Goal: Task Accomplishment & Management: Use online tool/utility

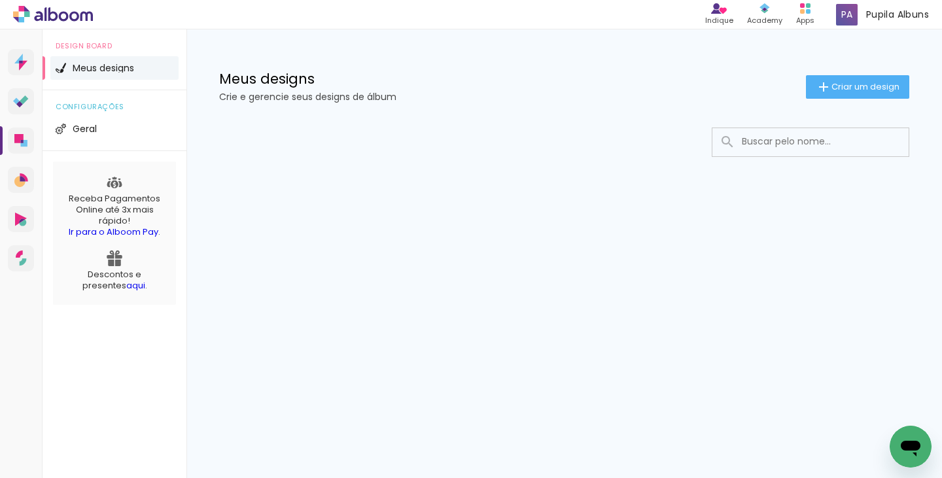
click at [905, 441] on icon "Abrir janela de mensagens" at bounding box center [911, 449] width 20 height 16
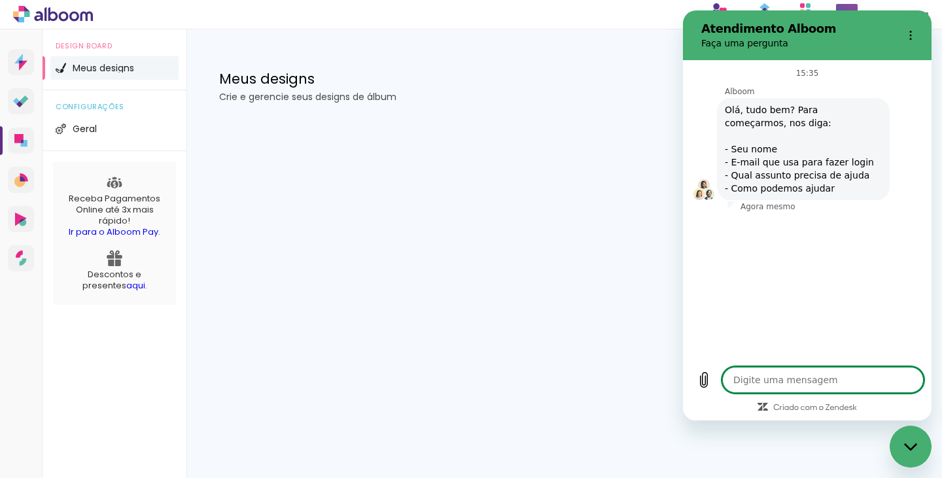
type textarea "x"
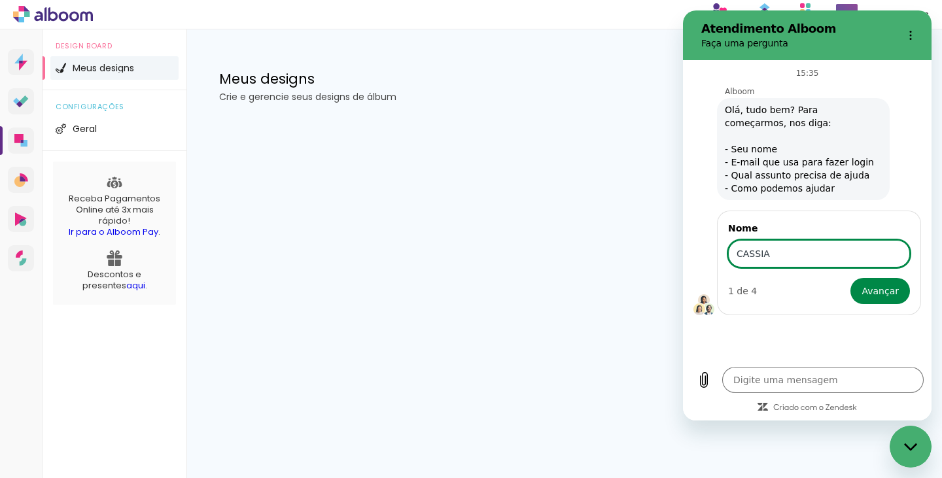
type input "CASSIA"
click at [850, 278] on button "Avançar" at bounding box center [880, 291] width 60 height 26
type textarea "x"
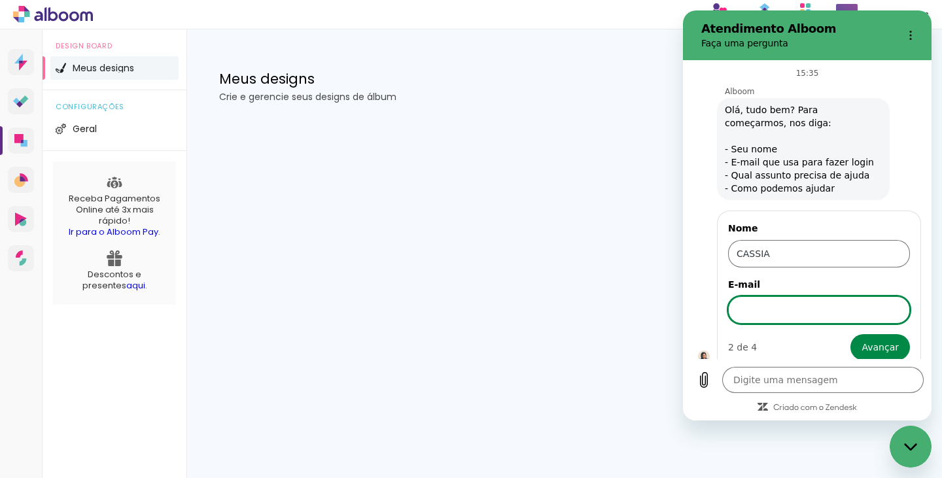
scroll to position [13, 0]
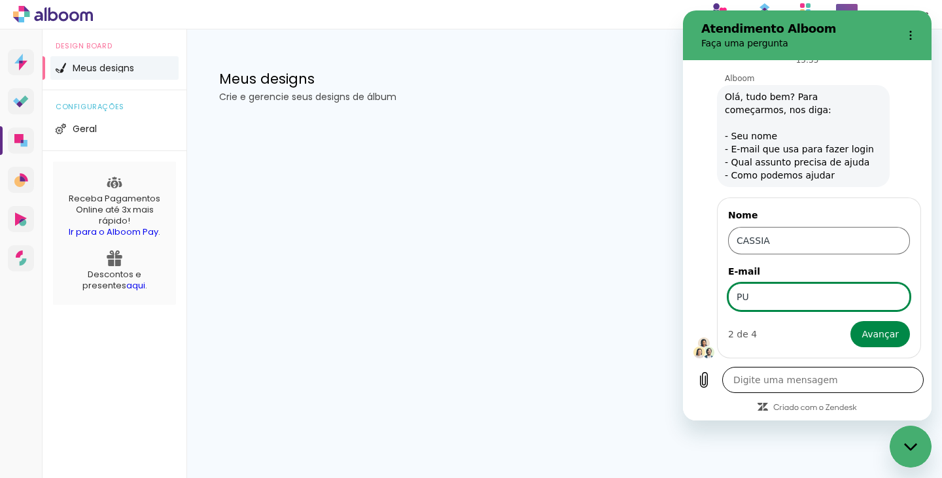
type input "[EMAIL_ADDRESS][DOMAIN_NAME]"
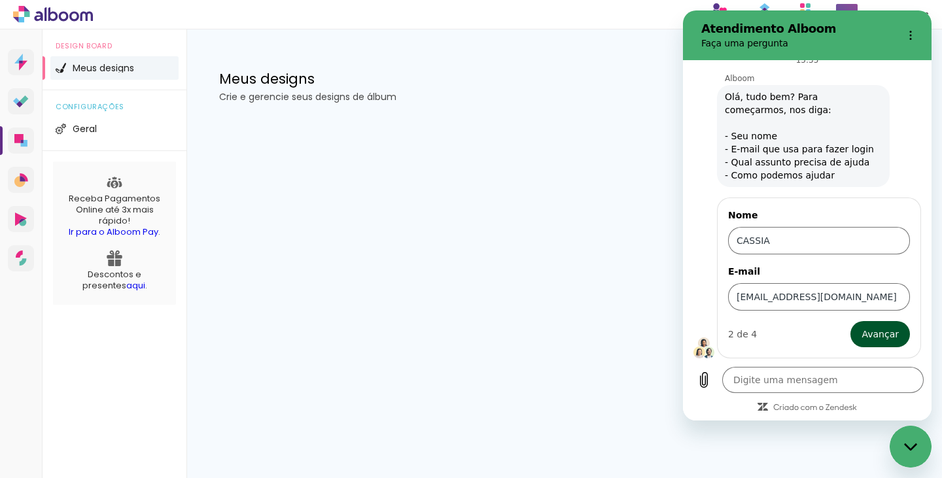
click at [876, 338] on span "Avançar" at bounding box center [879, 334] width 37 height 16
type textarea "x"
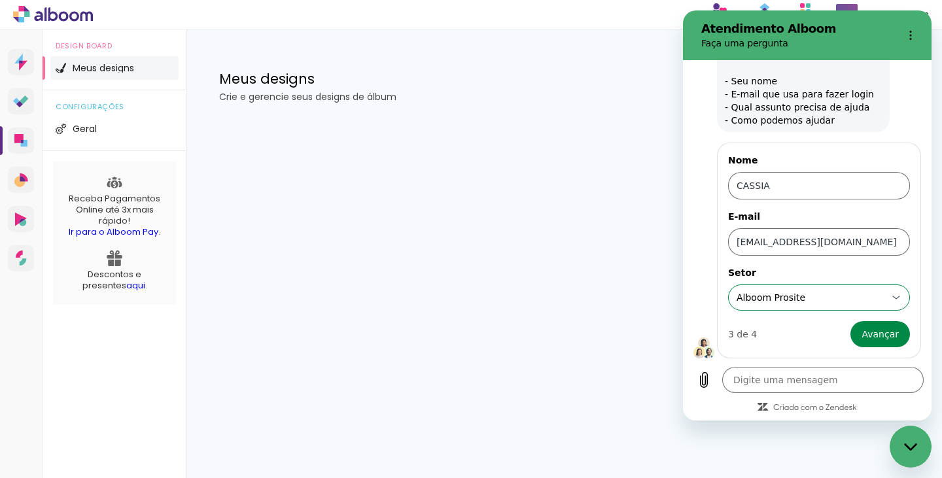
drag, startPoint x: 800, startPoint y: 300, endPoint x: 786, endPoint y: 301, distance: 14.4
click at [786, 301] on input "Alboom Prosite" at bounding box center [810, 297] width 149 height 13
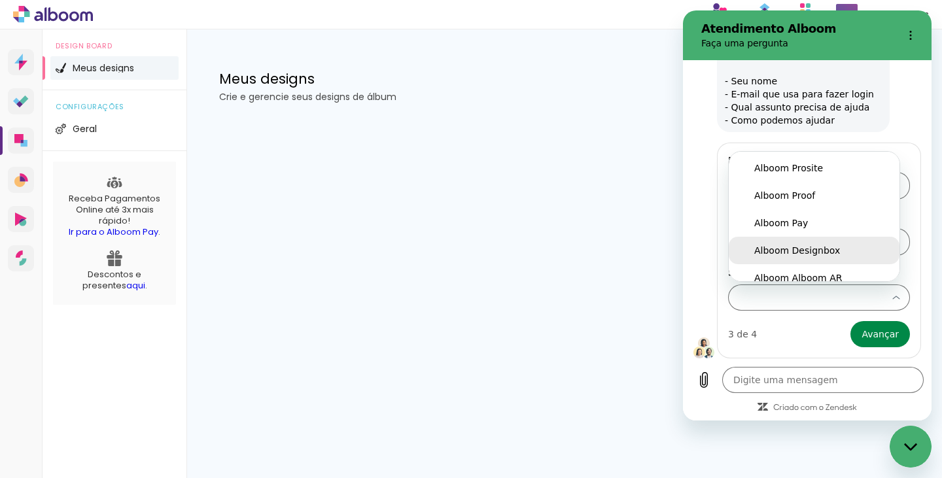
scroll to position [10, 0]
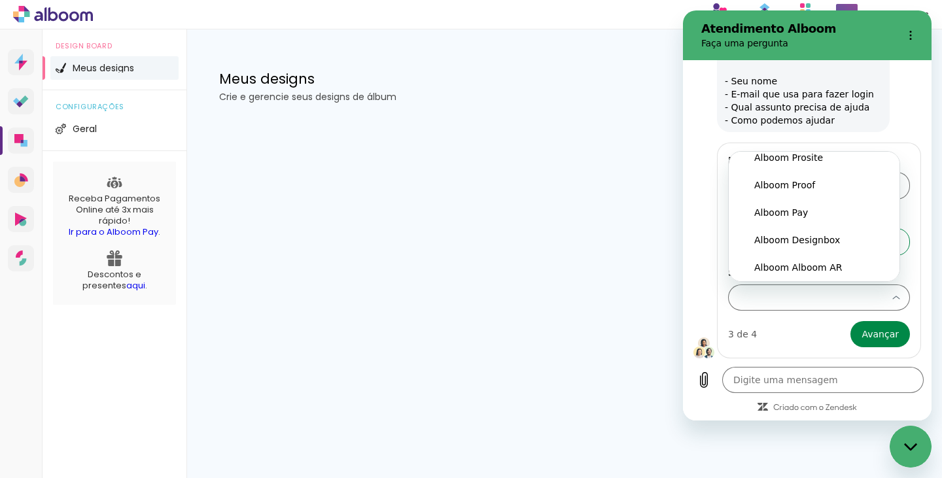
click at [827, 248] on li "Alboom Designbox" at bounding box center [814, 239] width 171 height 27
type input "Alboom Designbox"
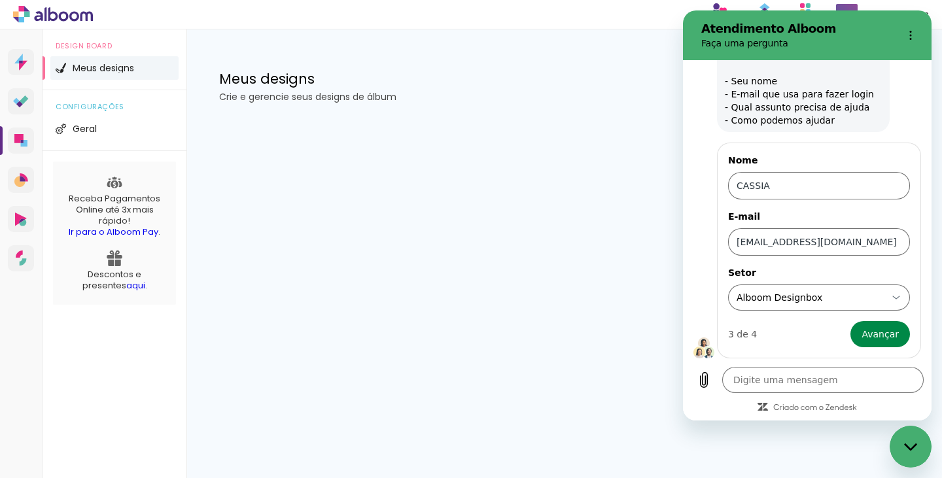
scroll to position [0, 0]
click at [863, 335] on span "Avançar" at bounding box center [879, 334] width 37 height 16
type textarea "x"
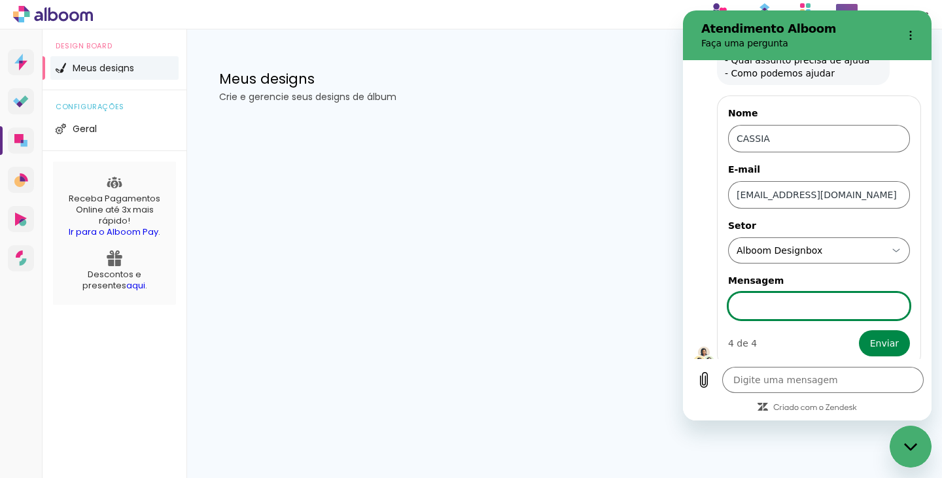
scroll to position [124, 0]
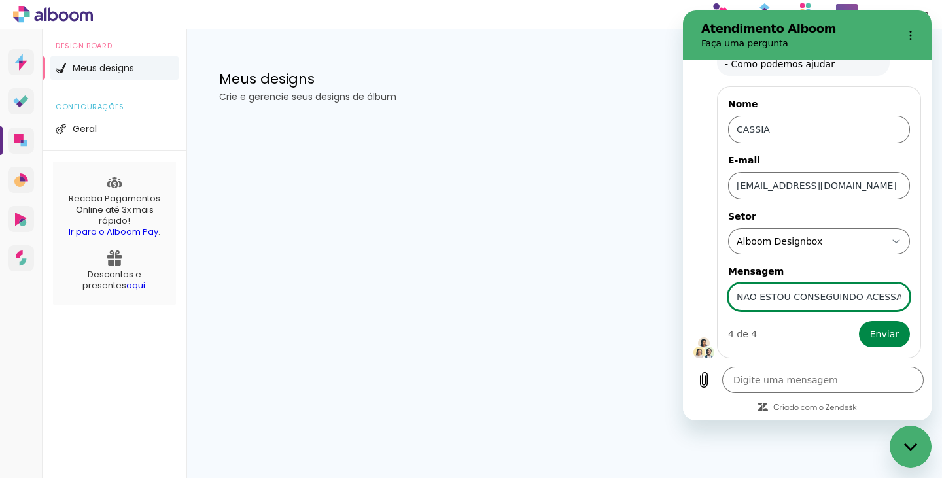
type input "NÃO ESTOU CONSEGUINDO ACESSAR"
click at [859, 321] on button "Enviar" at bounding box center [884, 334] width 51 height 26
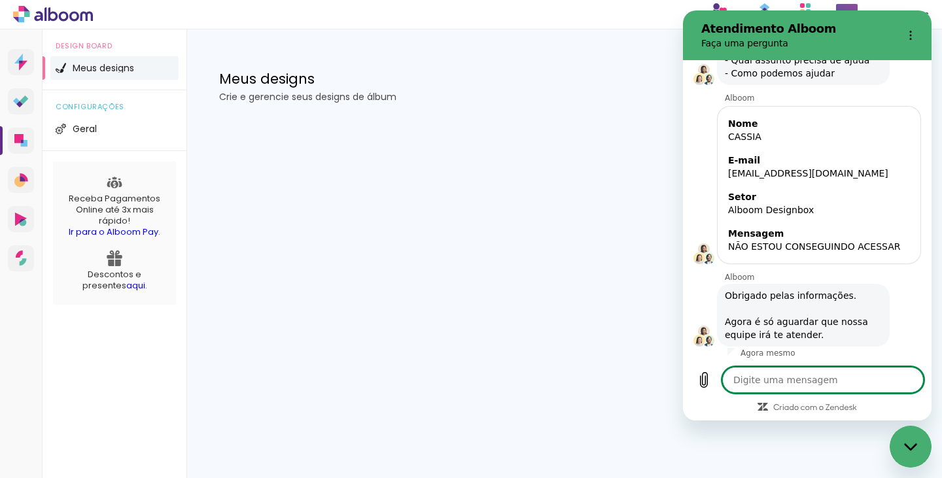
scroll to position [118, 0]
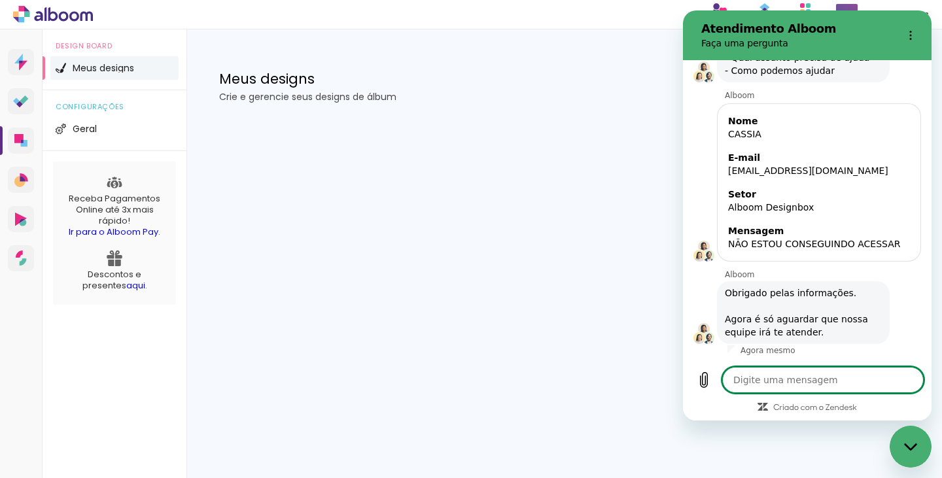
type textarea "x"
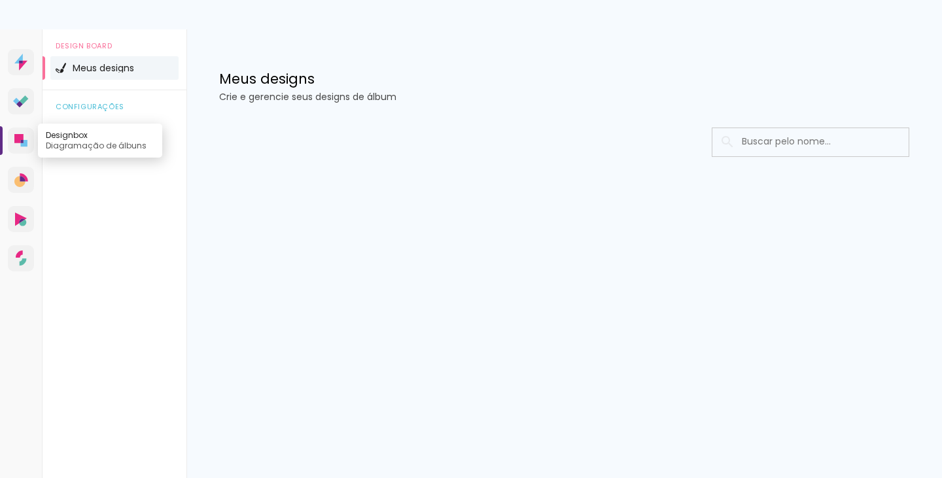
click at [18, 145] on icon at bounding box center [20, 140] width 13 height 13
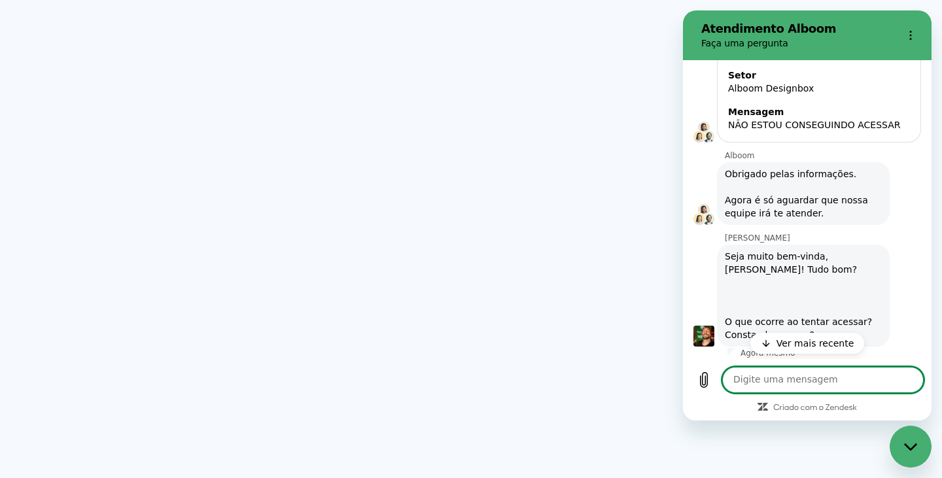
scroll to position [239, 0]
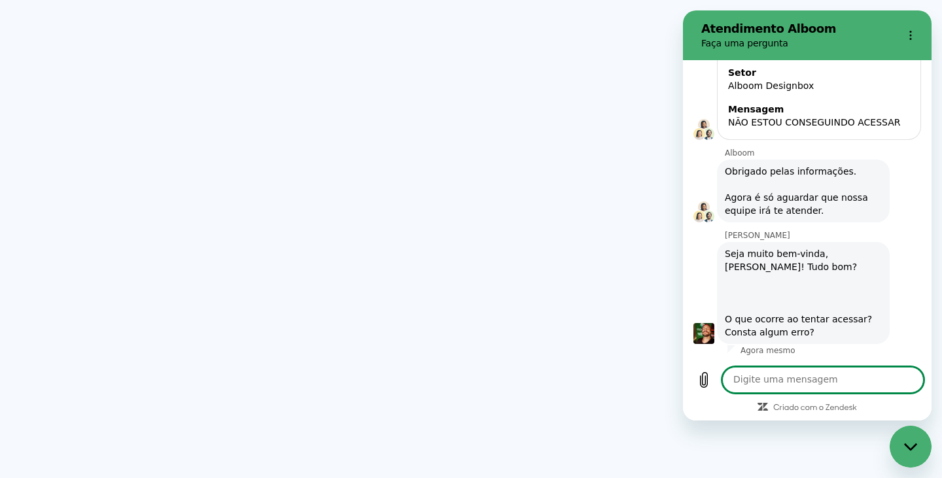
click at [826, 383] on textarea at bounding box center [822, 380] width 201 height 26
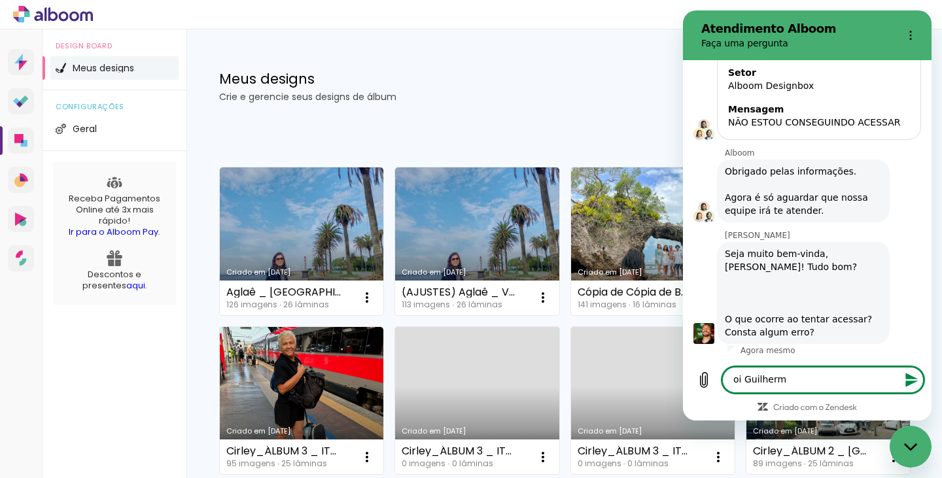
type textarea "oi [PERSON_NAME]"
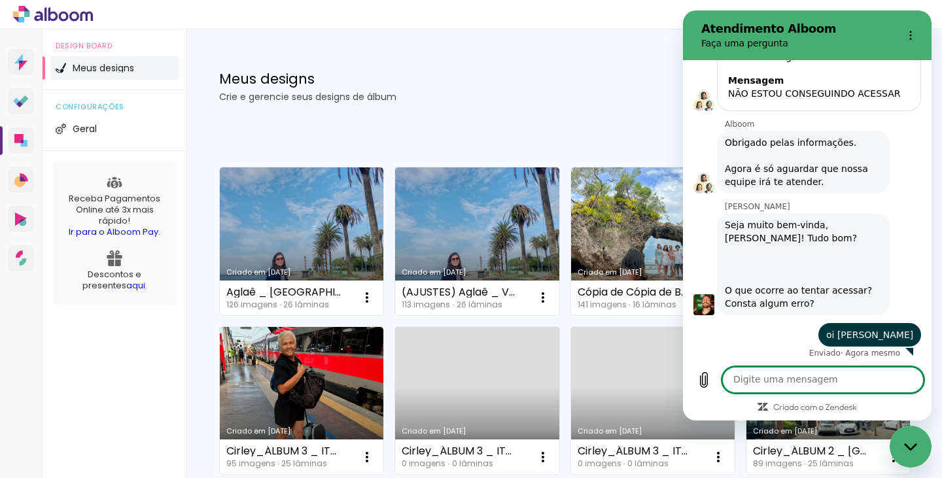
scroll to position [271, 0]
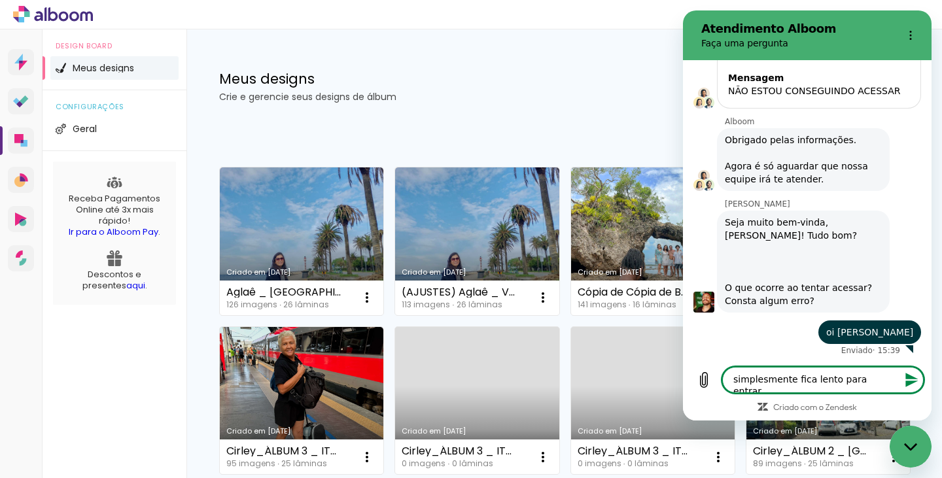
type textarea "simplesmente fica lento para entrar."
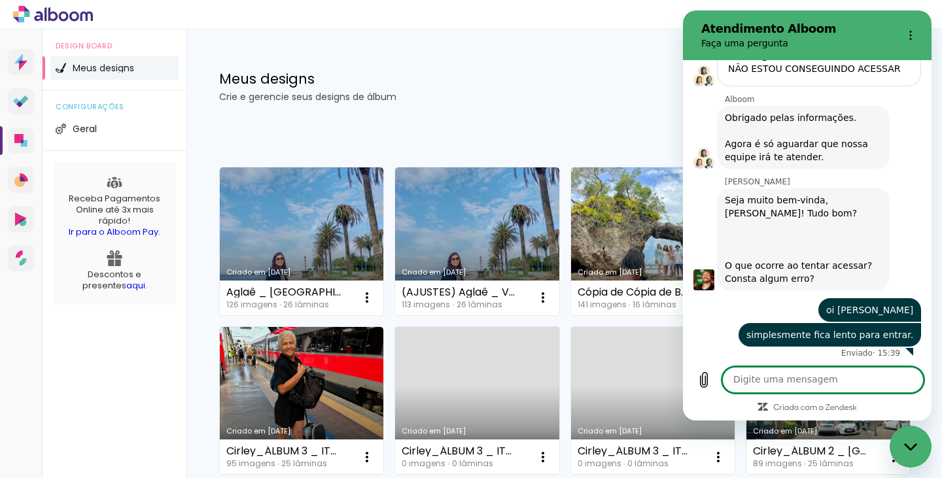
scroll to position [296, 0]
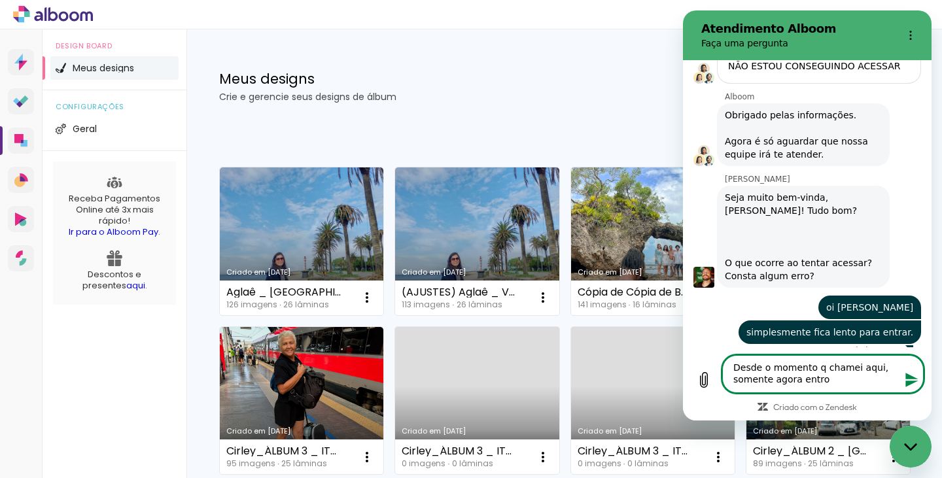
type textarea "Desde o momento q chamei aqui, somente agora entrou"
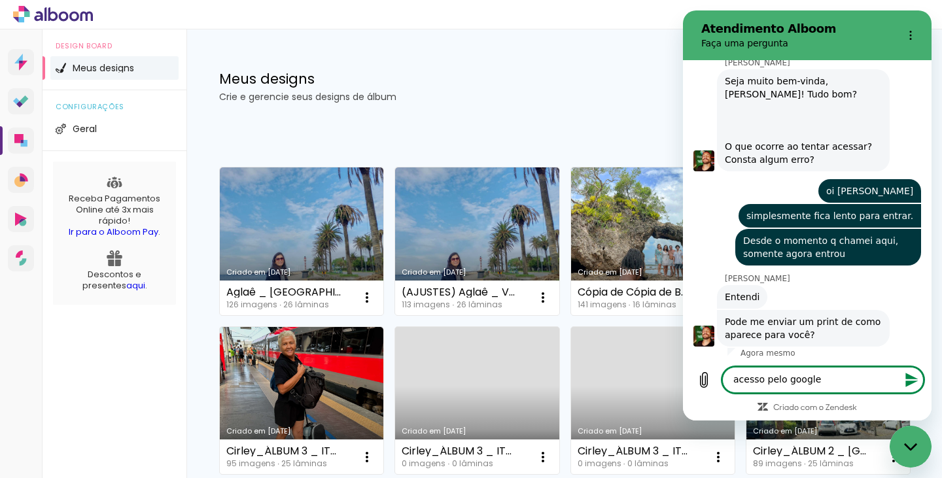
scroll to position [415, 0]
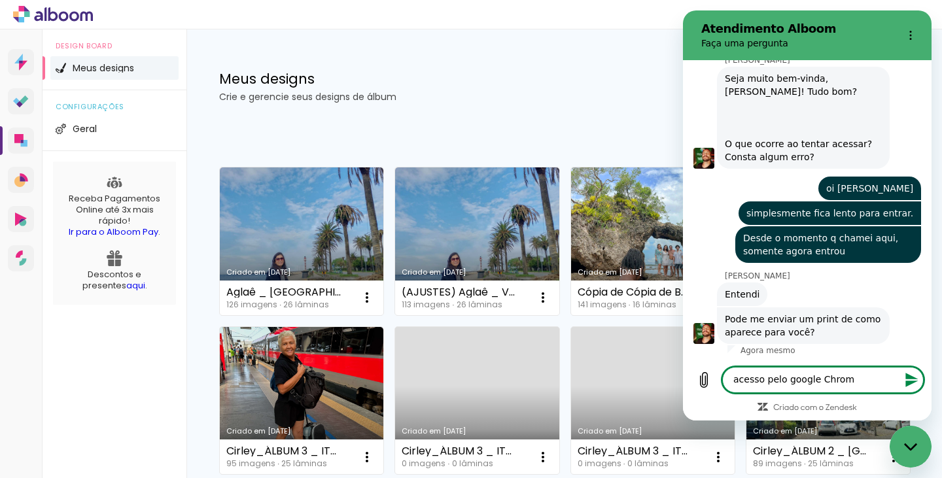
type textarea "acesso pelo google Chrome"
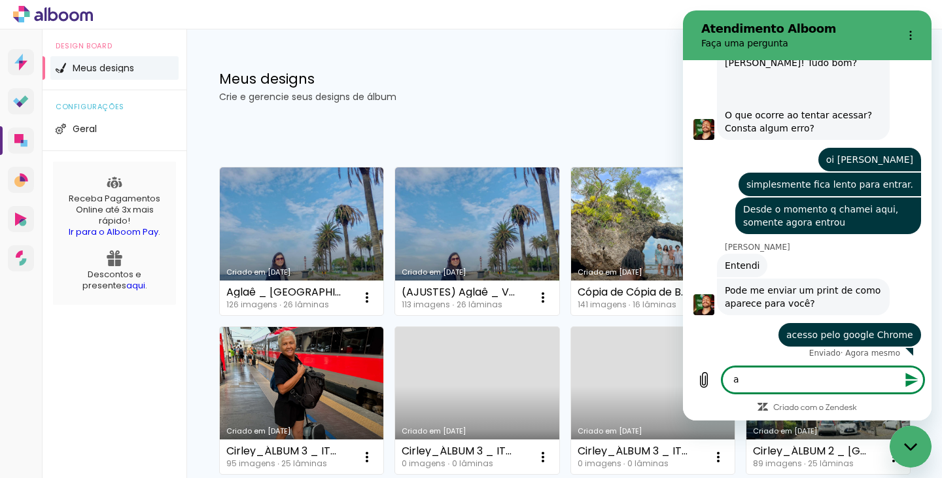
scroll to position [446, 0]
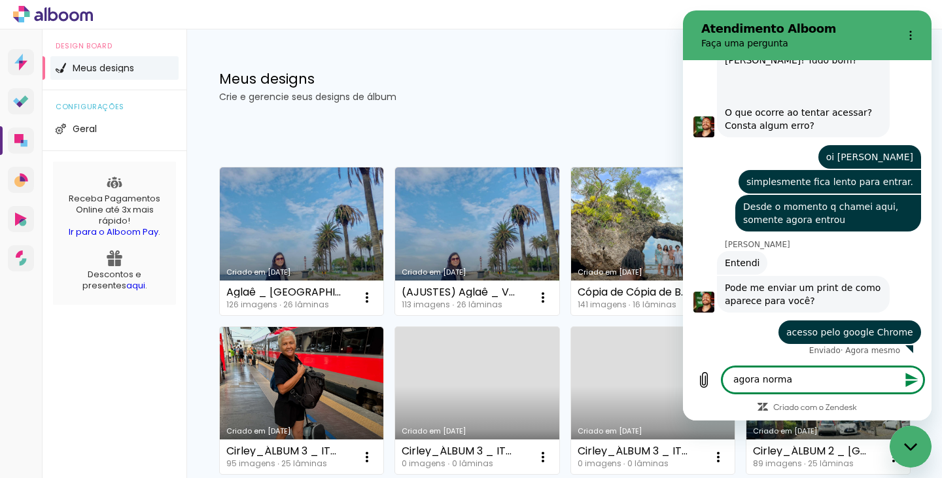
type textarea "agora normal"
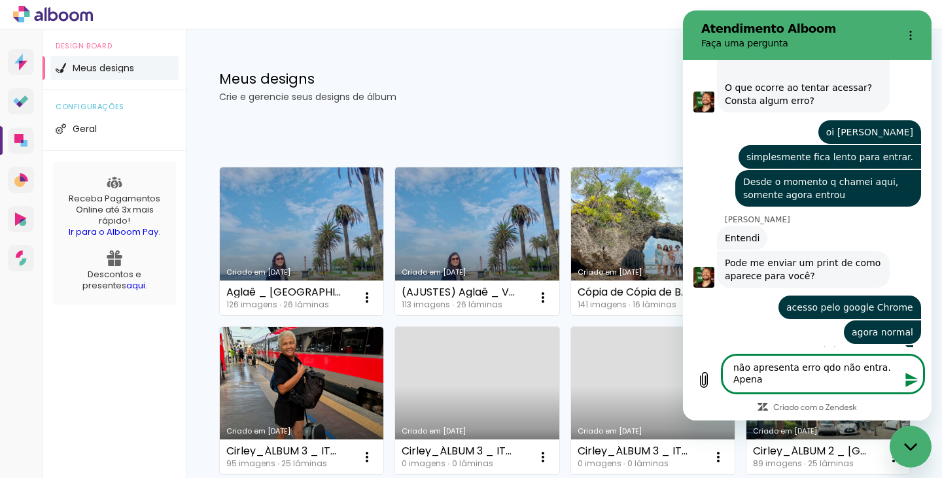
scroll to position [472, 0]
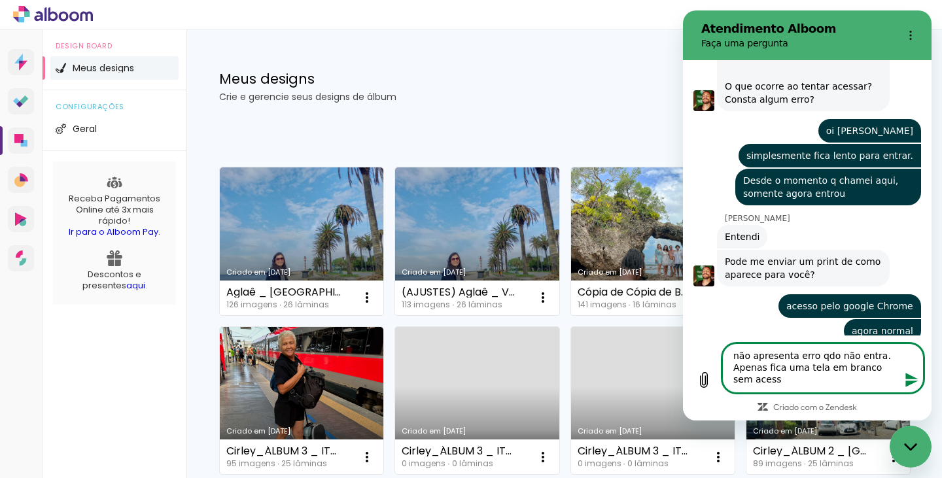
type textarea "não apresenta erro qdo não entra. Apenas fica uma tela em branco sem acesso"
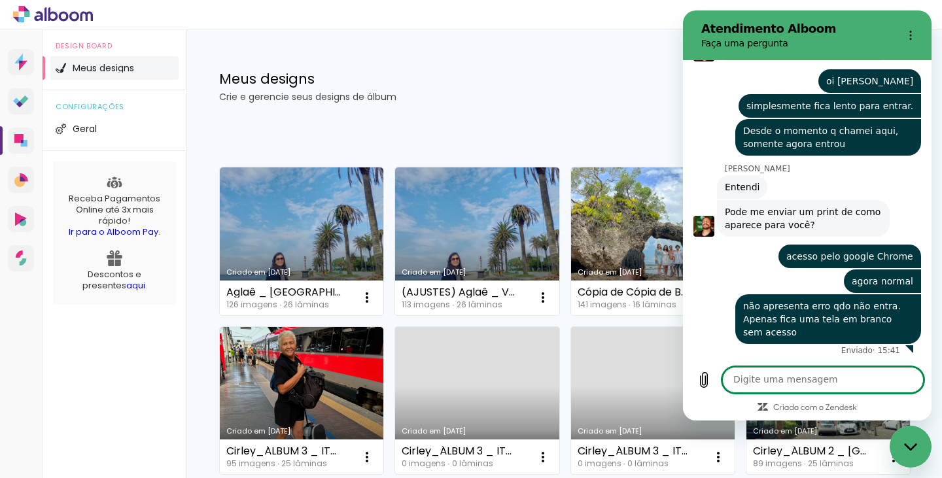
scroll to position [133, 0]
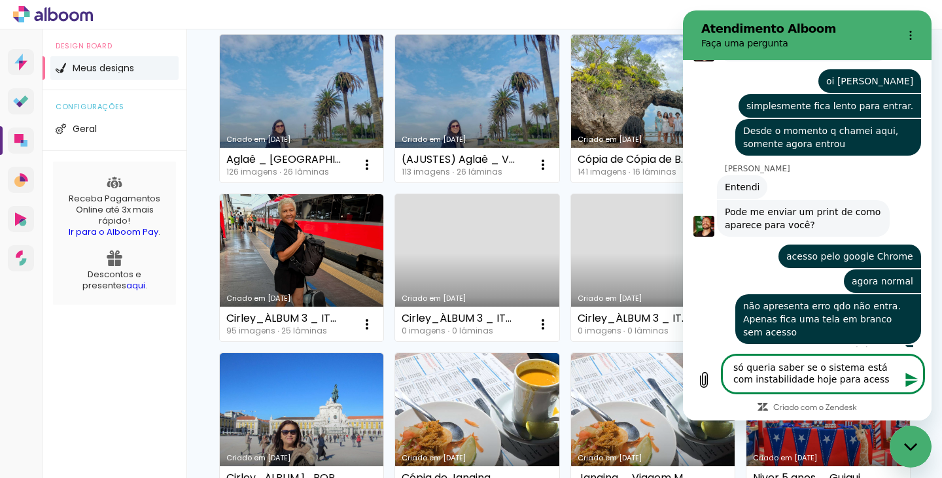
type textarea "só queria saber se o sistema está com instabilidade hoje para acesso"
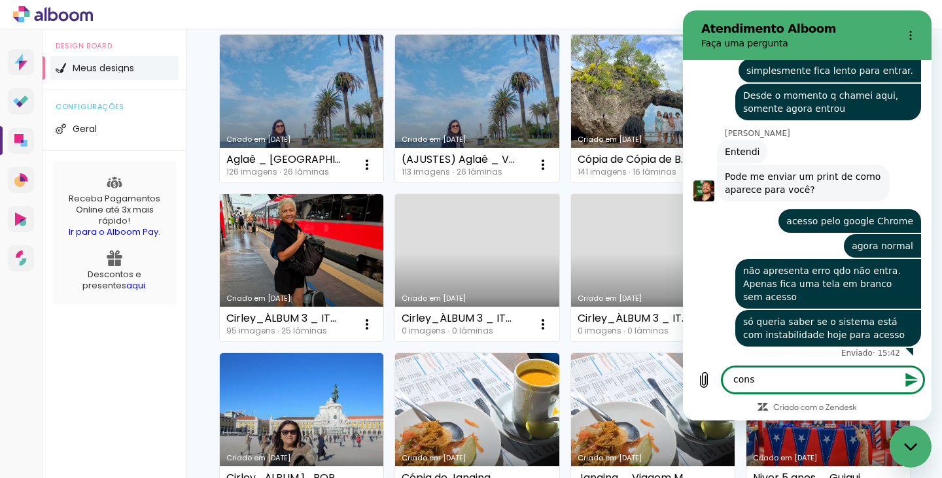
scroll to position [560, 0]
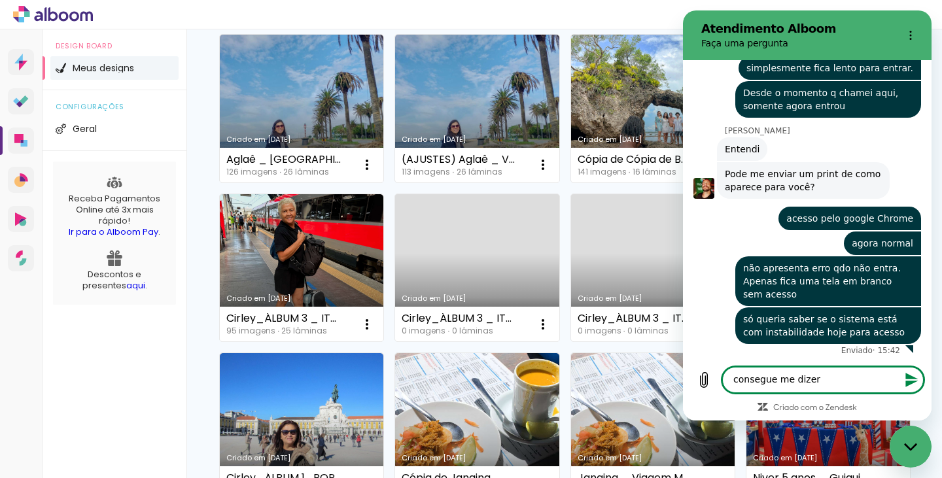
type textarea "consegue me dizer?"
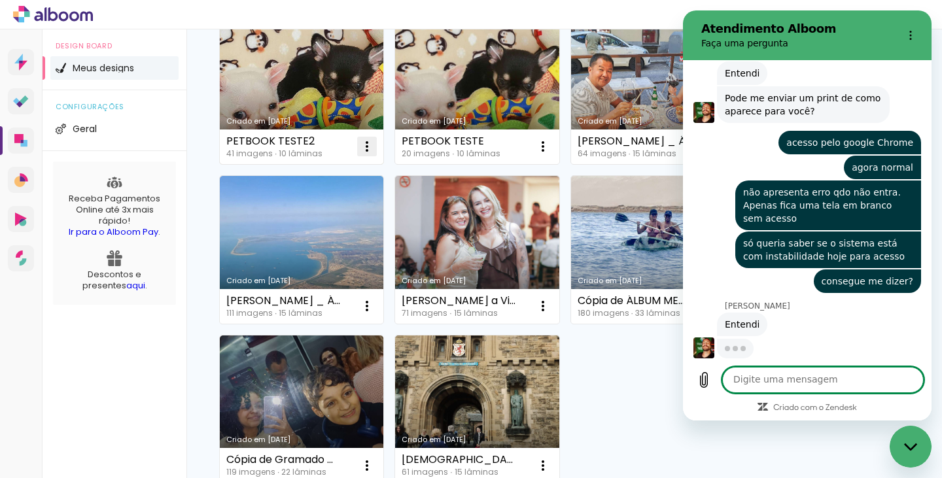
scroll to position [634, 0]
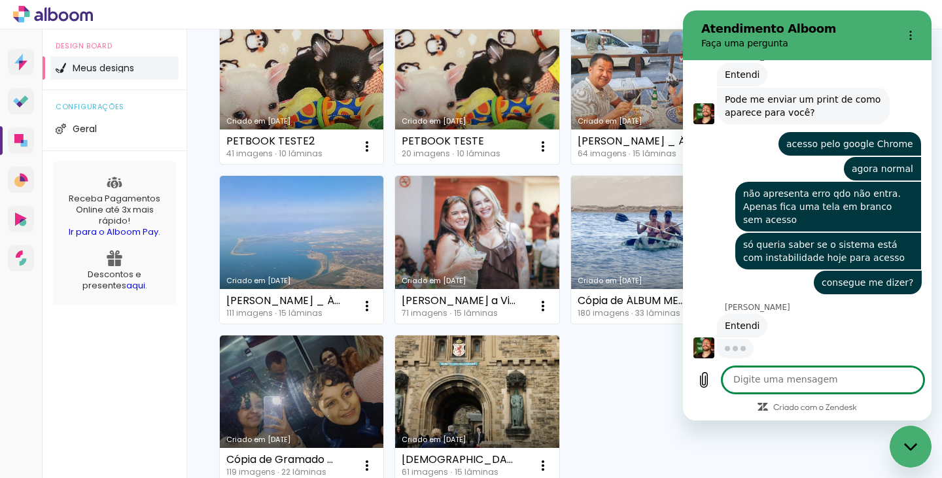
click at [383, 164] on link "Criado em [DATE]" at bounding box center [301, 90] width 163 height 148
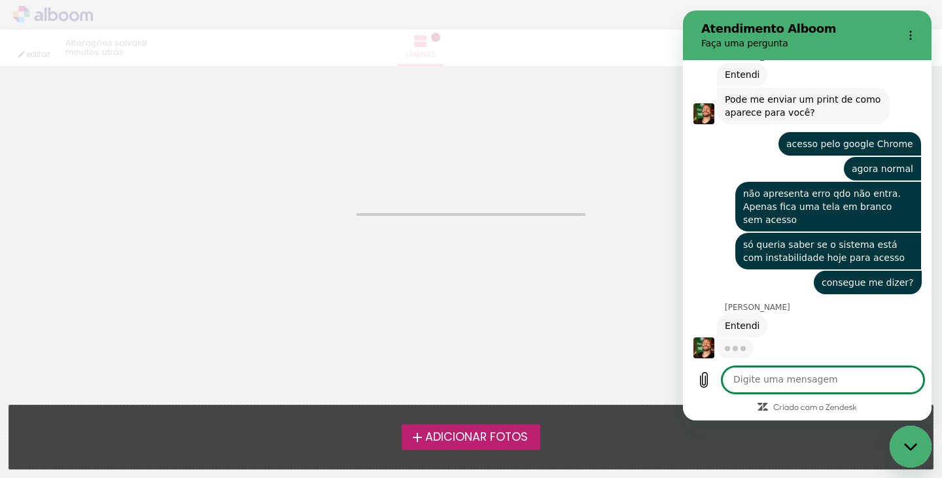
click at [744, 380] on textarea at bounding box center [822, 380] width 201 height 26
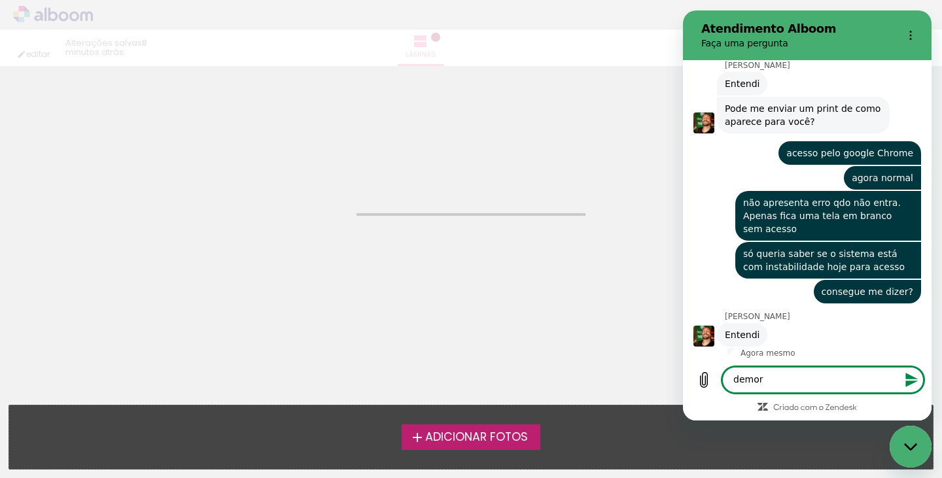
scroll to position [628, 0]
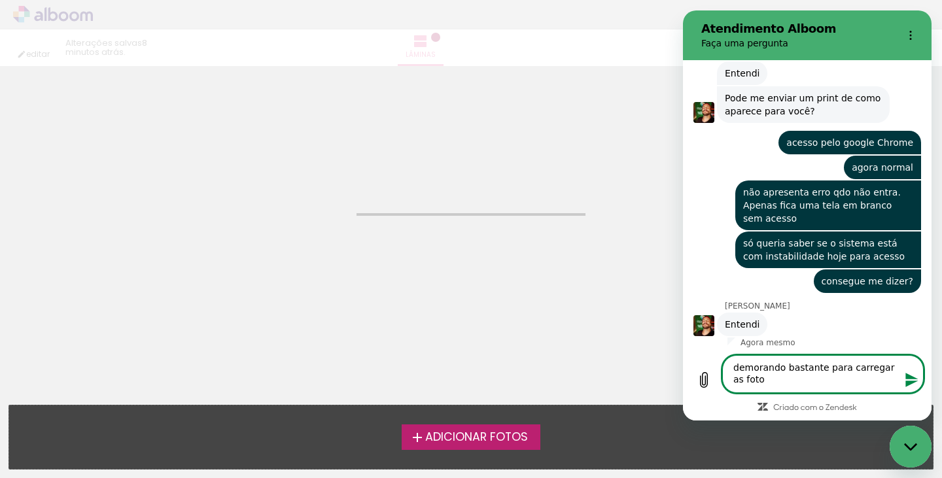
type textarea "demorando bastante para carregar as fotos"
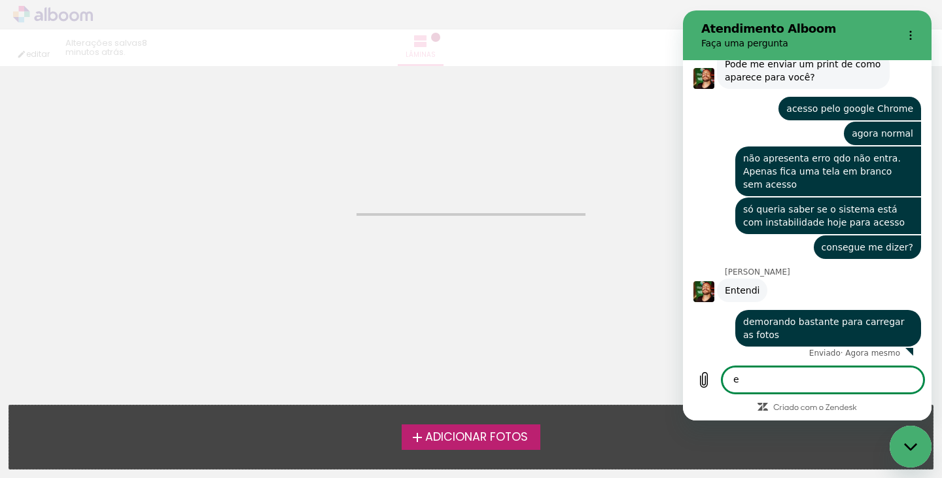
scroll to position [672, 0]
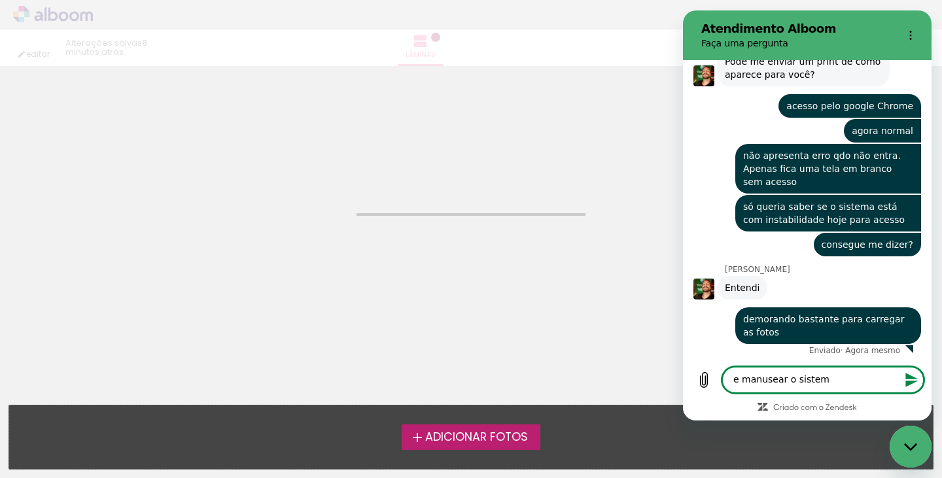
type textarea "e manusear o sistema"
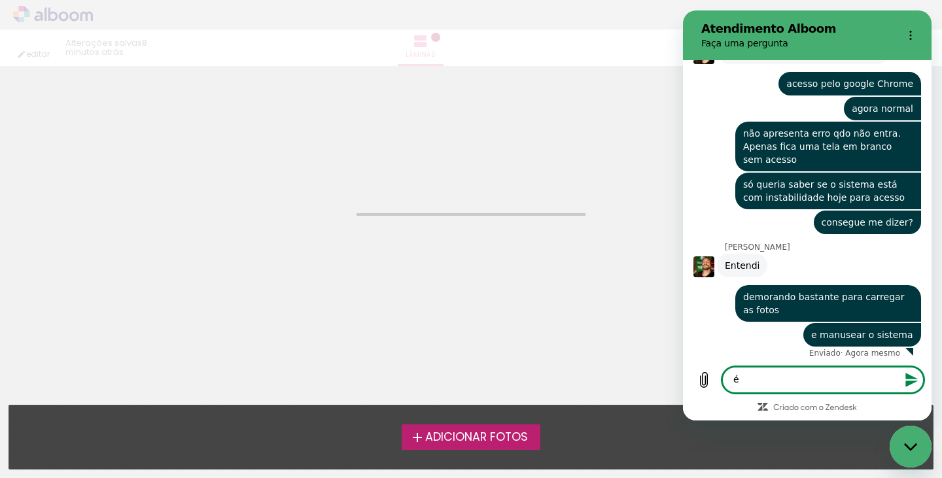
scroll to position [697, 0]
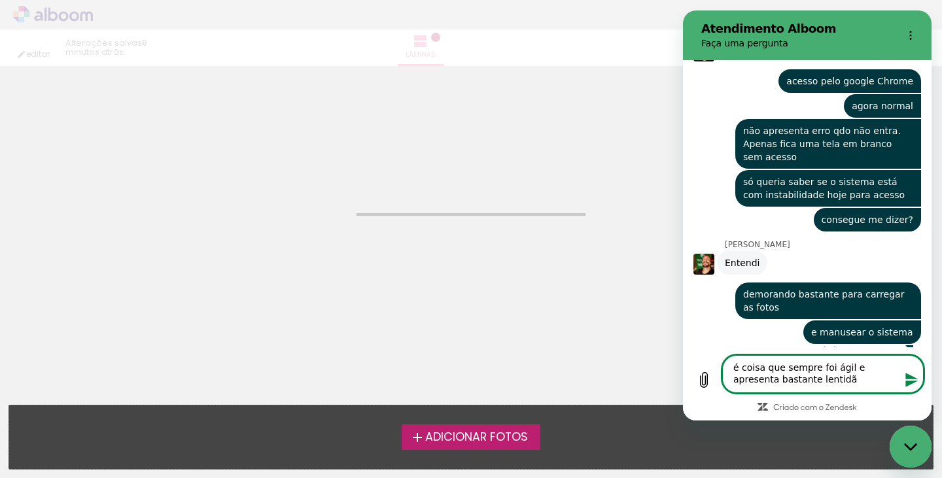
type textarea "é coisa que sempre foi ágil e apresenta bastante lentidão"
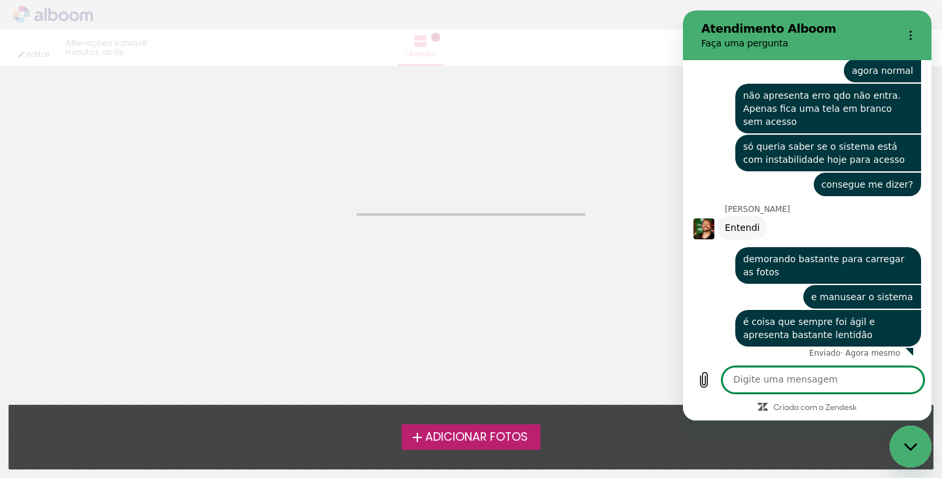
scroll to position [735, 0]
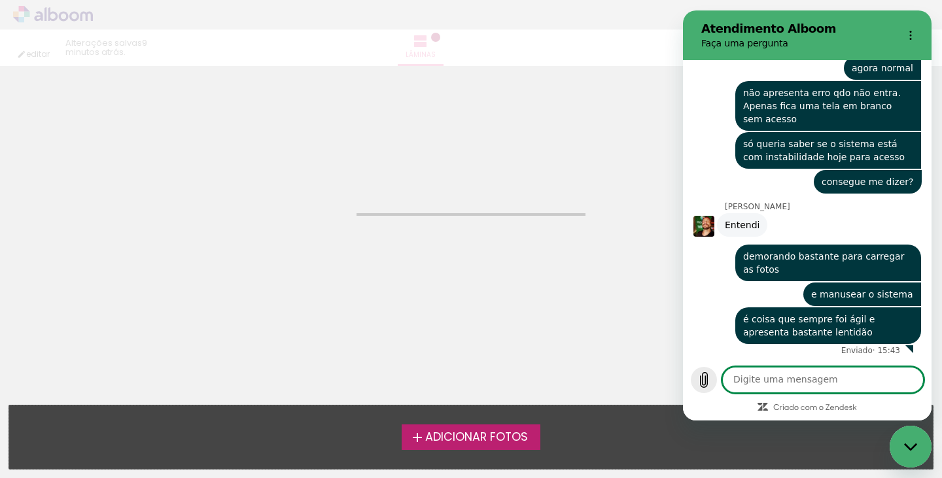
click at [707, 381] on icon "Carregar arquivo" at bounding box center [703, 380] width 7 height 15
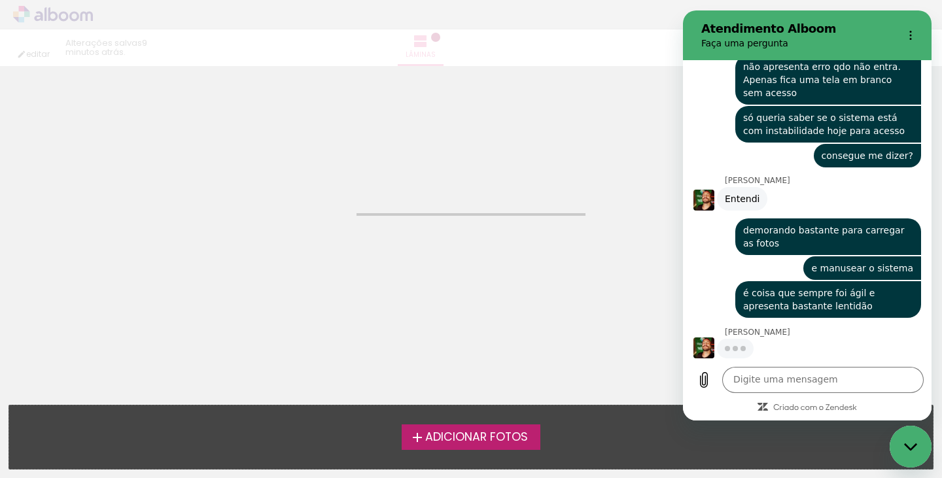
scroll to position [760, 0]
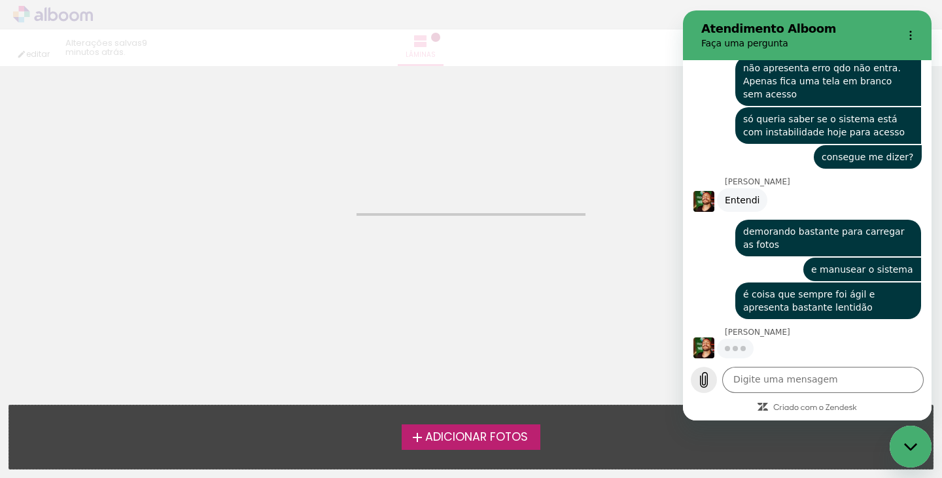
click at [704, 379] on icon "Carregar arquivo" at bounding box center [704, 380] width 16 height 16
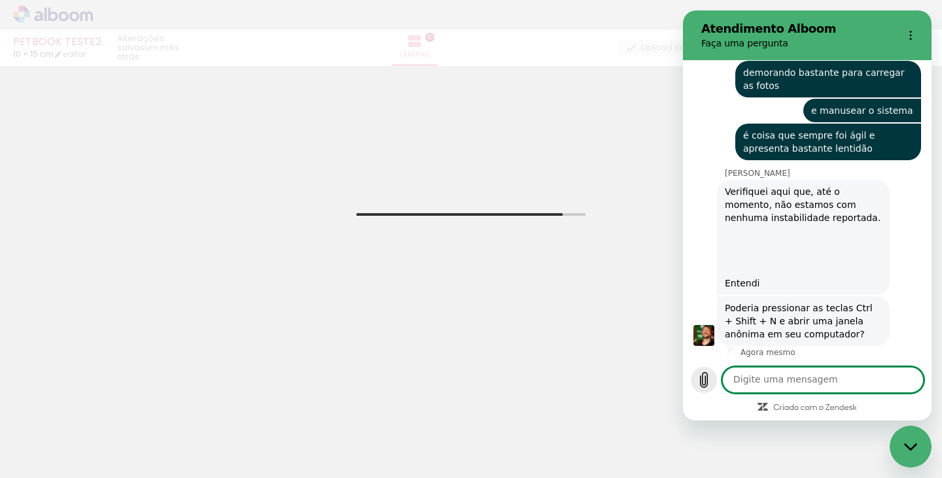
scroll to position [921, 0]
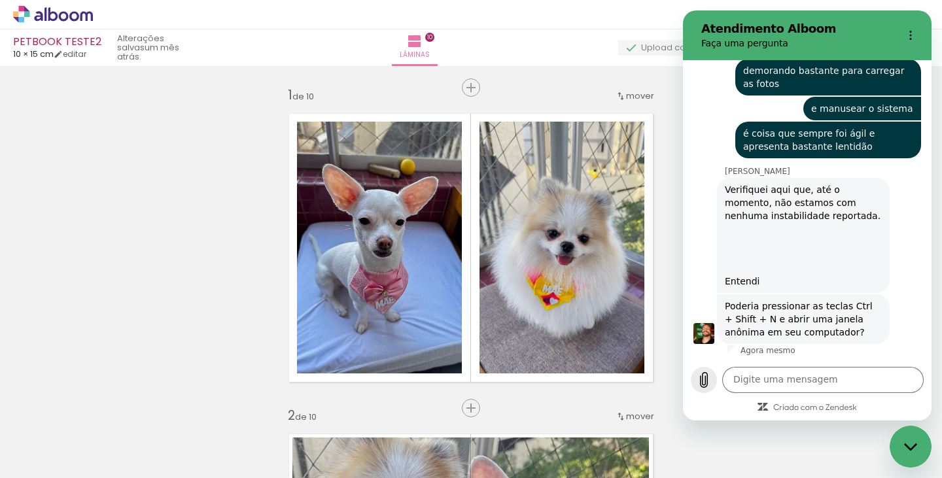
click at [708, 377] on icon "Carregar arquivo" at bounding box center [703, 380] width 7 height 15
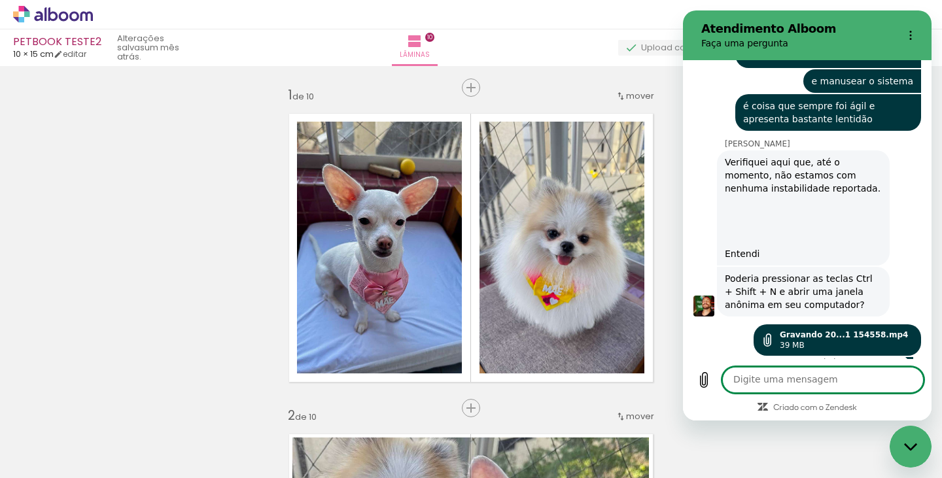
scroll to position [957, 0]
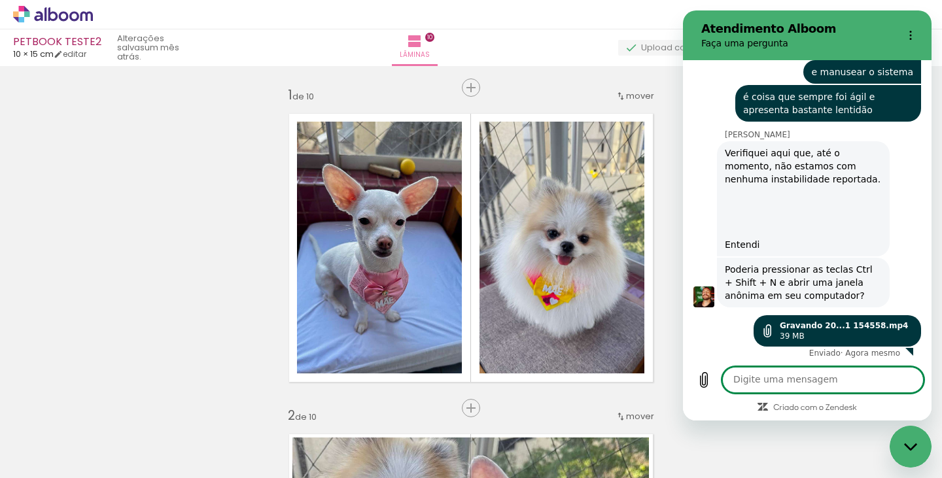
click at [809, 379] on textarea at bounding box center [822, 380] width 201 height 26
type textarea "só para ver como demorou a carregar"
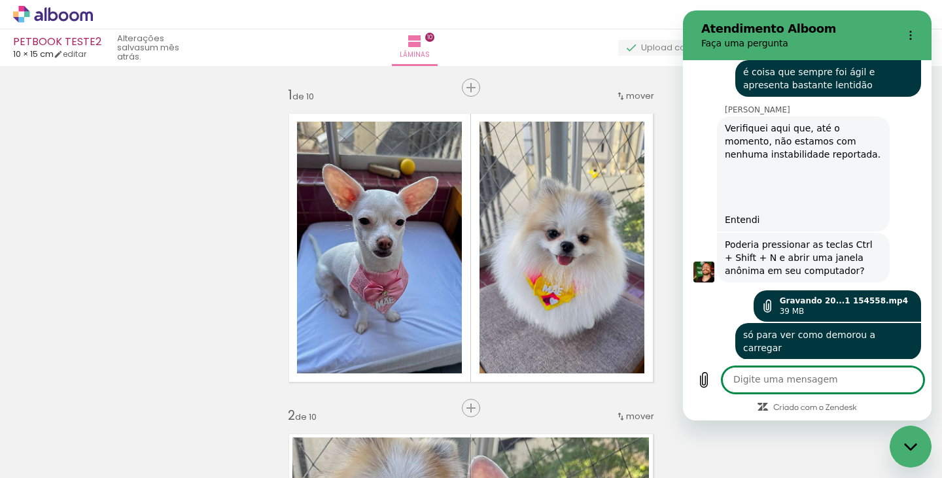
scroll to position [985, 0]
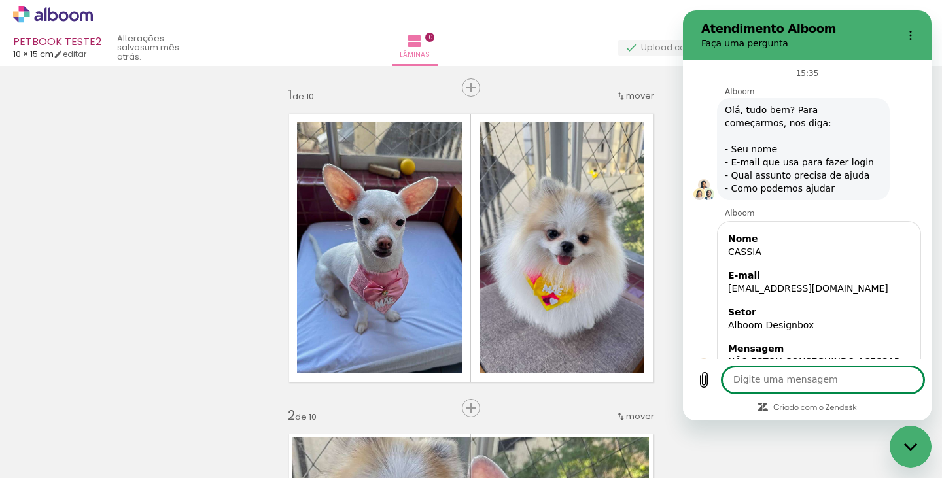
scroll to position [985, 0]
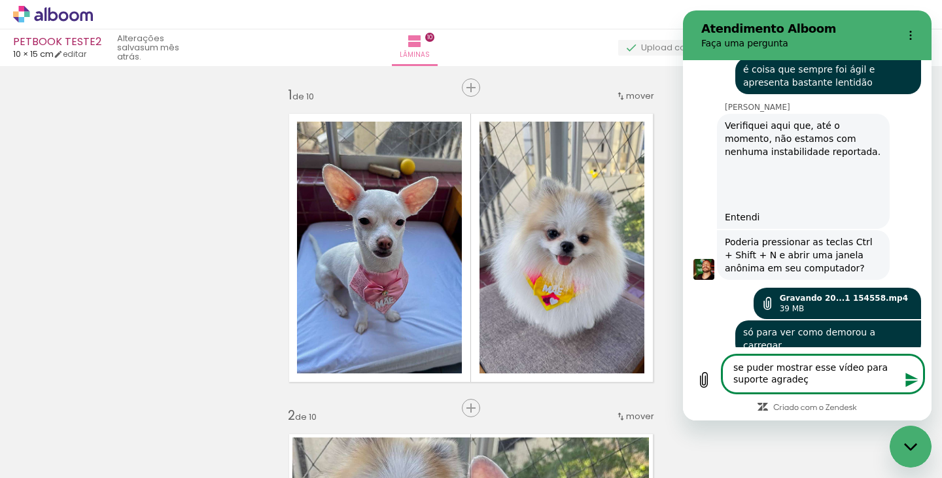
type textarea "se puder mostrar esse vídeo para suporte agradeço"
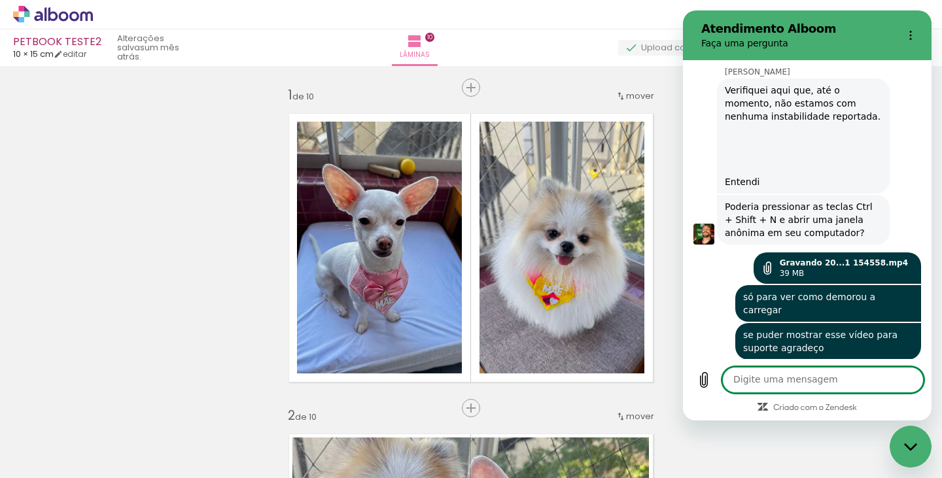
scroll to position [1023, 0]
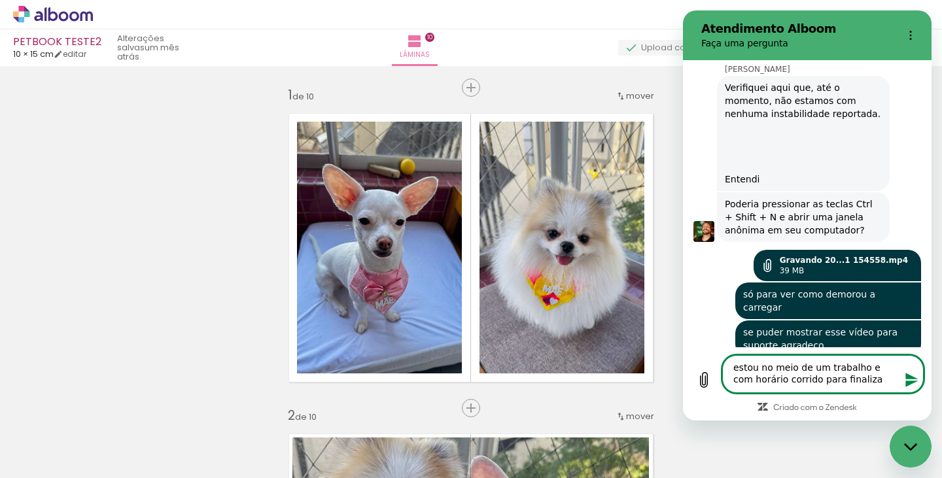
type textarea "estou no meio de um trabalho e com horário corrido para finalizar"
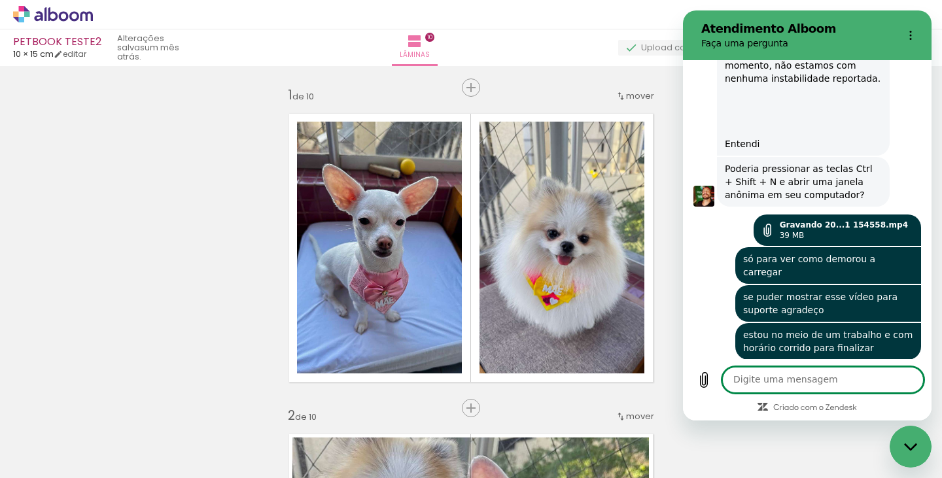
scroll to position [1061, 0]
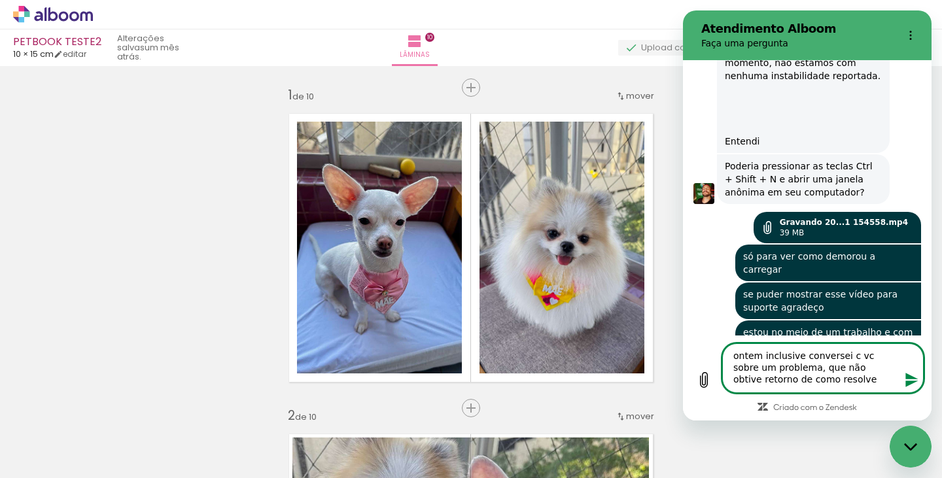
type textarea "ontem inclusive conversei c vc sobre um problema, que não obtive retorno de com…"
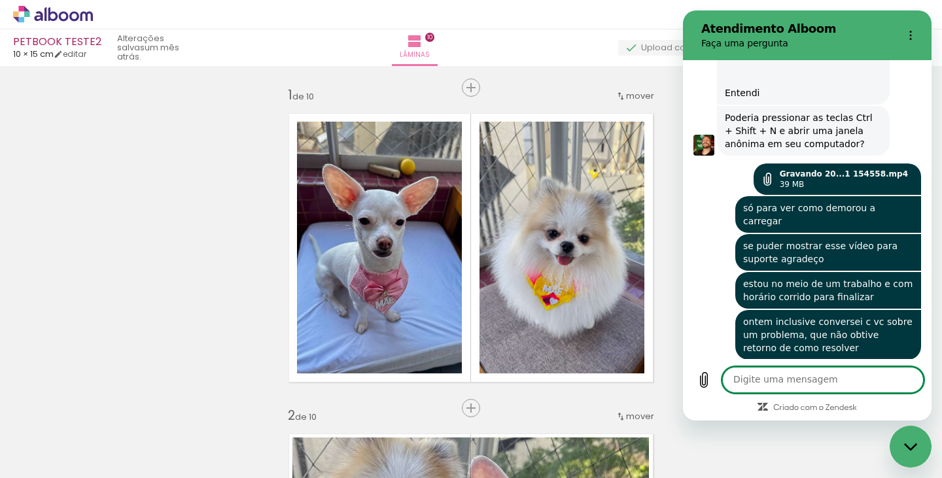
scroll to position [1112, 0]
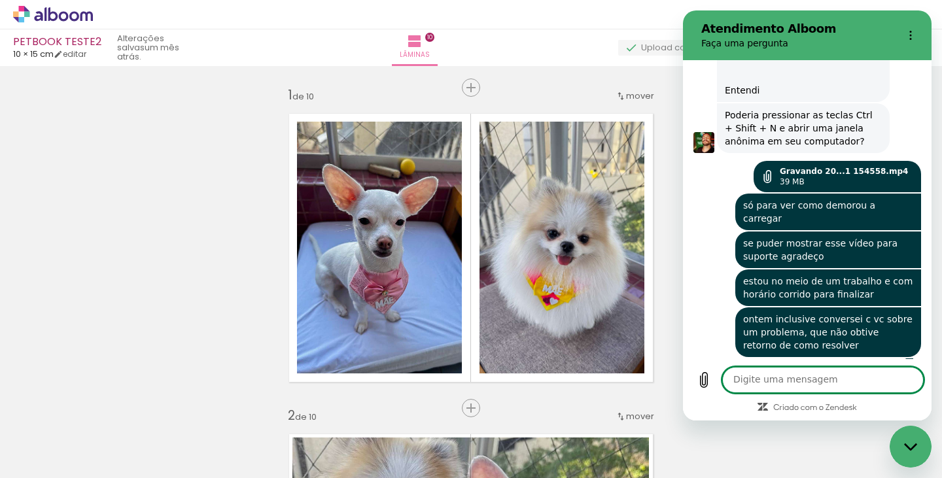
click at [44, 453] on span "Adicionar Fotos" at bounding box center [46, 460] width 39 height 14
click at [0, 0] on input "file" at bounding box center [0, 0] width 0 height 0
click at [802, 380] on textarea at bounding box center [822, 380] width 201 height 26
type textarea "v"
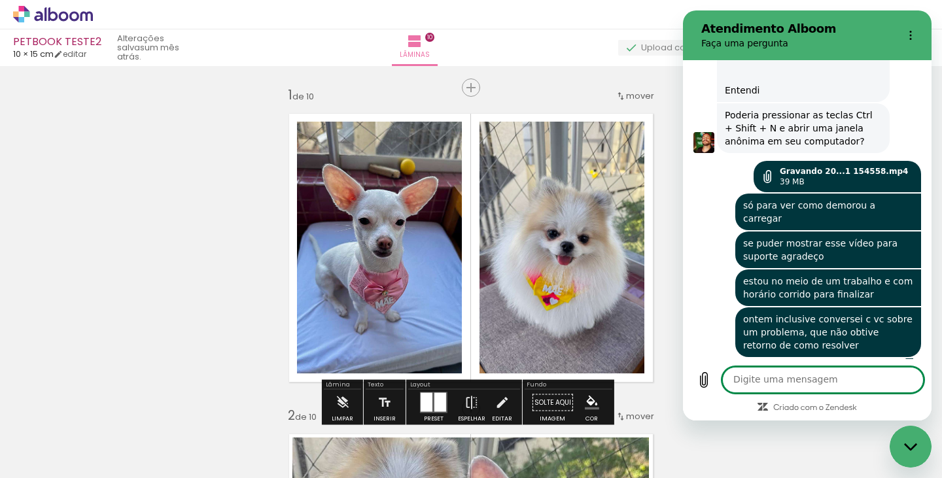
click at [52, 463] on span "Adicionar Fotos" at bounding box center [46, 460] width 39 height 14
click at [0, 0] on input "file" at bounding box center [0, 0] width 0 height 0
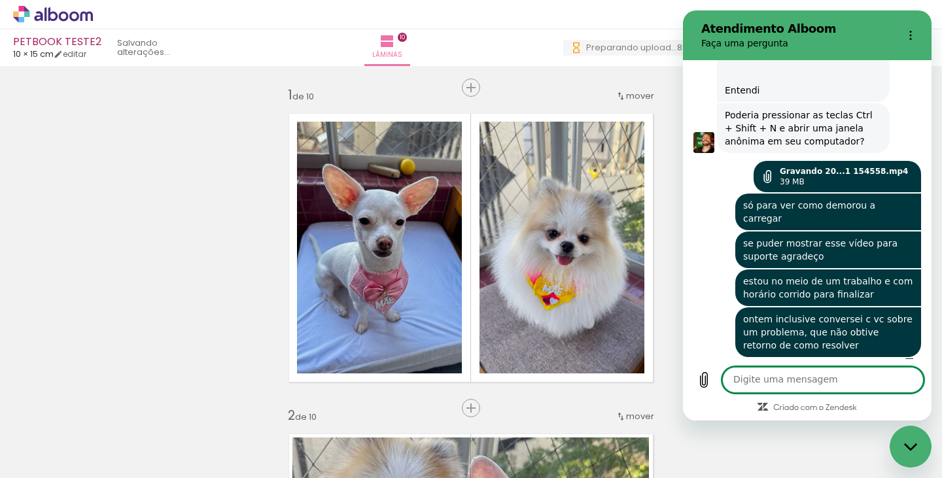
click at [770, 381] on textarea at bounding box center [822, 380] width 201 height 26
type textarea "v"
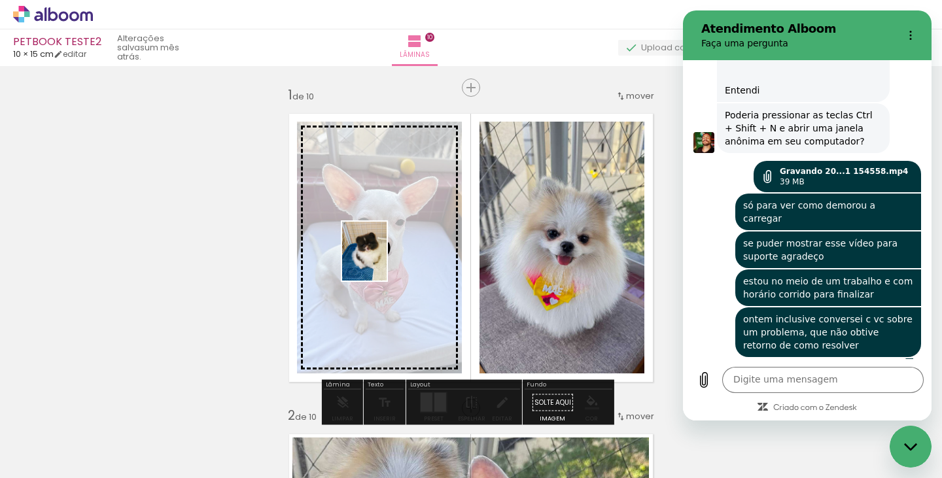
drag, startPoint x: 429, startPoint y: 364, endPoint x: 381, endPoint y: 261, distance: 113.8
click at [381, 261] on quentale-workspace at bounding box center [471, 239] width 942 height 478
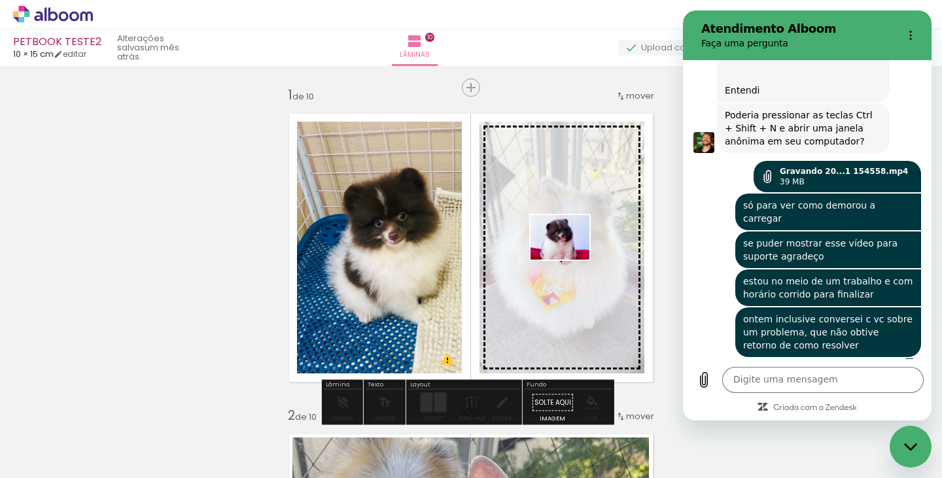
drag, startPoint x: 489, startPoint y: 432, endPoint x: 570, endPoint y: 254, distance: 194.6
click at [570, 254] on quentale-workspace at bounding box center [471, 239] width 942 height 478
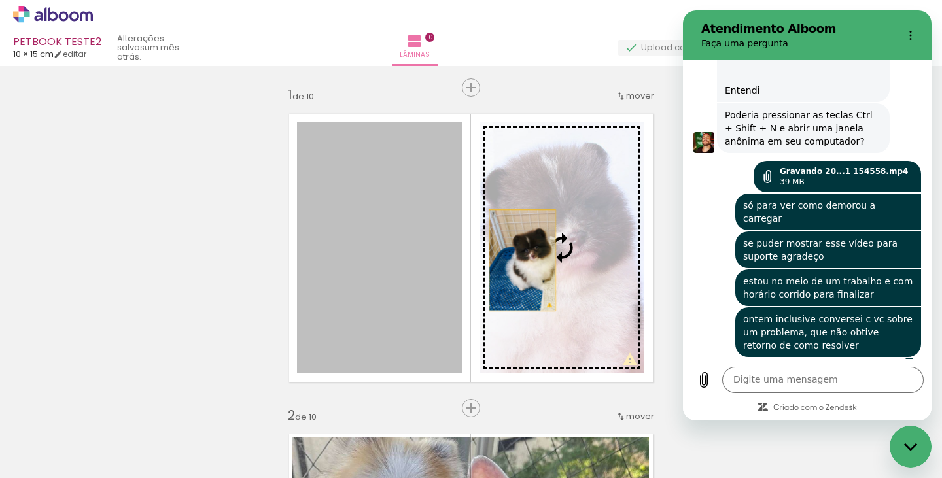
drag, startPoint x: 408, startPoint y: 271, endPoint x: 517, endPoint y: 260, distance: 109.7
click at [0, 0] on slot at bounding box center [0, 0] width 0 height 0
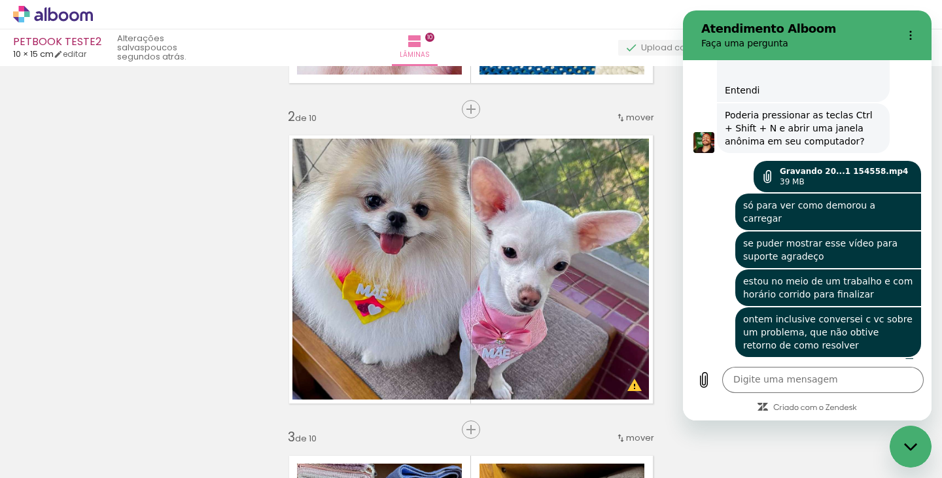
scroll to position [0, 2708]
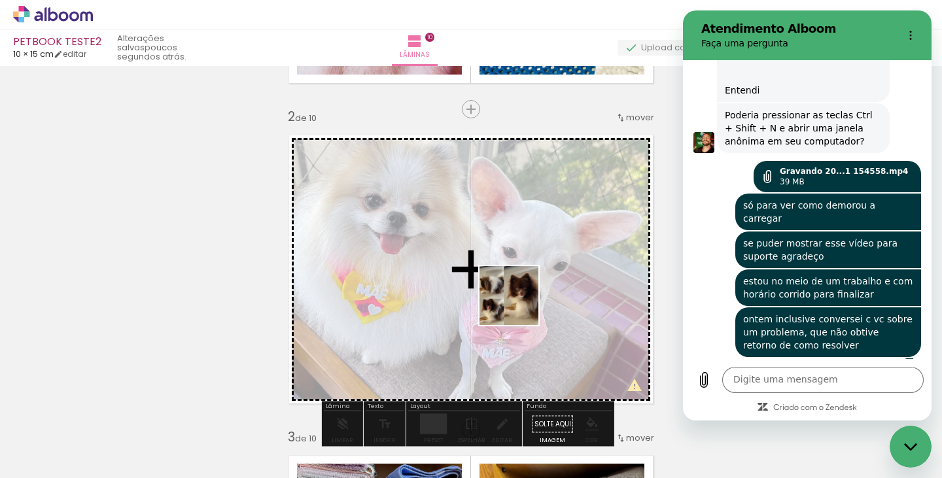
drag, startPoint x: 655, startPoint y: 433, endPoint x: 519, endPoint y: 305, distance: 186.9
click at [519, 305] on quentale-workspace at bounding box center [471, 239] width 942 height 478
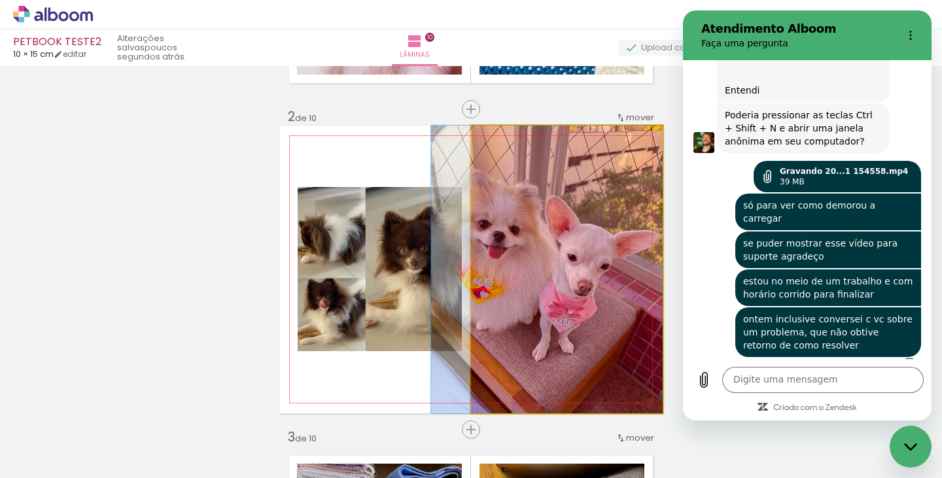
drag, startPoint x: 517, startPoint y: 274, endPoint x: 495, endPoint y: 416, distance: 143.5
click at [495, 416] on quentale-workspace at bounding box center [471, 239] width 942 height 478
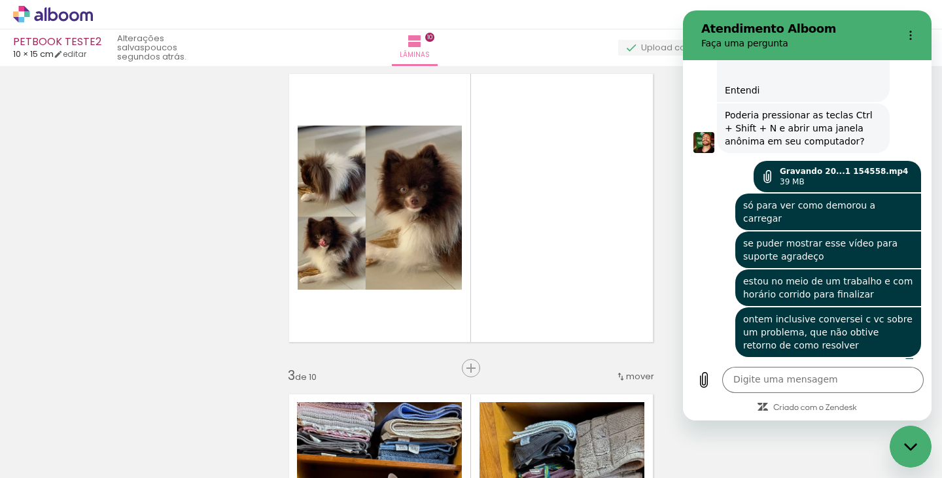
scroll to position [406, 0]
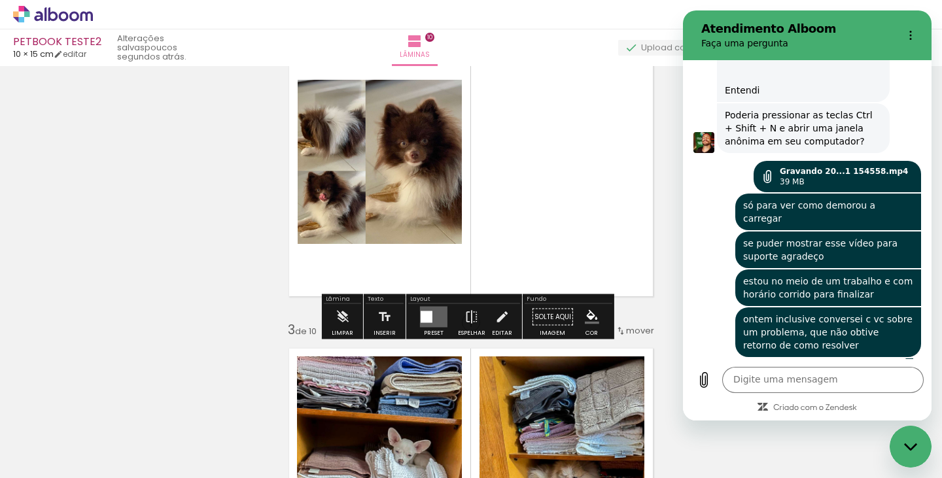
drag, startPoint x: 428, startPoint y: 313, endPoint x: 568, endPoint y: 218, distance: 169.1
click at [428, 313] on div at bounding box center [427, 317] width 12 height 12
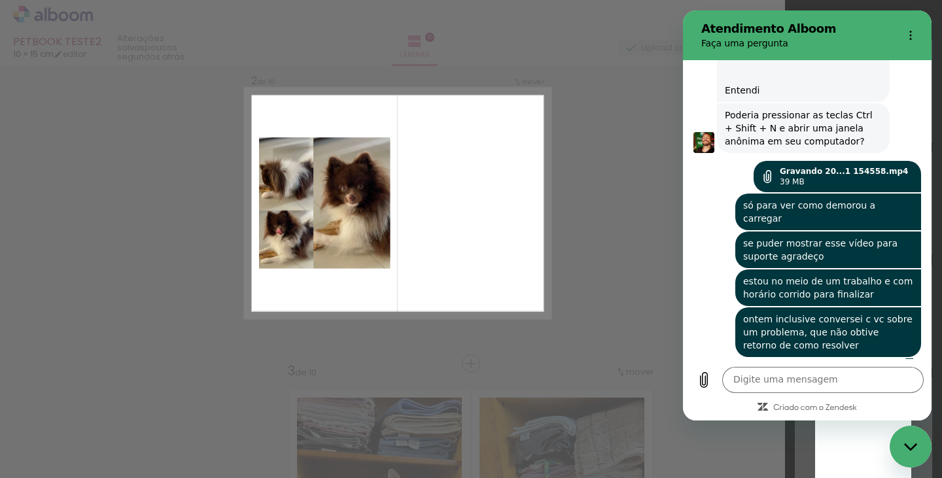
scroll to position [337, 0]
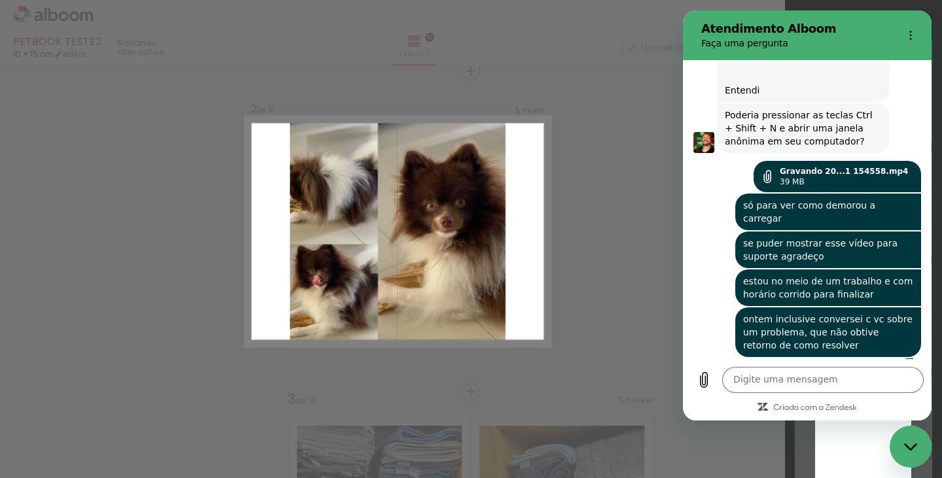
click at [912, 453] on div "Fechar janela de mensagens" at bounding box center [910, 446] width 39 height 39
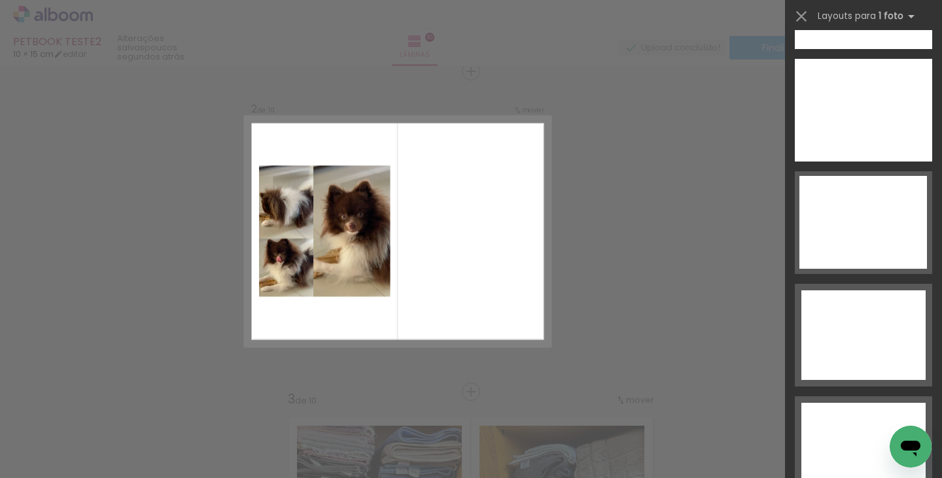
scroll to position [5795, 0]
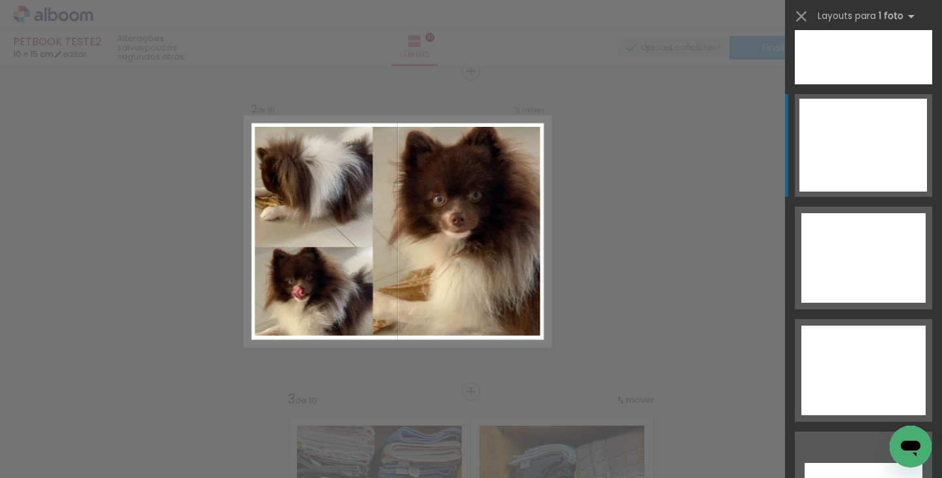
click at [866, 152] on div at bounding box center [863, 145] width 128 height 93
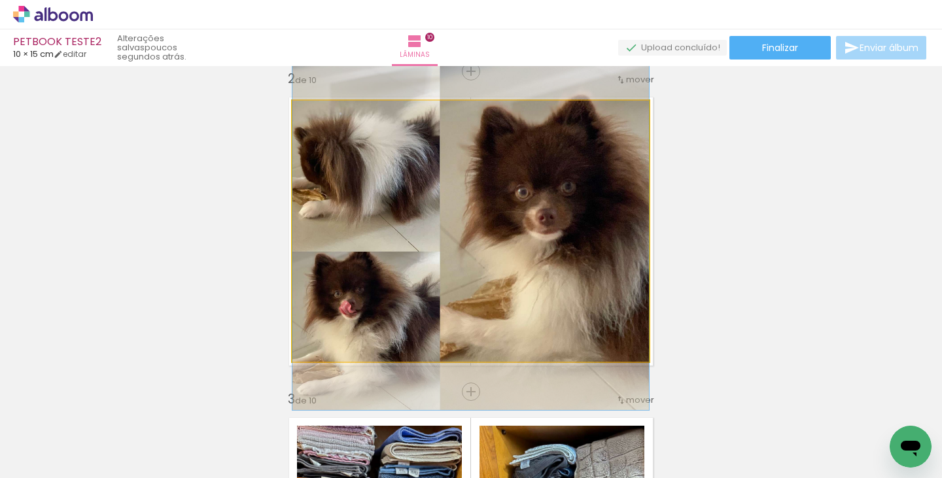
drag, startPoint x: 505, startPoint y: 249, endPoint x: 511, endPoint y: 253, distance: 8.0
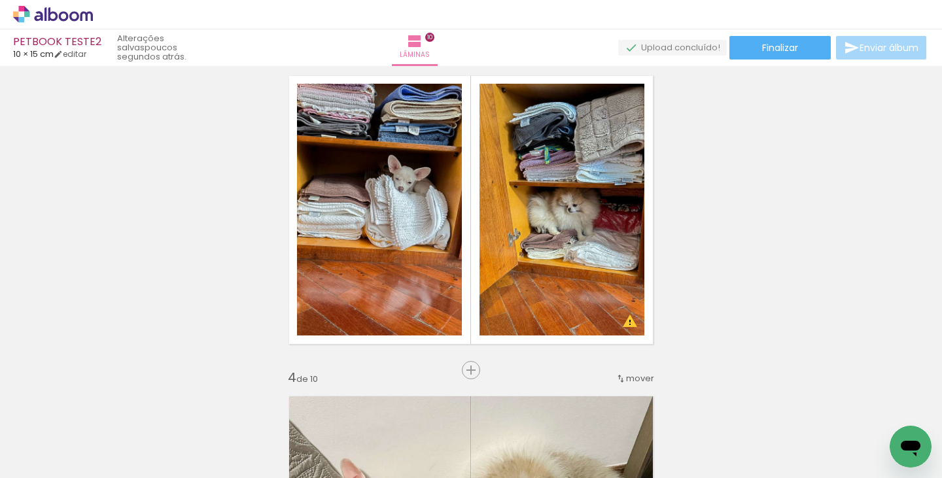
scroll to position [0, 2847]
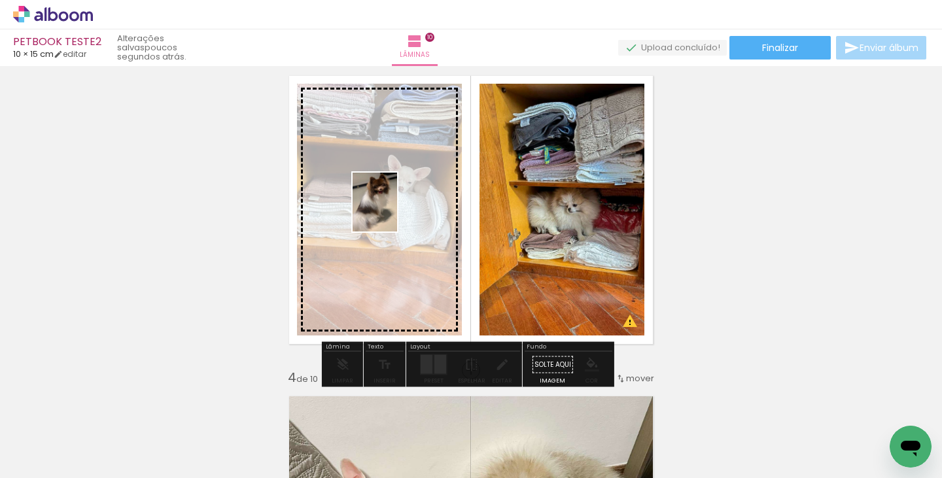
drag, startPoint x: 660, startPoint y: 431, endPoint x: 392, endPoint y: 212, distance: 346.3
click at [392, 212] on quentale-workspace at bounding box center [471, 239] width 942 height 478
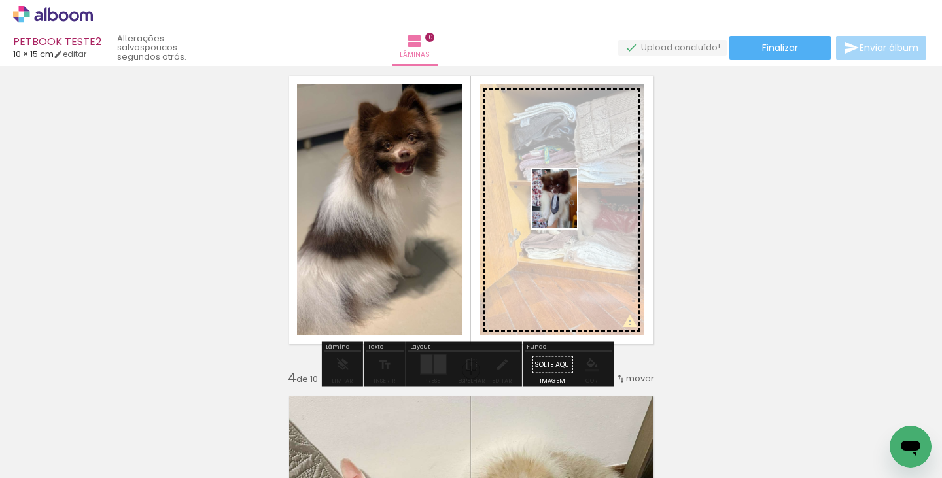
drag, startPoint x: 738, startPoint y: 430, endPoint x: 572, endPoint y: 209, distance: 276.9
click at [572, 209] on quentale-workspace at bounding box center [471, 239] width 942 height 478
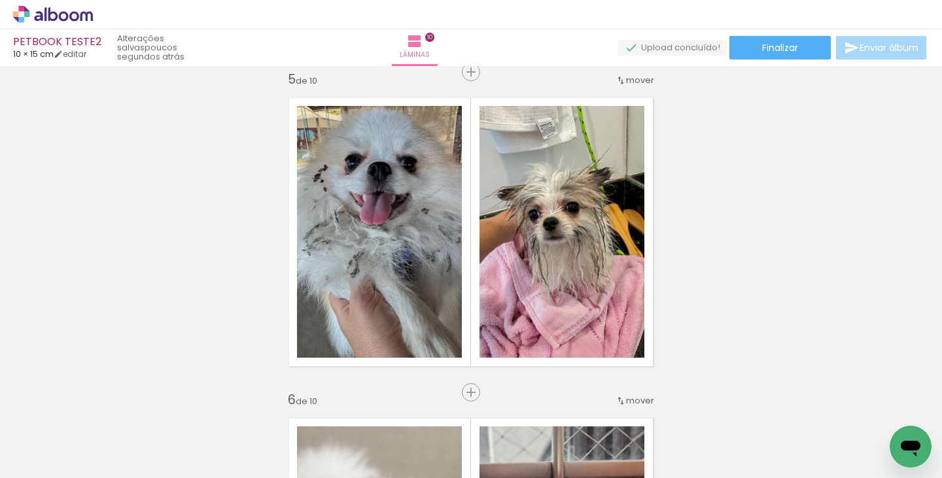
scroll to position [1301, 0]
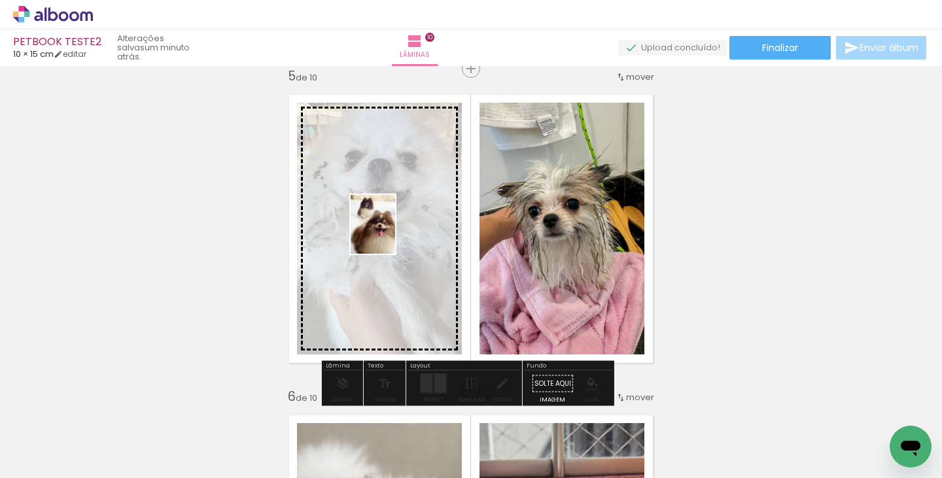
drag, startPoint x: 605, startPoint y: 422, endPoint x: 390, endPoint y: 234, distance: 286.0
click at [390, 234] on quentale-workspace at bounding box center [471, 239] width 942 height 478
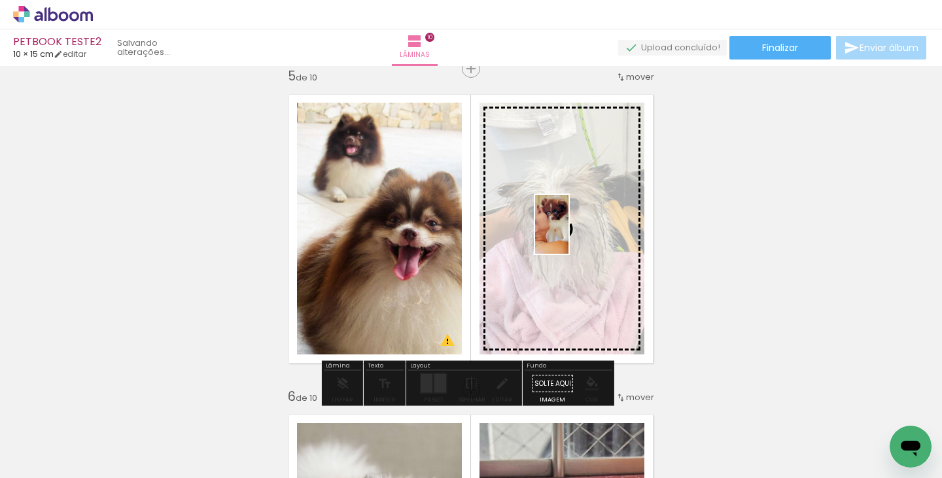
drag, startPoint x: 749, startPoint y: 430, endPoint x: 574, endPoint y: 234, distance: 262.2
click at [574, 234] on quentale-workspace at bounding box center [471, 239] width 942 height 478
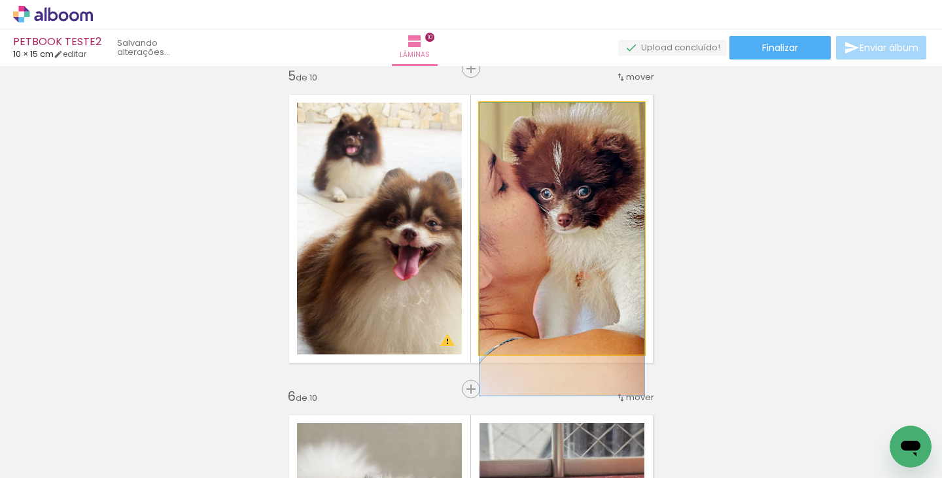
drag, startPoint x: 568, startPoint y: 253, endPoint x: 580, endPoint y: 275, distance: 24.6
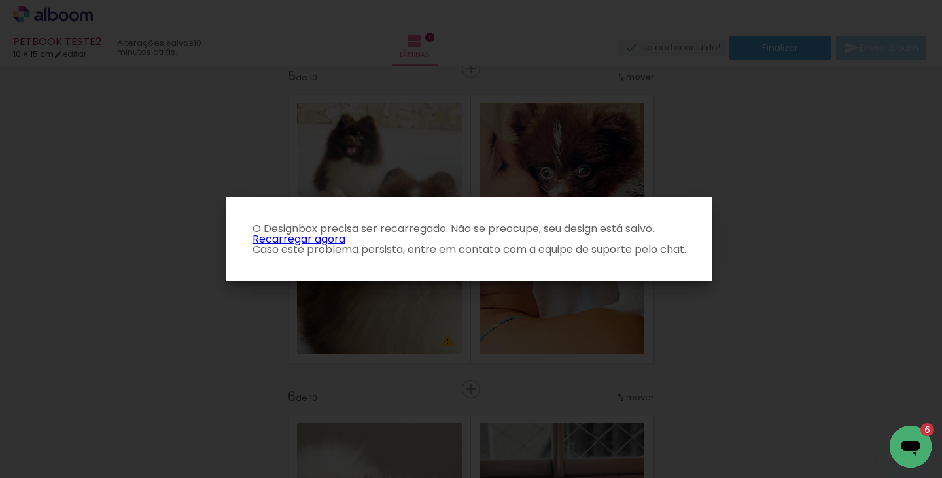
scroll to position [0, 0]
click at [319, 236] on link "Recarregar agora" at bounding box center [298, 239] width 93 height 15
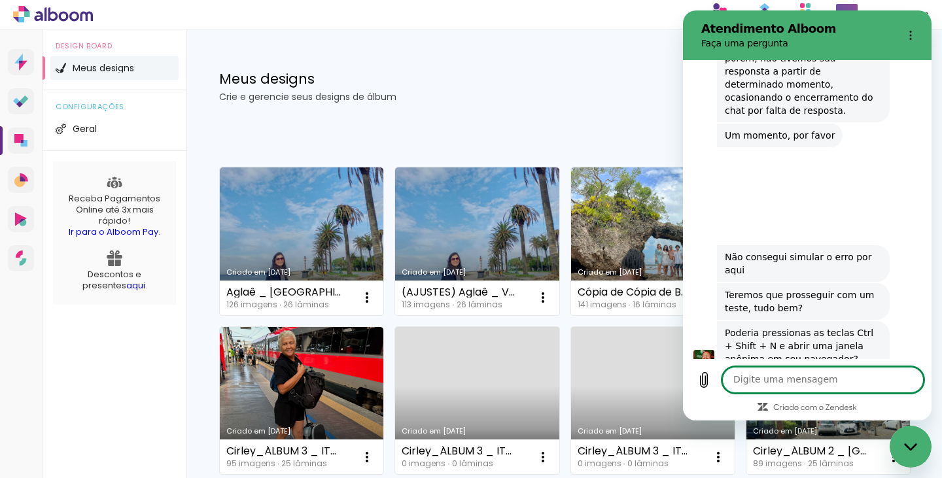
scroll to position [1521, 0]
click at [770, 383] on textarea at bounding box center [822, 380] width 201 height 26
type textarea "s"
type textarea "é demorado? Pois estou em atendimento"
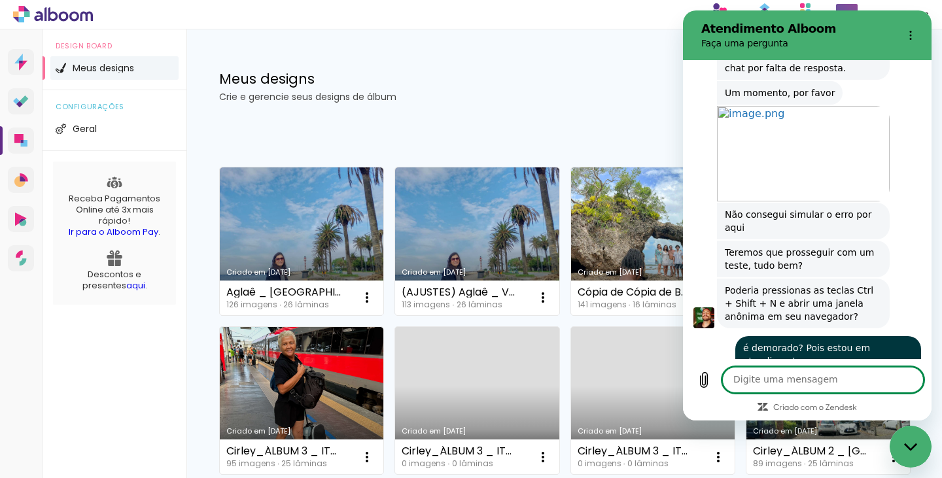
scroll to position [1566, 0]
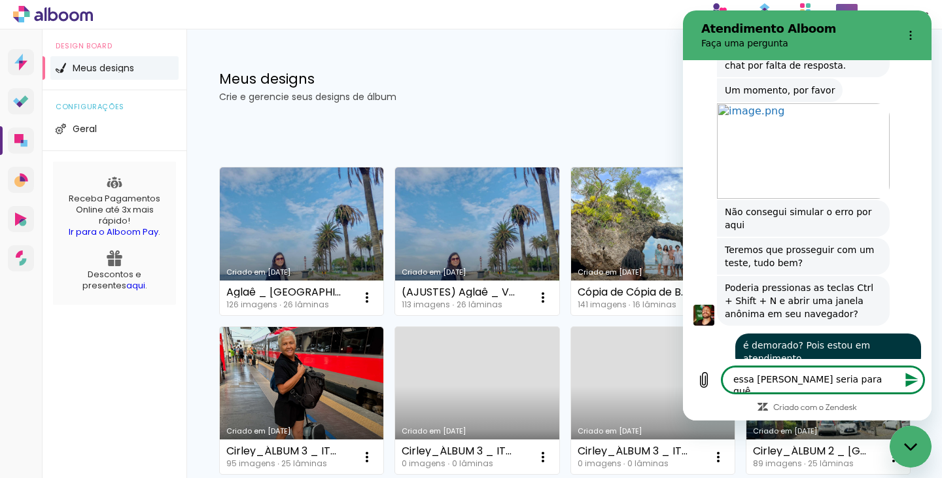
type textarea "essa janela seria para quê?"
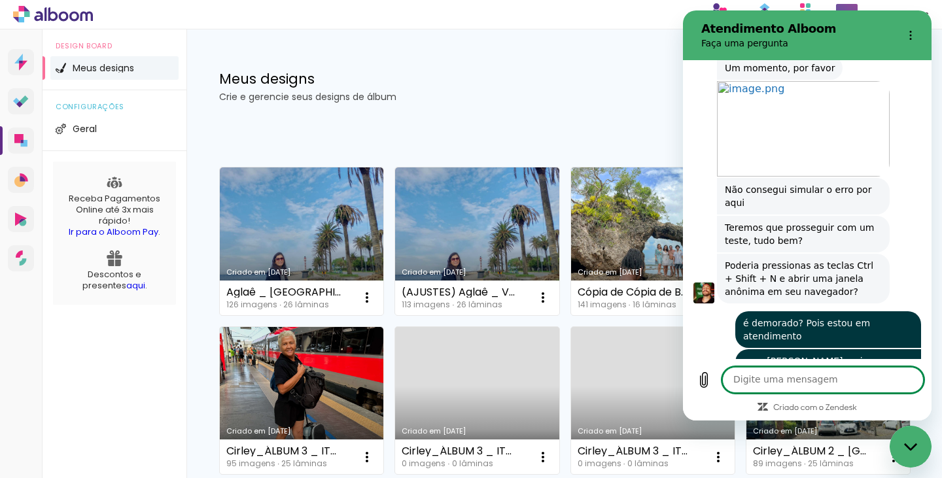
scroll to position [1591, 0]
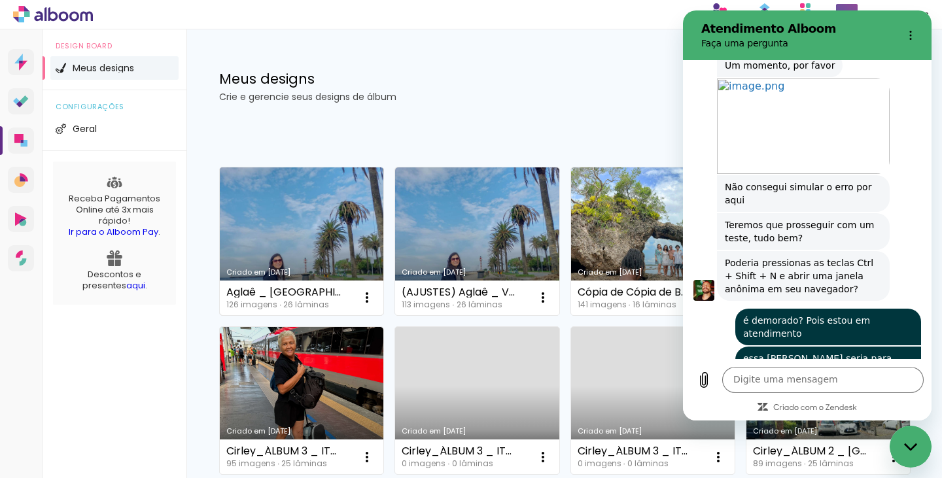
click at [322, 256] on link "Criado em [DATE]" at bounding box center [301, 241] width 163 height 148
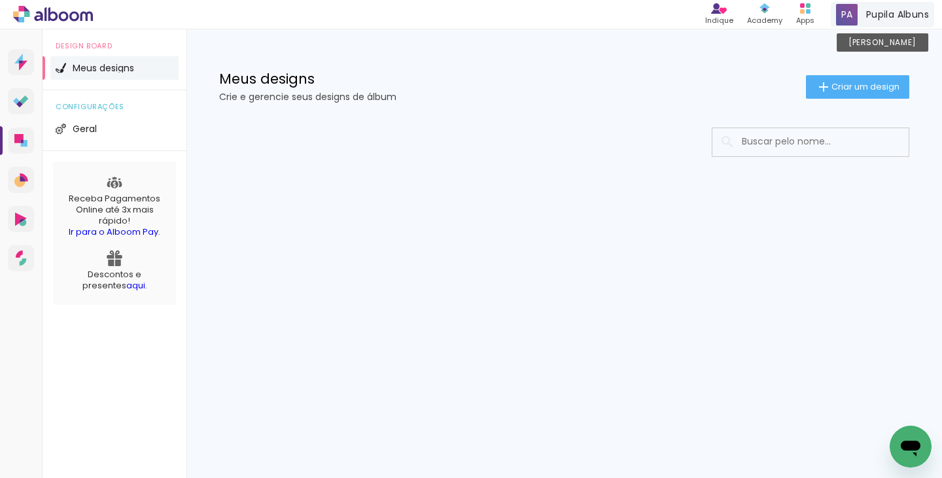
click at [876, 11] on span "Pupila Albuns" at bounding box center [897, 15] width 63 height 14
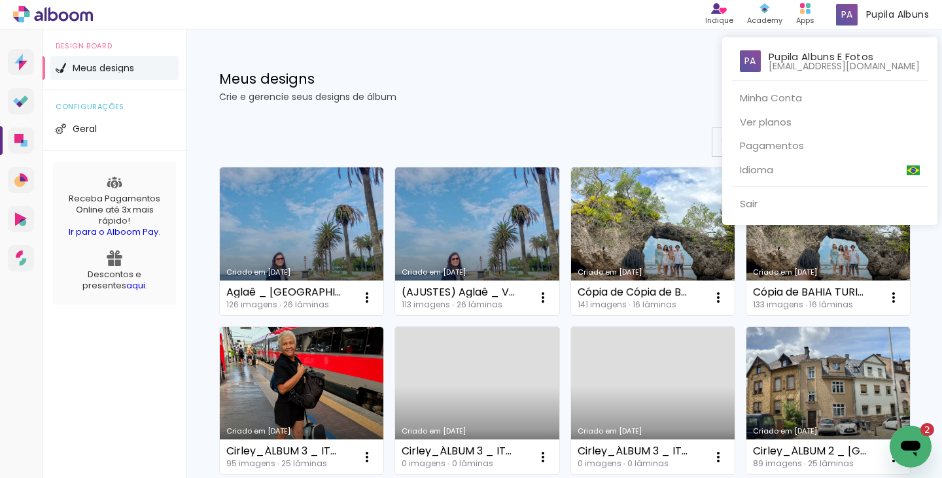
click at [908, 451] on icon "Abrir janela de mensagens, 2 mensagens não lidas" at bounding box center [911, 447] width 24 height 24
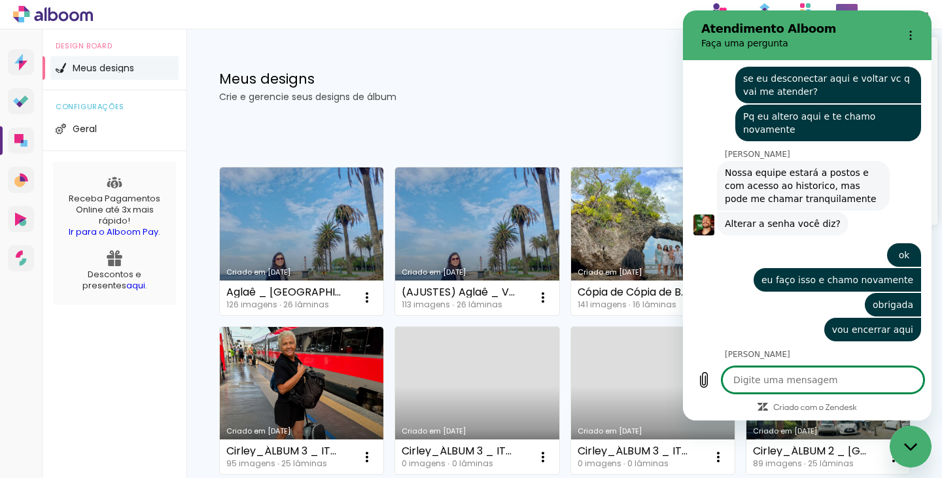
type textarea "x"
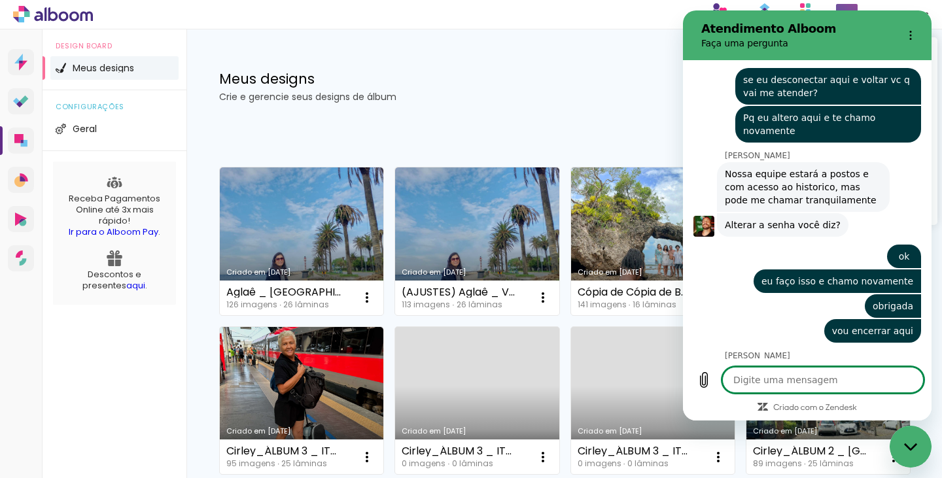
scroll to position [2749, 0]
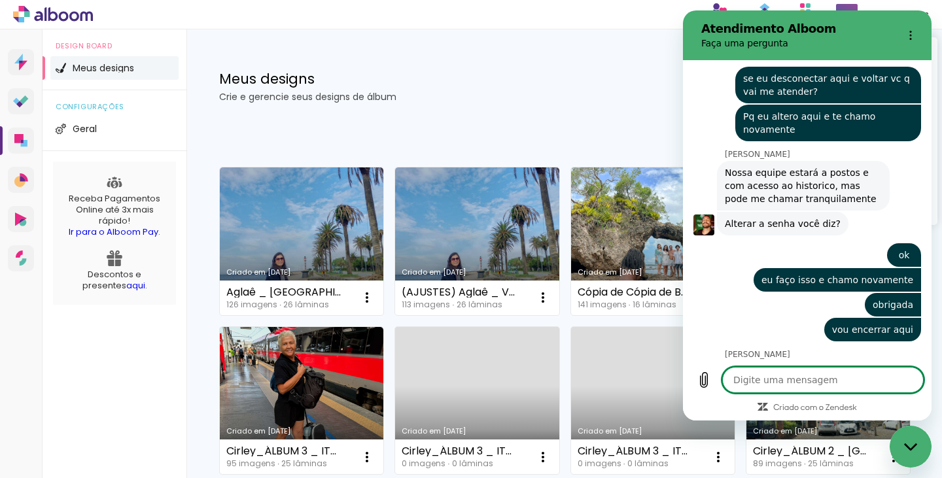
type textarea "a"
type textarea "x"
type textarea "at"
type textarea "x"
type textarea "até"
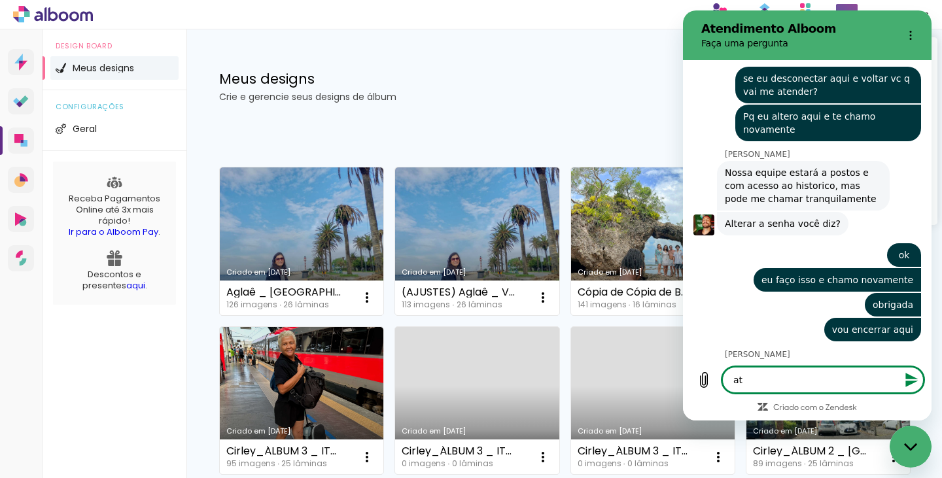
type textarea "x"
type textarea "até7"
type textarea "x"
type textarea "até"
type textarea "x"
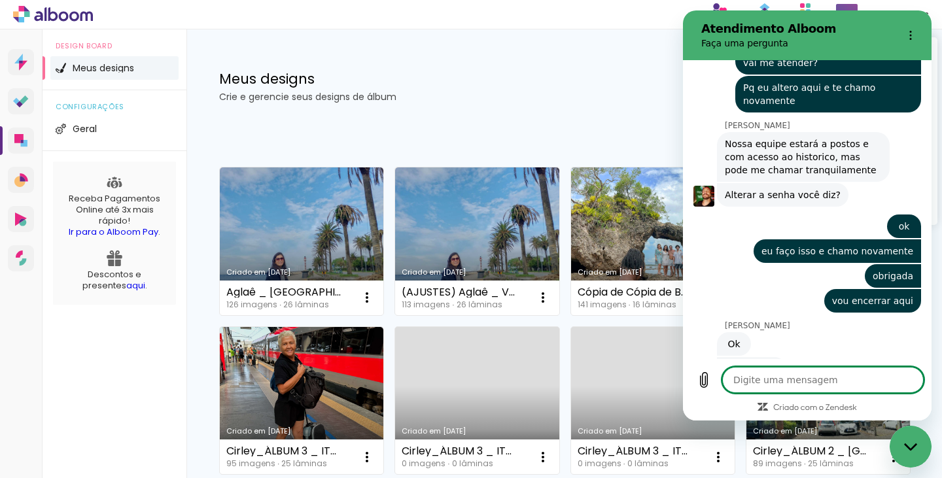
scroll to position [2781, 0]
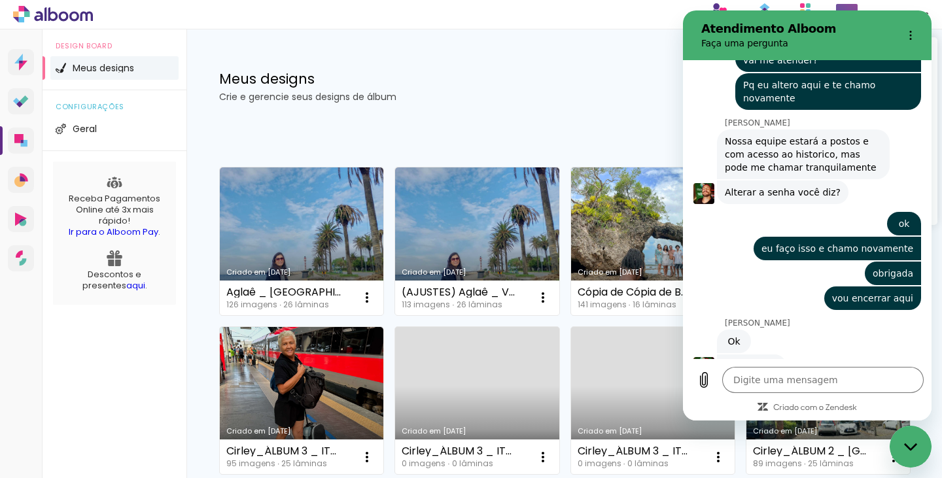
click at [459, 135] on div at bounding box center [471, 239] width 942 height 478
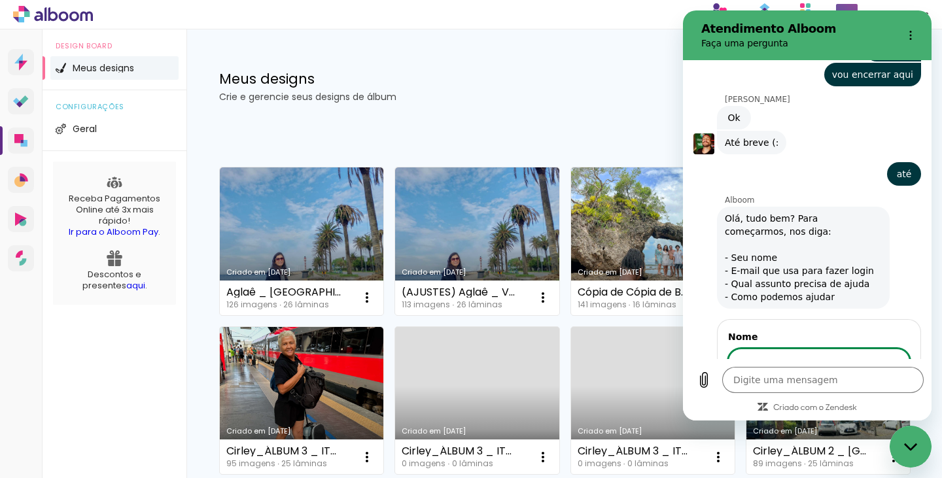
scroll to position [3003, 0]
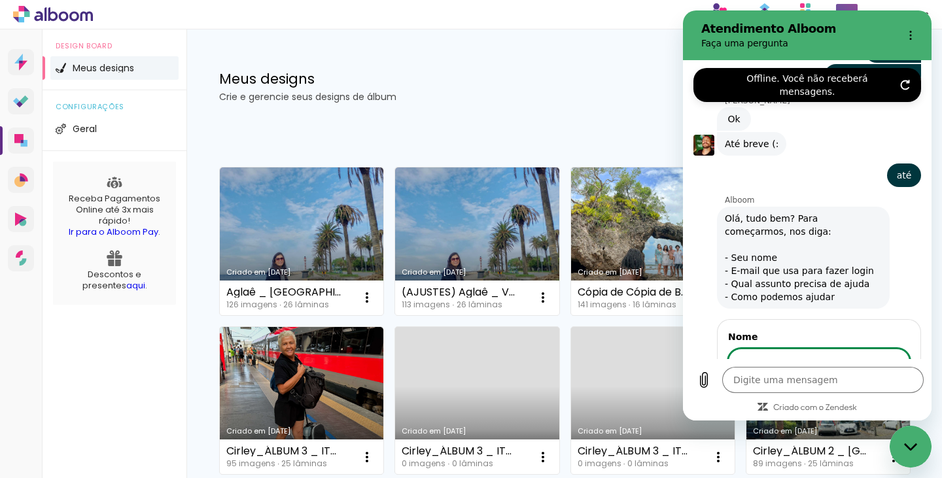
click at [914, 438] on div "Fechar janela de mensagens" at bounding box center [910, 446] width 39 height 39
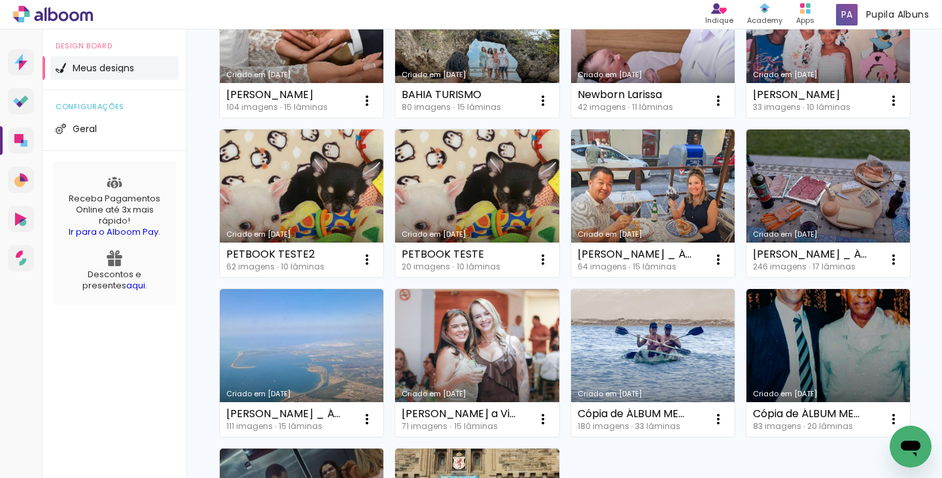
scroll to position [693, 0]
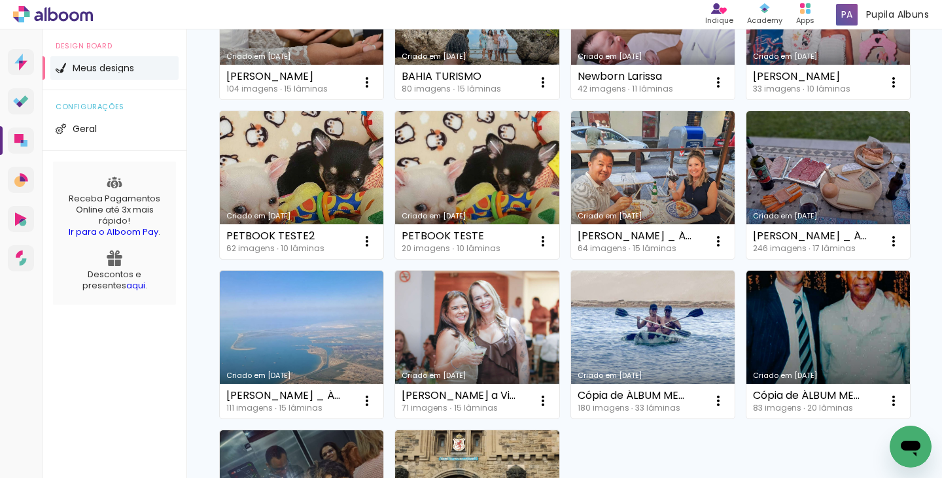
click at [383, 259] on link "Criado em [DATE]" at bounding box center [301, 185] width 163 height 148
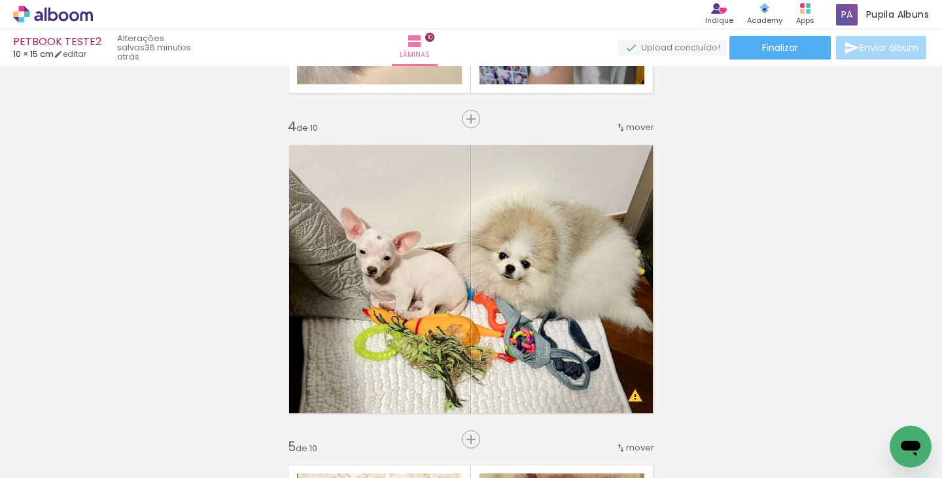
scroll to position [0, 3648]
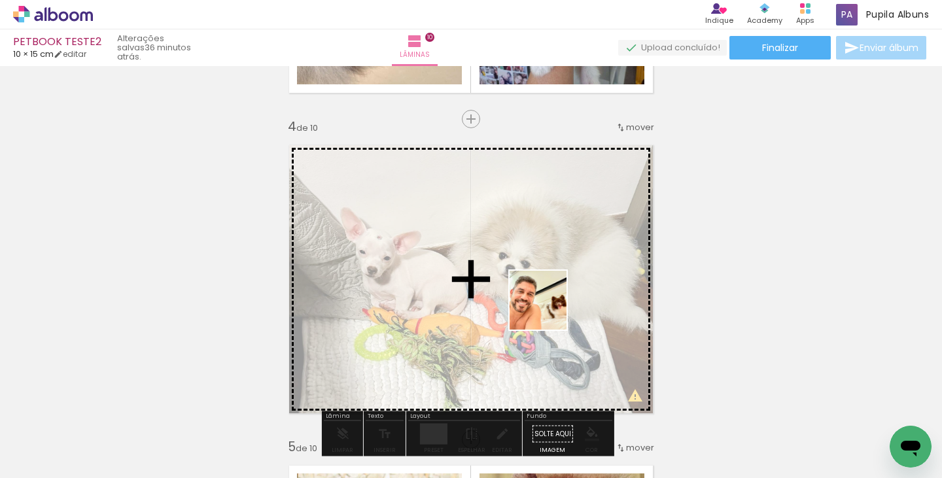
drag, startPoint x: 606, startPoint y: 438, endPoint x: 549, endPoint y: 310, distance: 139.9
click at [549, 310] on quentale-workspace at bounding box center [471, 239] width 942 height 478
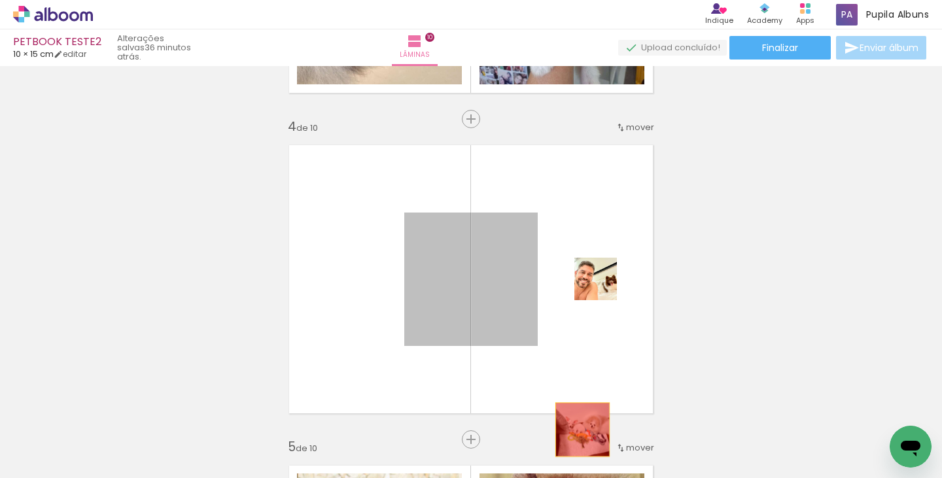
drag, startPoint x: 508, startPoint y: 286, endPoint x: 906, endPoint y: 256, distance: 398.8
click at [577, 433] on quentale-workspace at bounding box center [471, 239] width 942 height 478
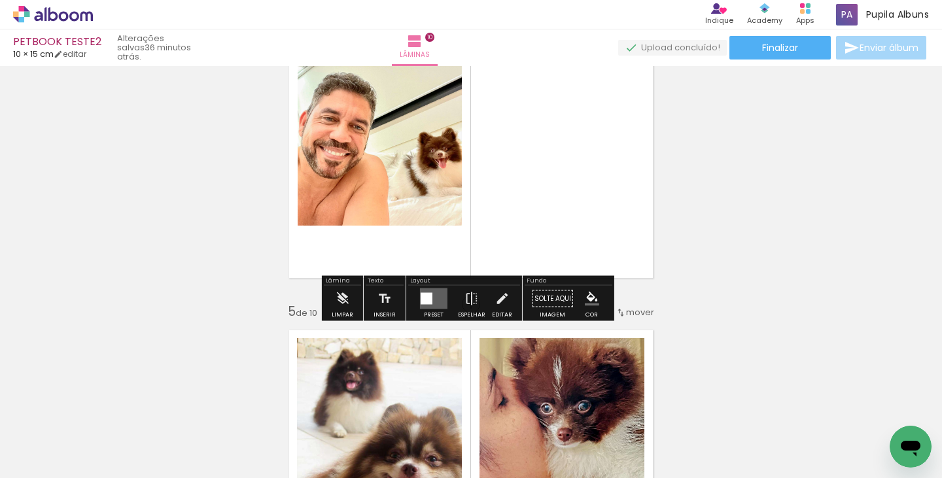
scroll to position [1071, 0]
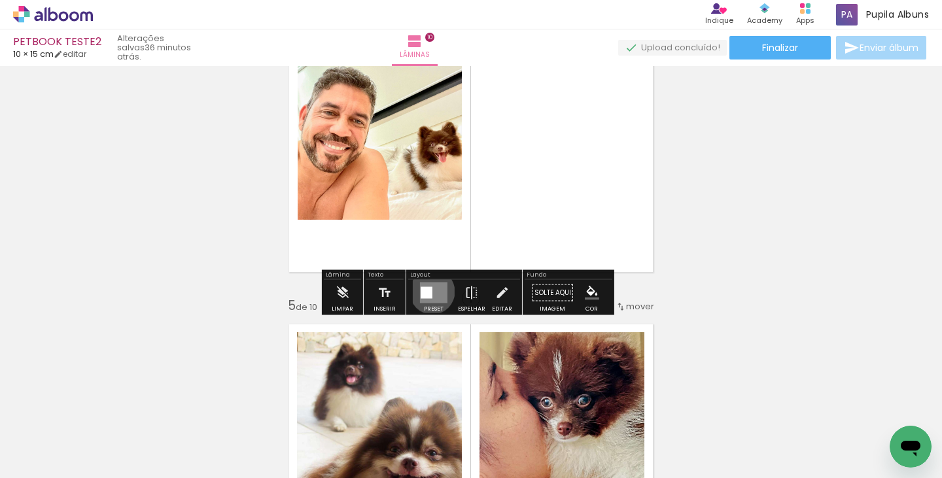
click at [429, 291] on quentale-layouter at bounding box center [433, 293] width 27 height 21
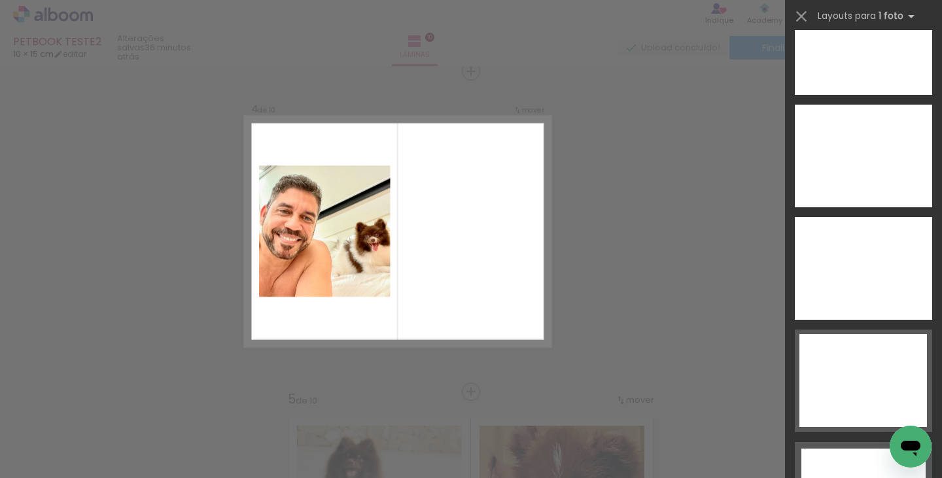
scroll to position [5569, 0]
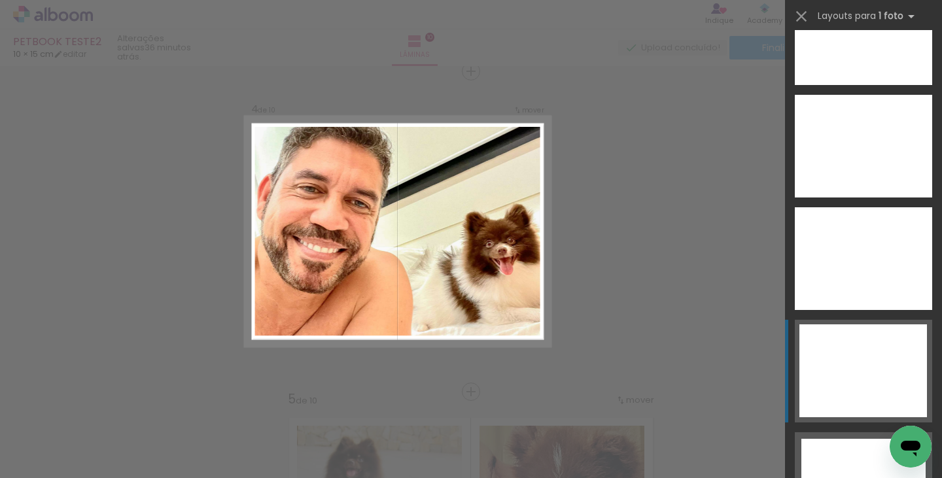
click at [891, 390] on div at bounding box center [863, 370] width 128 height 93
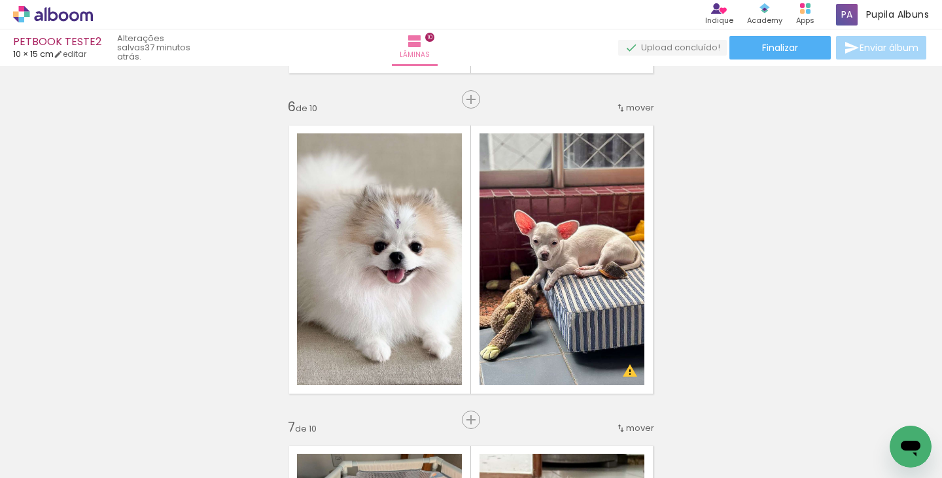
scroll to position [1643, 0]
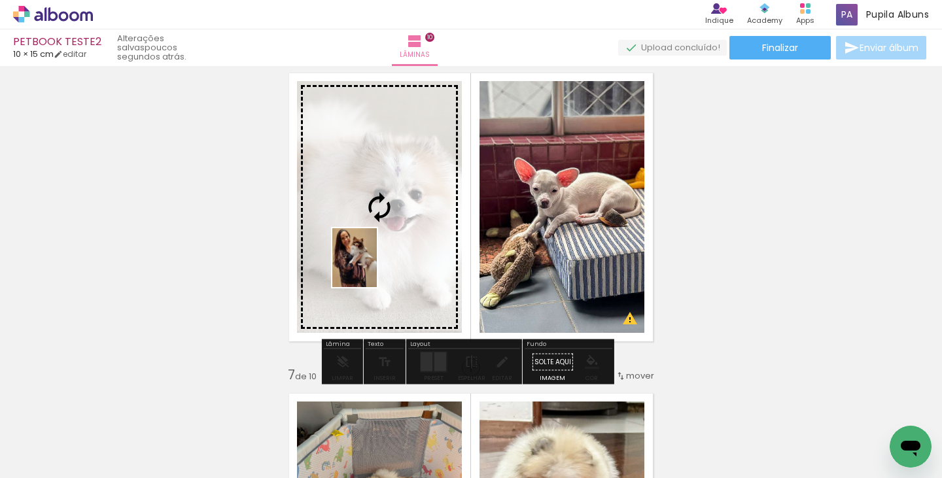
drag, startPoint x: 306, startPoint y: 434, endPoint x: 371, endPoint y: 267, distance: 179.1
click at [371, 267] on quentale-workspace at bounding box center [471, 239] width 942 height 478
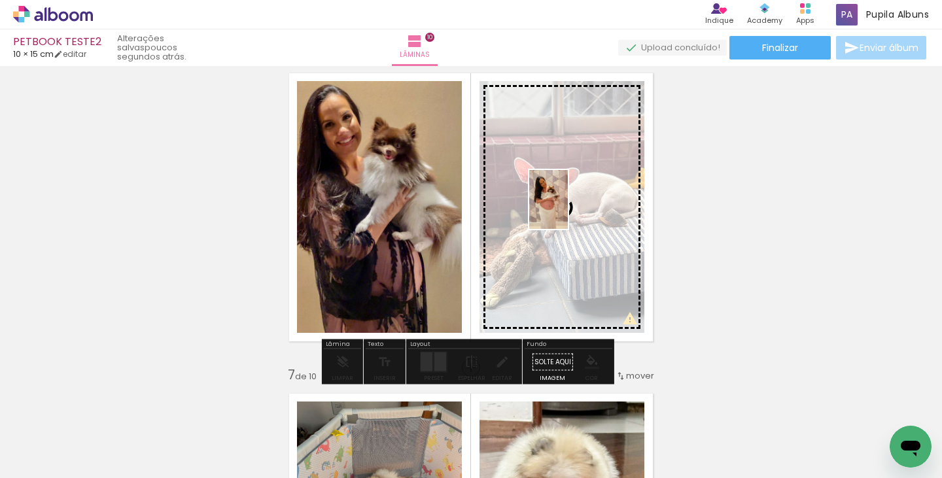
drag, startPoint x: 460, startPoint y: 430, endPoint x: 568, endPoint y: 209, distance: 246.3
click at [568, 209] on quentale-workspace at bounding box center [471, 239] width 942 height 478
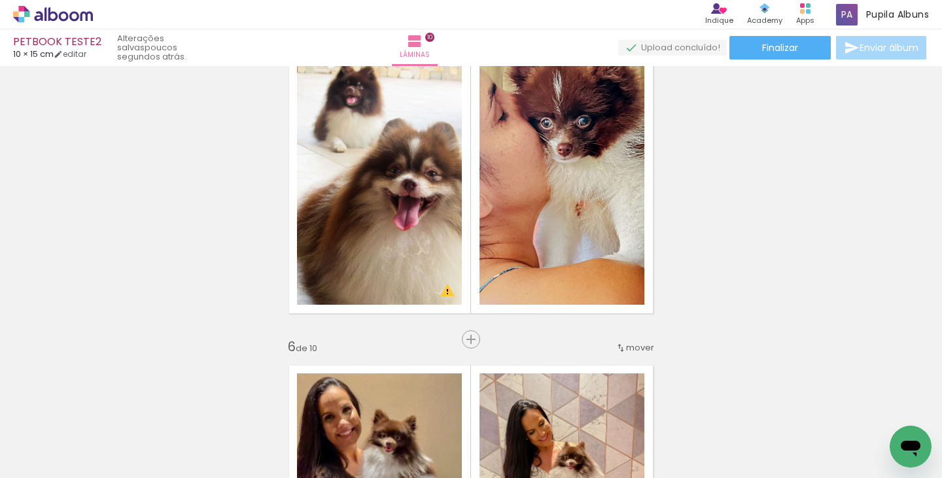
scroll to position [1295, 0]
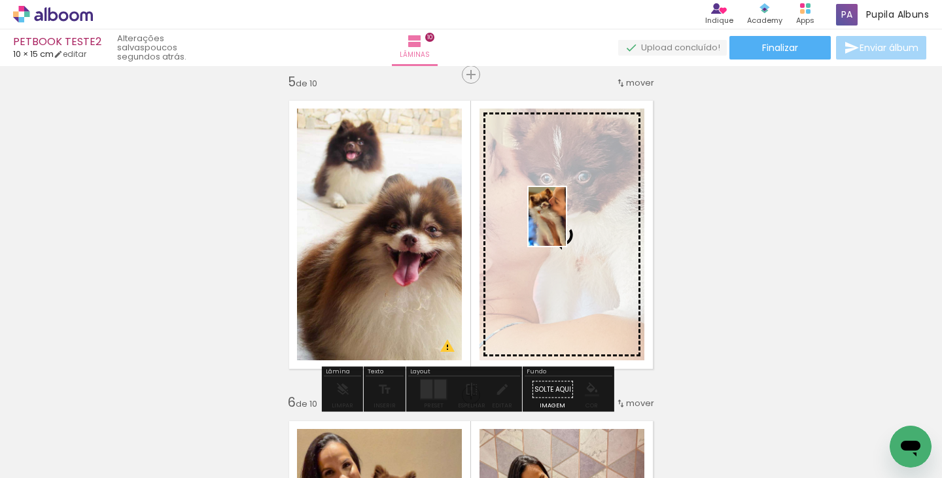
drag, startPoint x: 514, startPoint y: 427, endPoint x: 568, endPoint y: 226, distance: 207.8
click at [568, 226] on quentale-workspace at bounding box center [471, 239] width 942 height 478
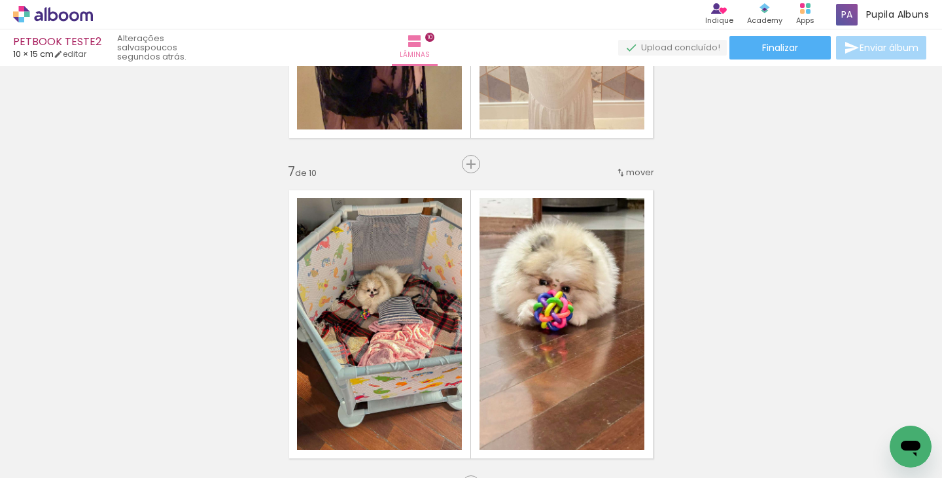
scroll to position [1859, 0]
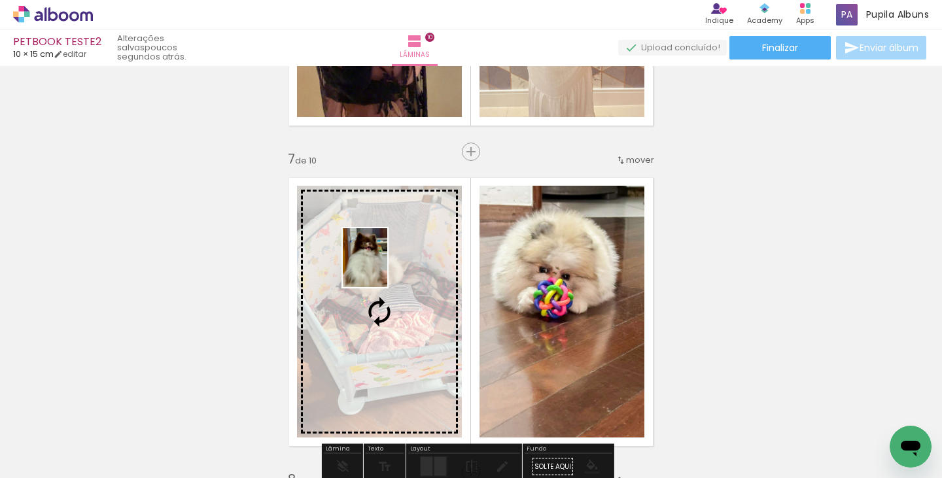
drag, startPoint x: 566, startPoint y: 361, endPoint x: 382, endPoint y: 267, distance: 206.8
click at [382, 267] on quentale-workspace at bounding box center [471, 239] width 942 height 478
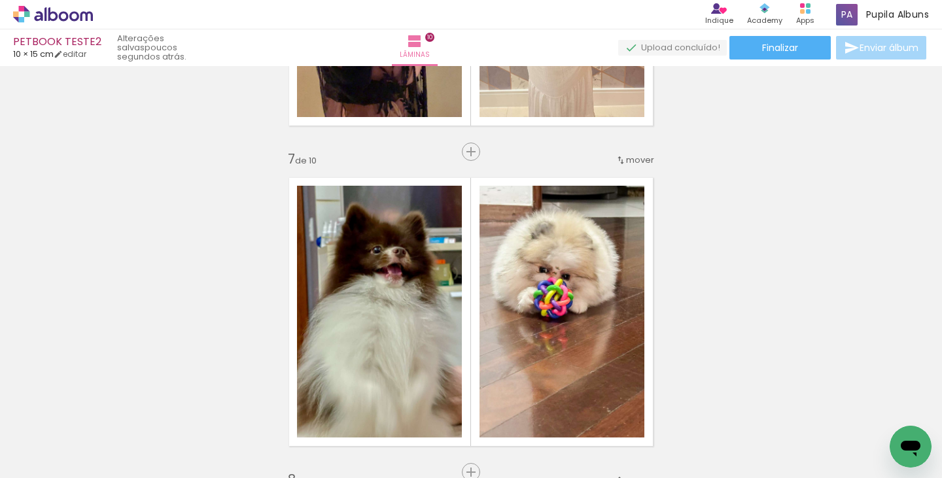
scroll to position [0, 3137]
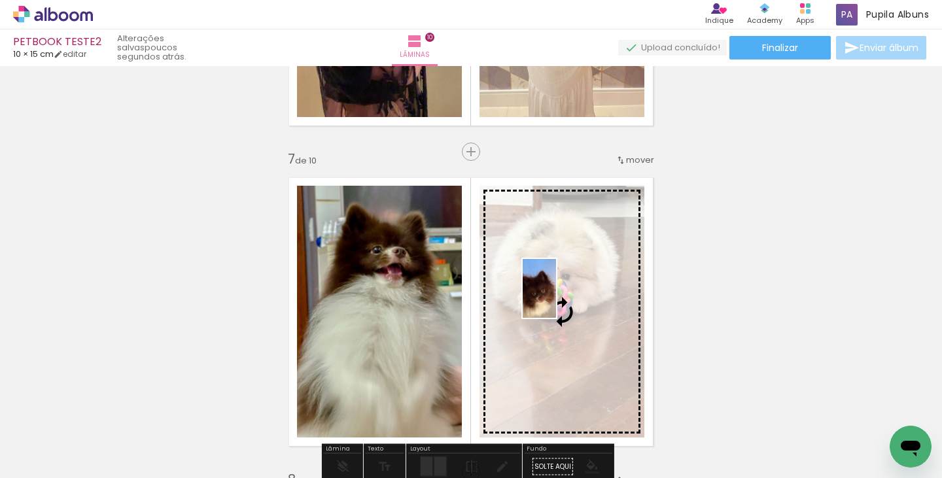
drag, startPoint x: 500, startPoint y: 443, endPoint x: 562, endPoint y: 298, distance: 157.7
click at [562, 298] on quentale-workspace at bounding box center [471, 239] width 942 height 478
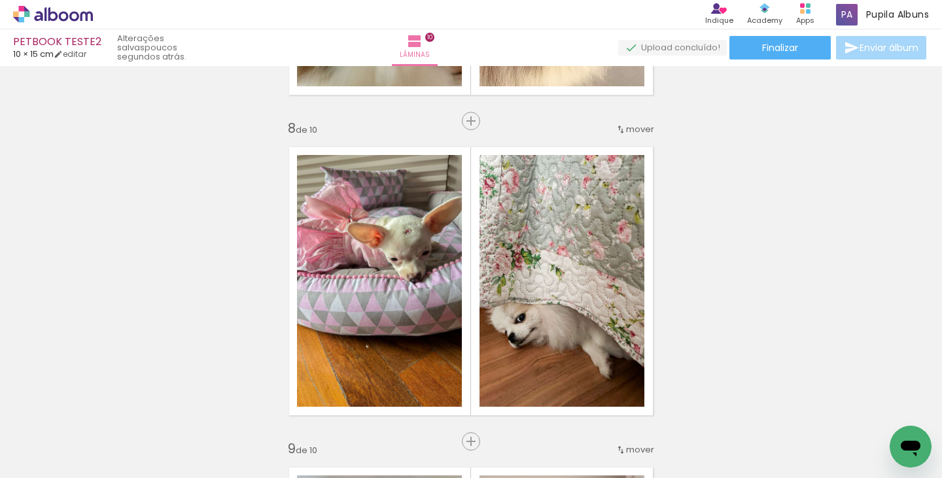
scroll to position [2228, 0]
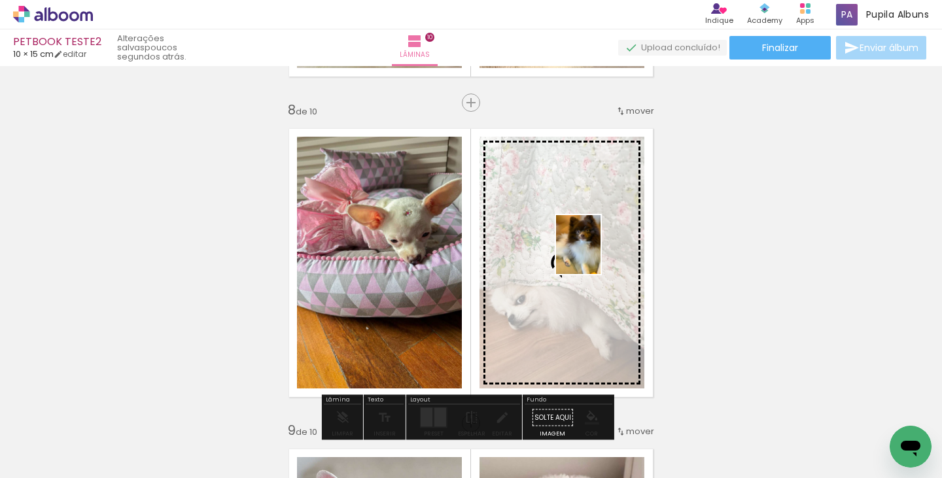
drag, startPoint x: 661, startPoint y: 451, endPoint x: 595, endPoint y: 254, distance: 207.0
click at [595, 254] on quentale-workspace at bounding box center [471, 239] width 942 height 478
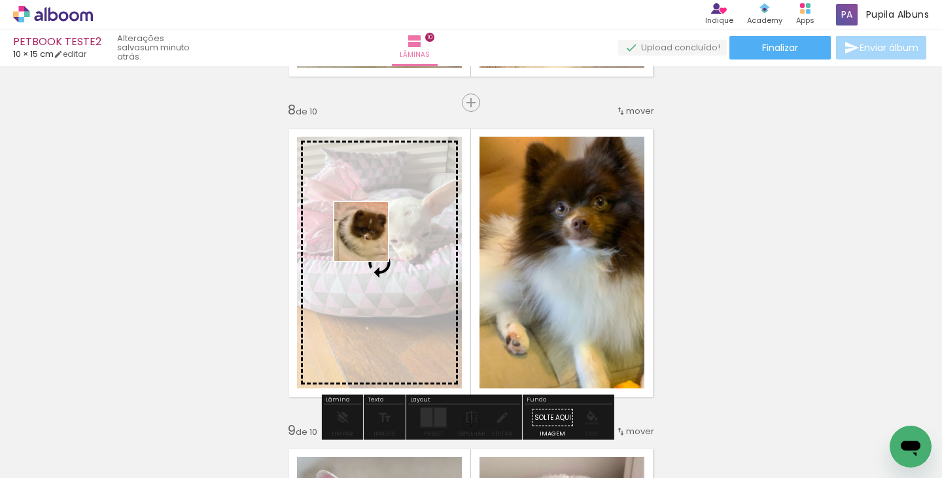
drag, startPoint x: 308, startPoint y: 437, endPoint x: 373, endPoint y: 241, distance: 206.2
click at [373, 241] on quentale-workspace at bounding box center [471, 239] width 942 height 478
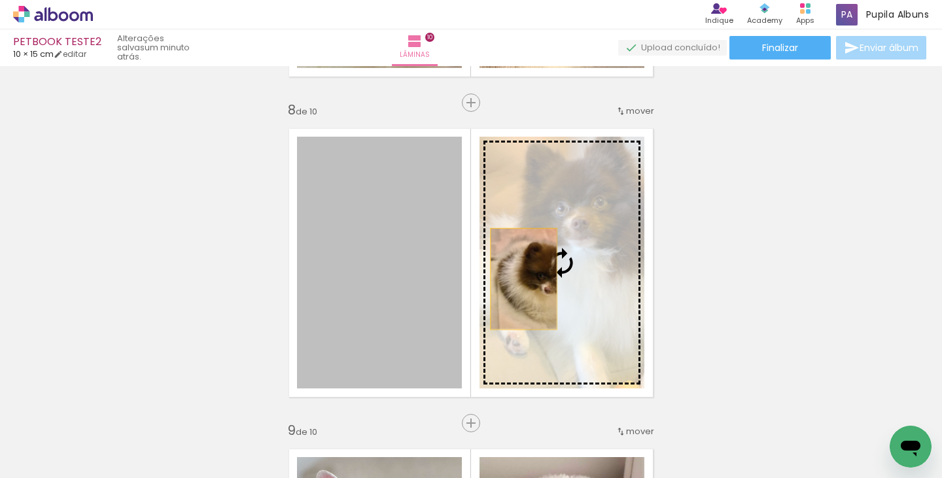
drag, startPoint x: 359, startPoint y: 296, endPoint x: 519, endPoint y: 279, distance: 160.5
click at [0, 0] on slot at bounding box center [0, 0] width 0 height 0
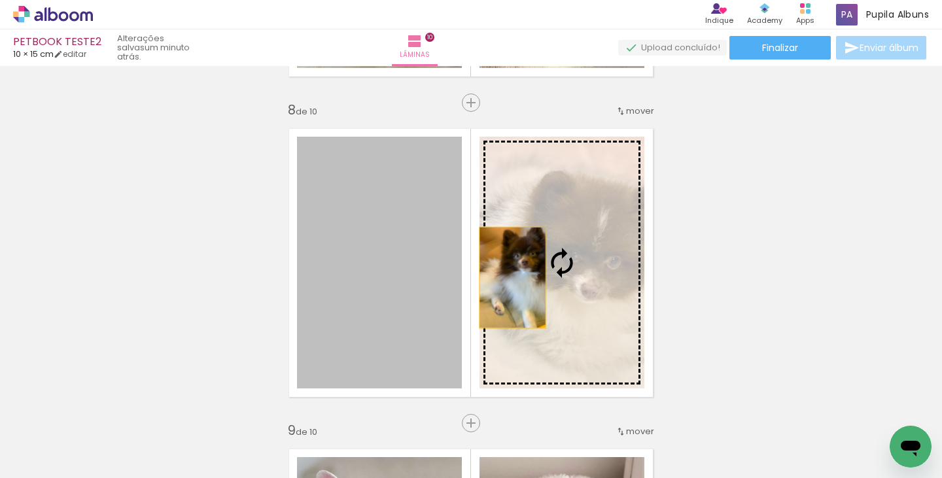
drag, startPoint x: 429, startPoint y: 300, endPoint x: 510, endPoint y: 277, distance: 84.1
click at [0, 0] on slot at bounding box center [0, 0] width 0 height 0
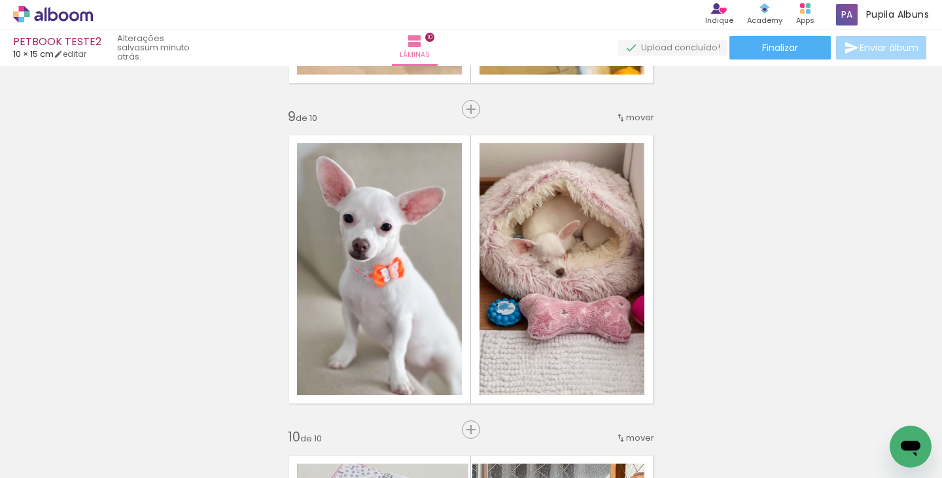
scroll to position [0, 3711]
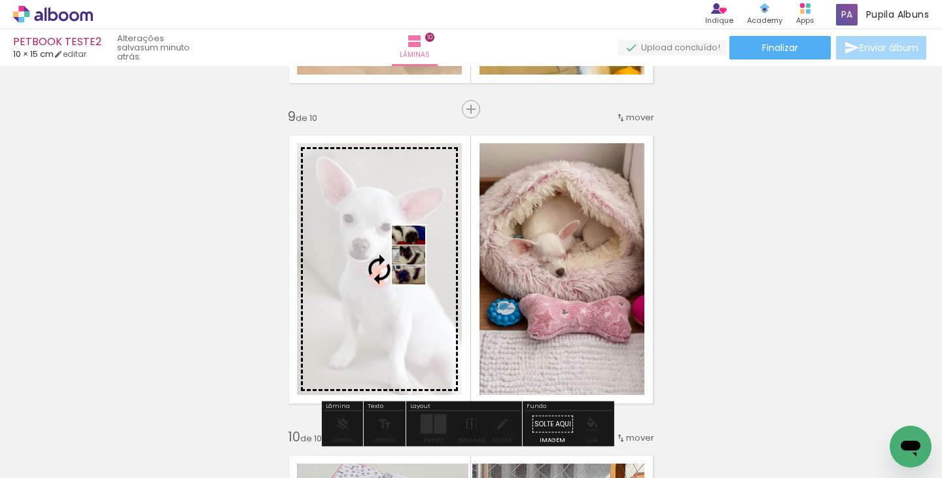
drag, startPoint x: 596, startPoint y: 443, endPoint x: 431, endPoint y: 265, distance: 243.0
click at [431, 265] on quentale-workspace at bounding box center [471, 239] width 942 height 478
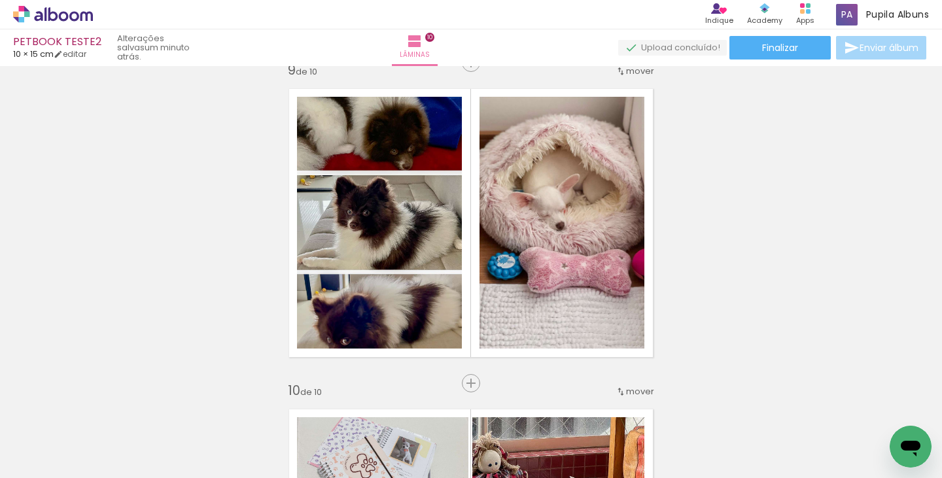
scroll to position [2632, 0]
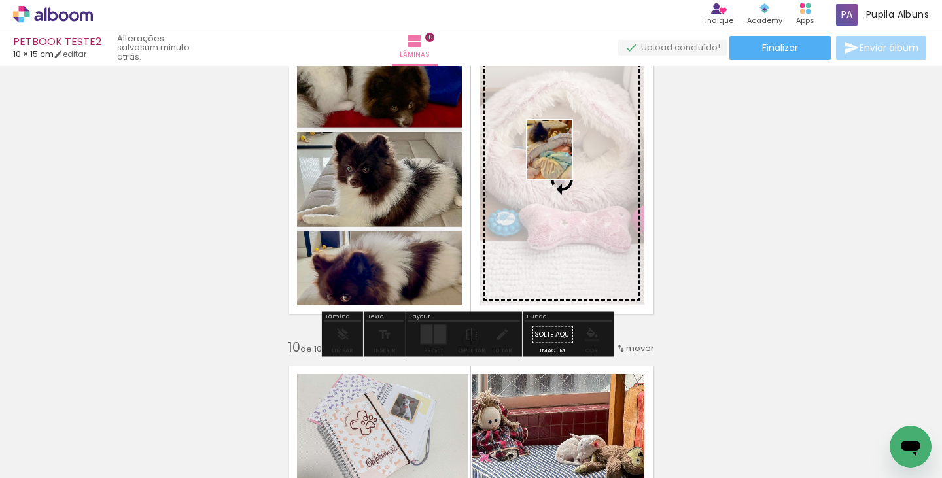
drag, startPoint x: 817, startPoint y: 423, endPoint x: 566, endPoint y: 160, distance: 363.6
click at [566, 160] on quentale-workspace at bounding box center [471, 239] width 942 height 478
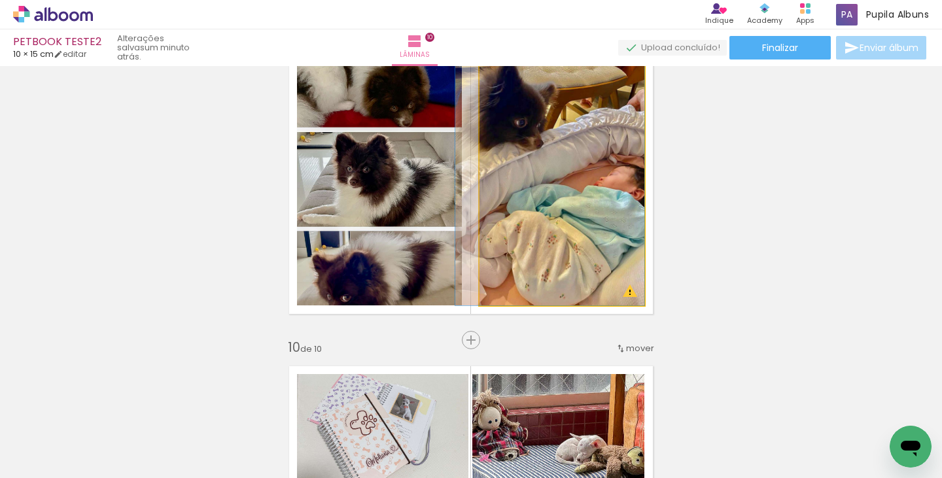
drag, startPoint x: 579, startPoint y: 230, endPoint x: 564, endPoint y: 233, distance: 15.3
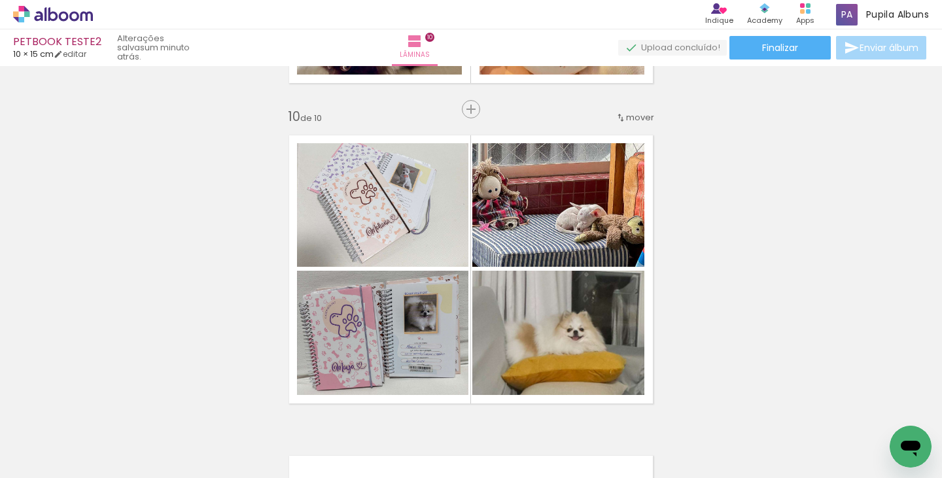
scroll to position [2884, 0]
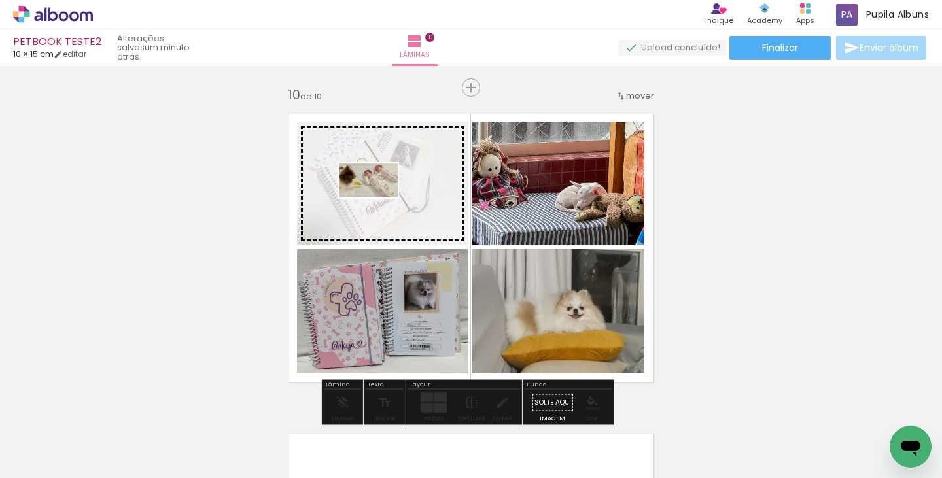
drag, startPoint x: 748, startPoint y: 431, endPoint x: 378, endPoint y: 203, distance: 434.9
click at [378, 203] on quentale-workspace at bounding box center [471, 239] width 942 height 478
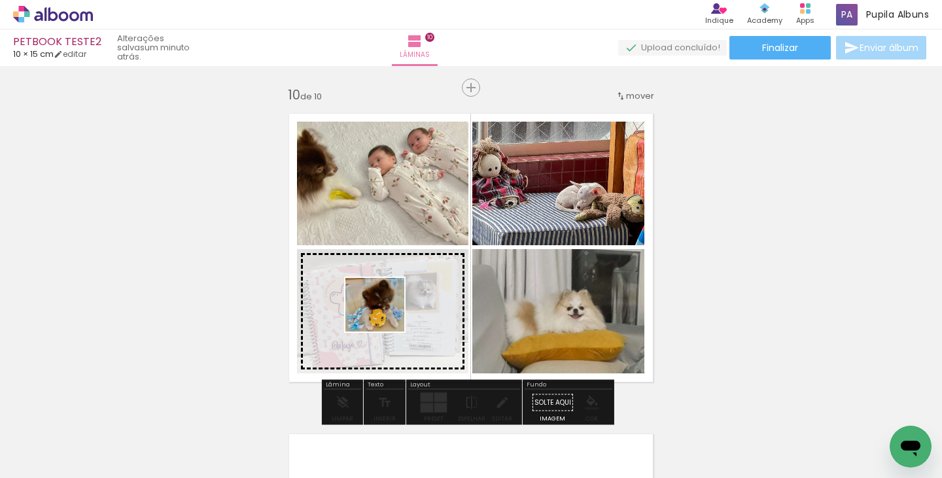
drag, startPoint x: 305, startPoint y: 426, endPoint x: 385, endPoint y: 317, distance: 134.9
click at [385, 317] on quentale-workspace at bounding box center [471, 239] width 942 height 478
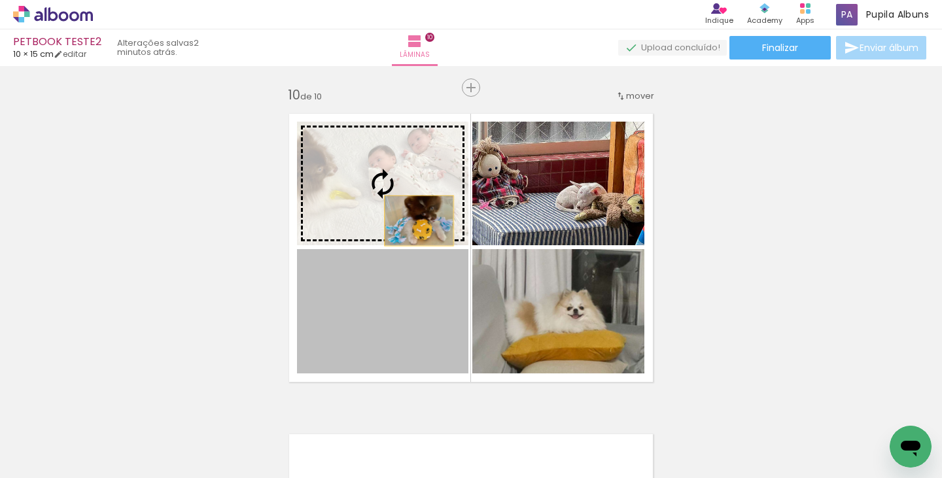
drag, startPoint x: 424, startPoint y: 322, endPoint x: 413, endPoint y: 218, distance: 103.9
click at [0, 0] on slot at bounding box center [0, 0] width 0 height 0
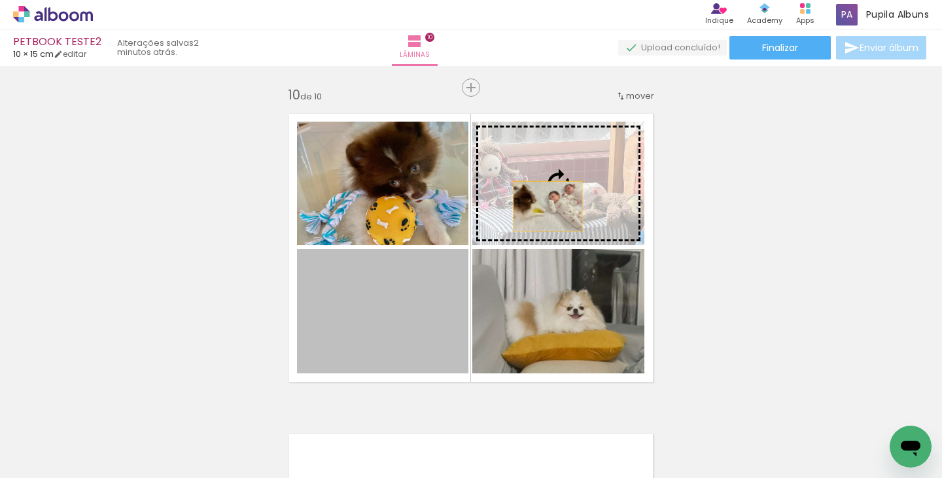
drag, startPoint x: 439, startPoint y: 302, endPoint x: 551, endPoint y: 198, distance: 153.2
click at [0, 0] on slot at bounding box center [0, 0] width 0 height 0
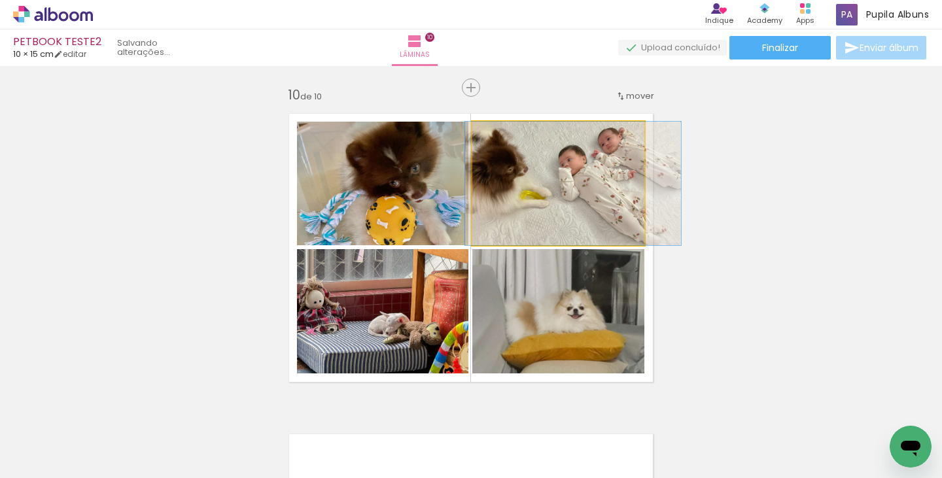
drag, startPoint x: 539, startPoint y: 210, endPoint x: 554, endPoint y: 205, distance: 15.7
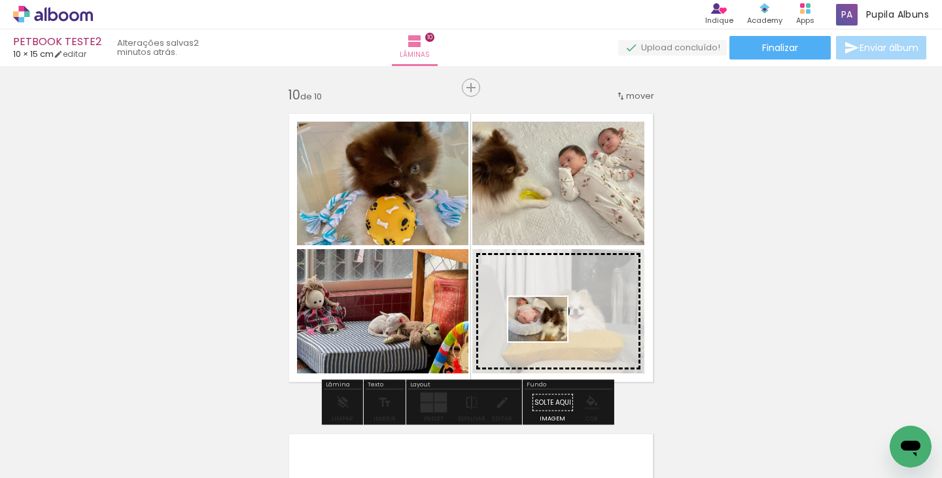
drag, startPoint x: 875, startPoint y: 430, endPoint x: 547, endPoint y: 336, distance: 340.7
click at [547, 336] on quentale-workspace at bounding box center [471, 239] width 942 height 478
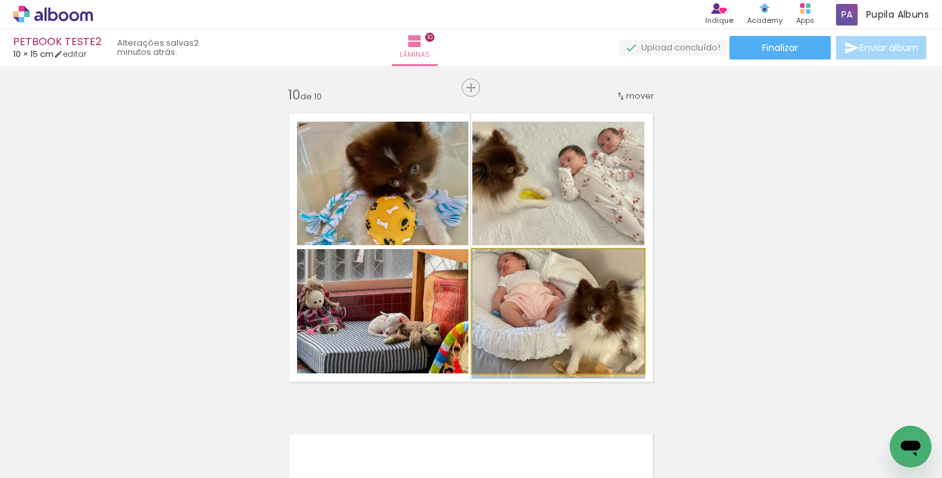
drag, startPoint x: 558, startPoint y: 319, endPoint x: 565, endPoint y: 355, distance: 36.7
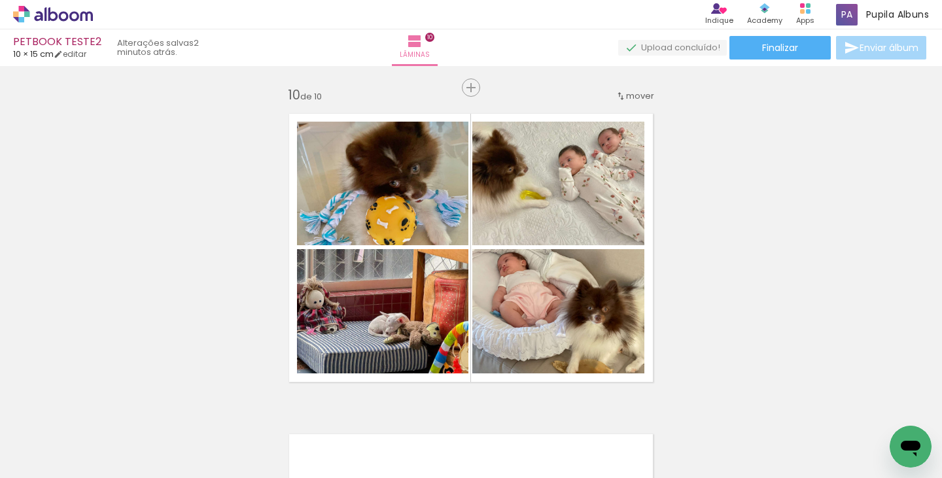
scroll to position [0, 2572]
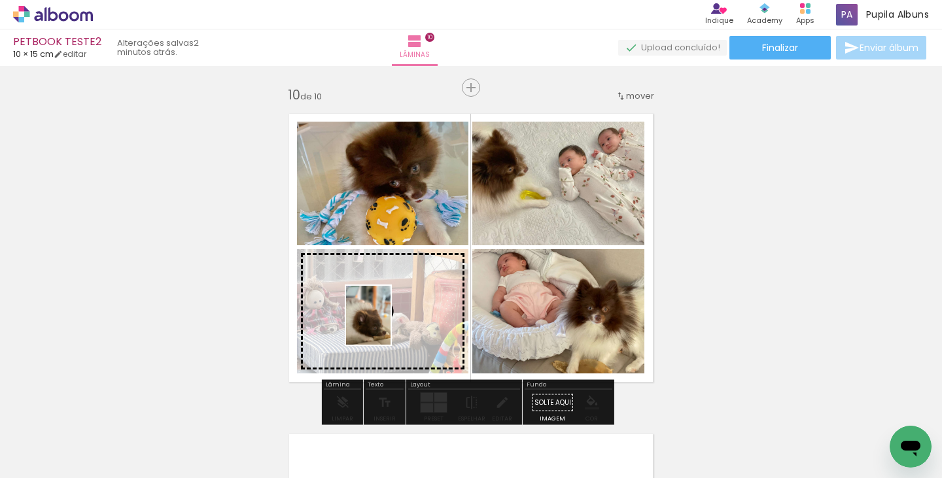
drag, startPoint x: 568, startPoint y: 429, endPoint x: 385, endPoint y: 325, distance: 210.0
click at [385, 325] on quentale-workspace at bounding box center [471, 239] width 942 height 478
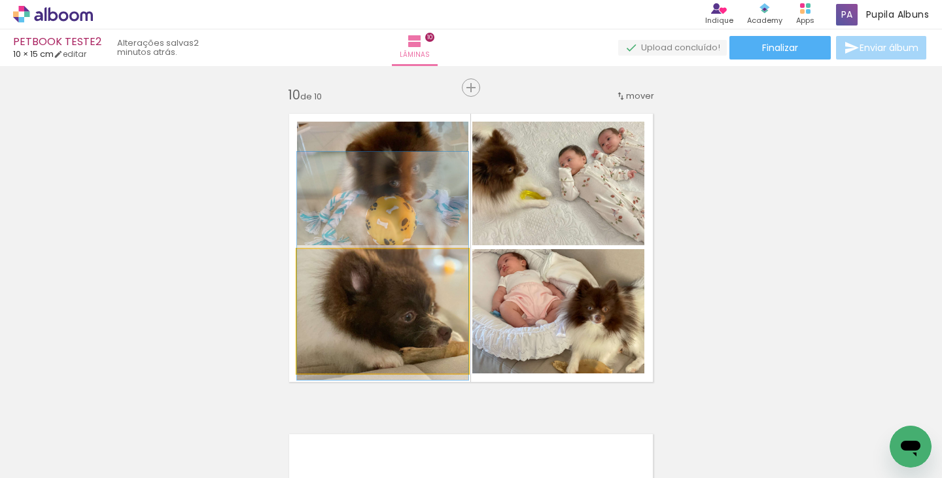
drag, startPoint x: 413, startPoint y: 339, endPoint x: 402, endPoint y: 294, distance: 46.5
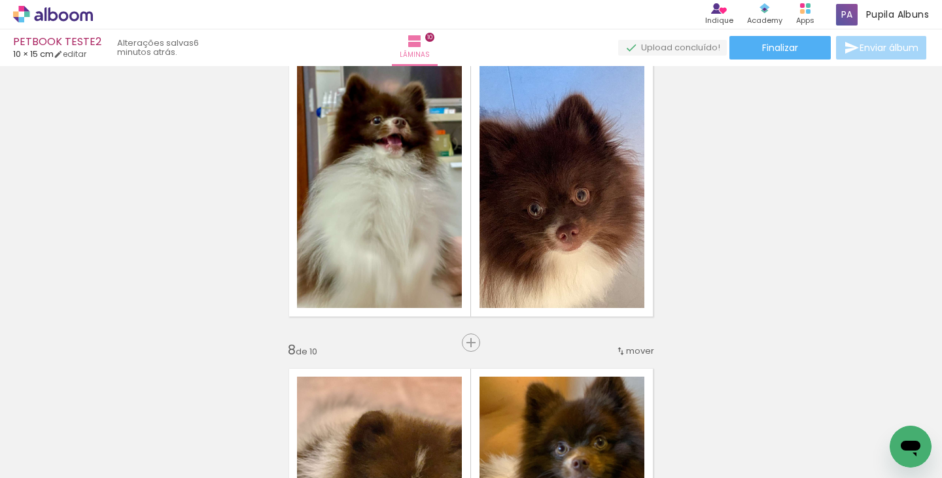
scroll to position [1991, 0]
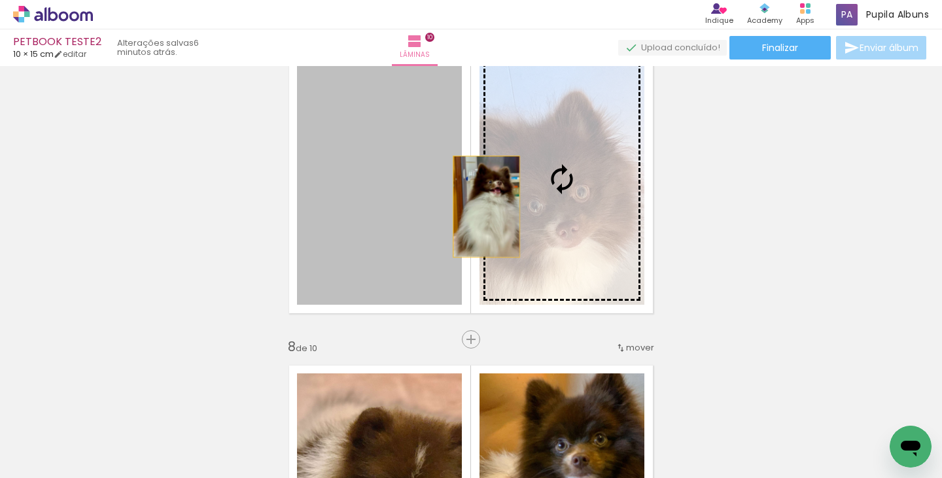
drag, startPoint x: 428, startPoint y: 213, endPoint x: 531, endPoint y: 213, distance: 103.3
click at [0, 0] on slot at bounding box center [0, 0] width 0 height 0
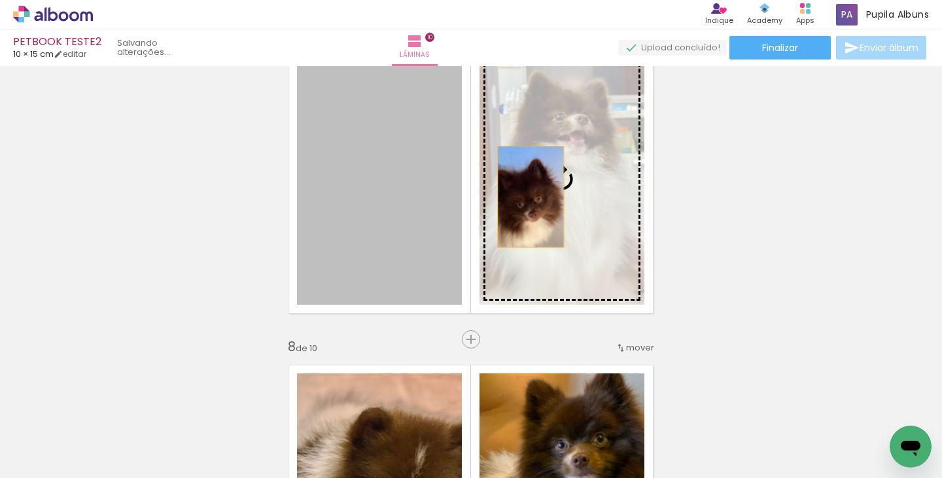
drag, startPoint x: 422, startPoint y: 205, endPoint x: 526, endPoint y: 197, distance: 103.7
click at [0, 0] on slot at bounding box center [0, 0] width 0 height 0
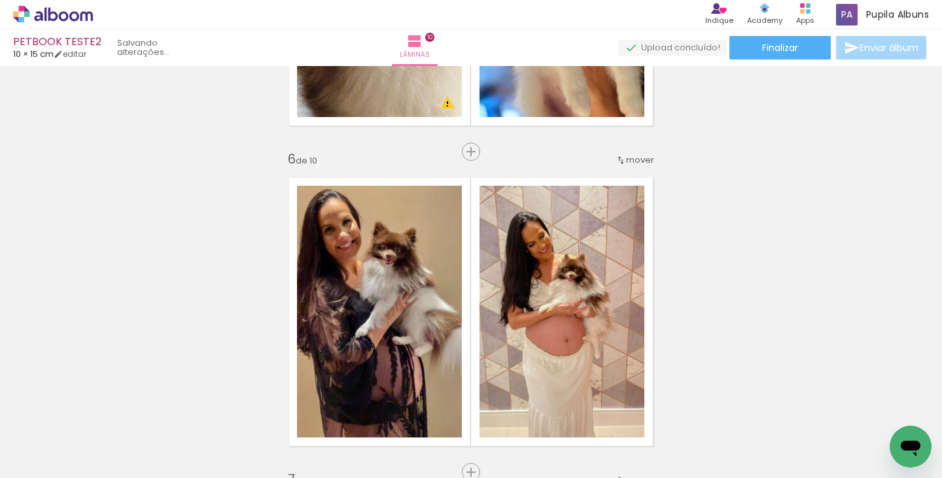
scroll to position [1536, 0]
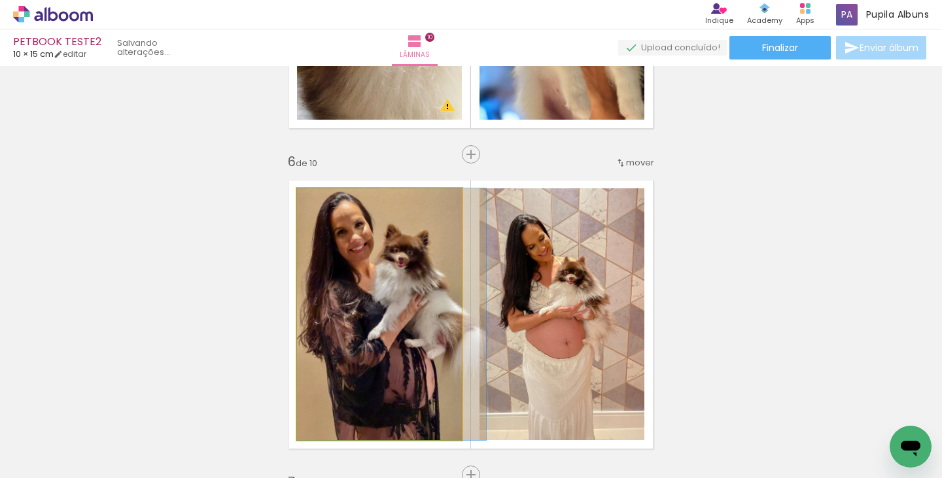
drag, startPoint x: 344, startPoint y: 312, endPoint x: 361, endPoint y: 309, distance: 17.2
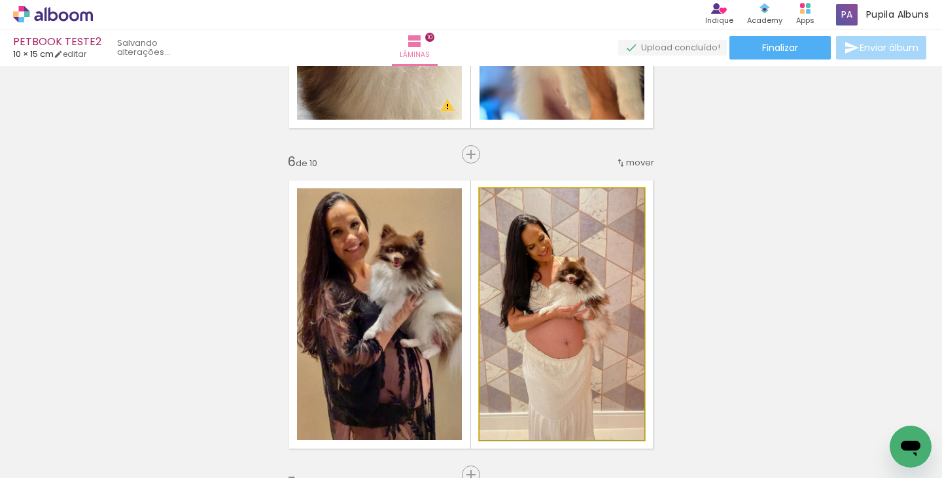
drag, startPoint x: 536, startPoint y: 309, endPoint x: 546, endPoint y: 307, distance: 10.5
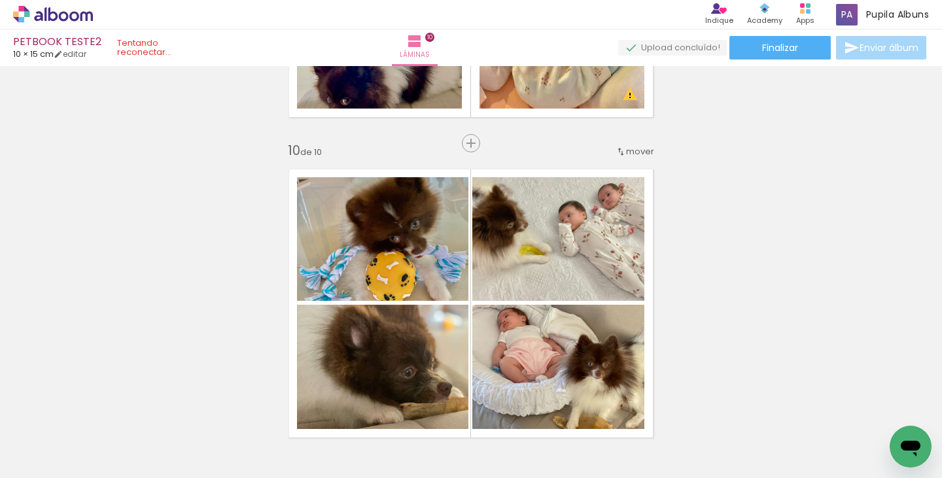
scroll to position [2881, 0]
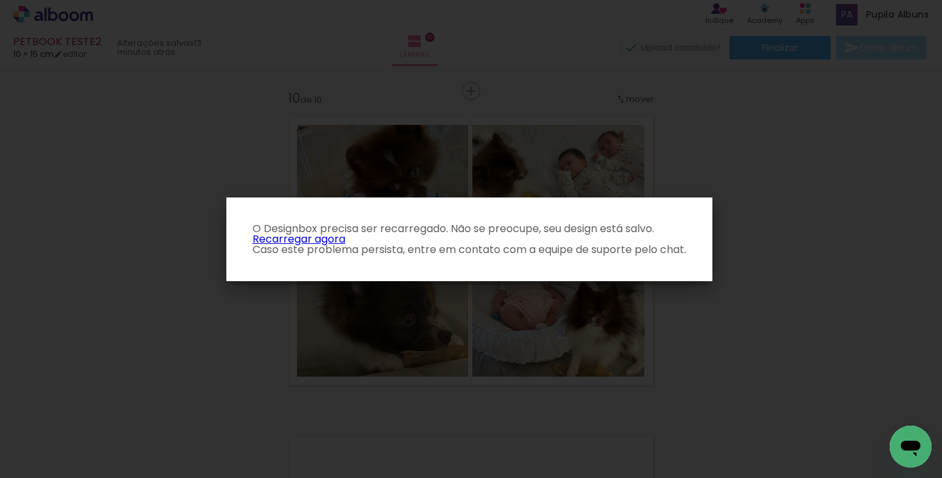
click at [301, 238] on link "Recarregar agora" at bounding box center [298, 239] width 93 height 15
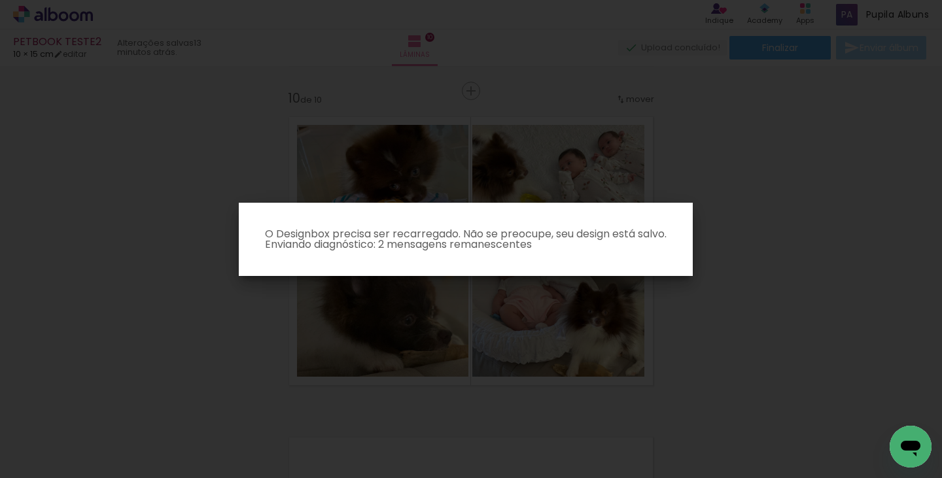
type textarea "x"
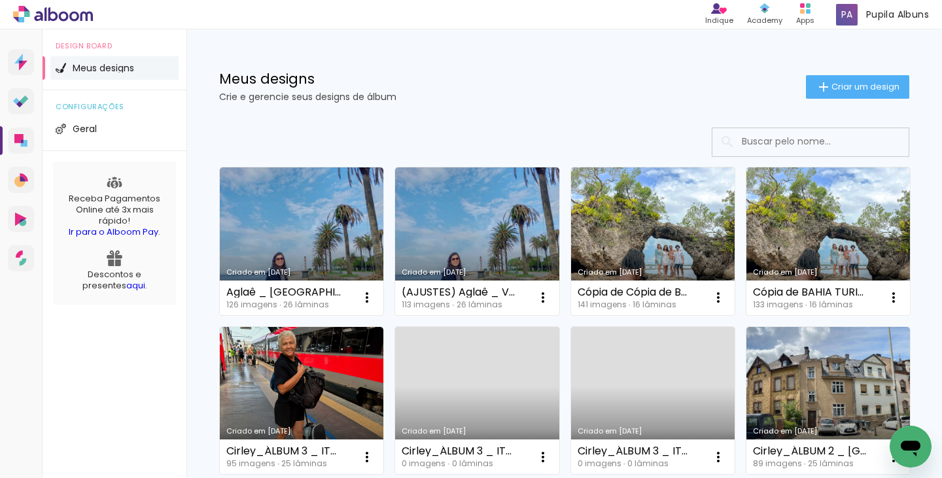
scroll to position [54, 0]
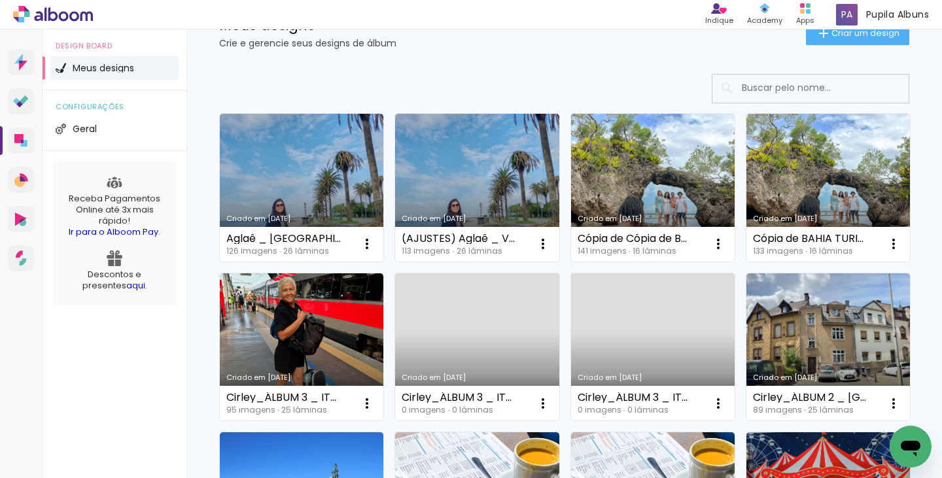
click at [659, 184] on link "Criado em [DATE]" at bounding box center [652, 188] width 163 height 148
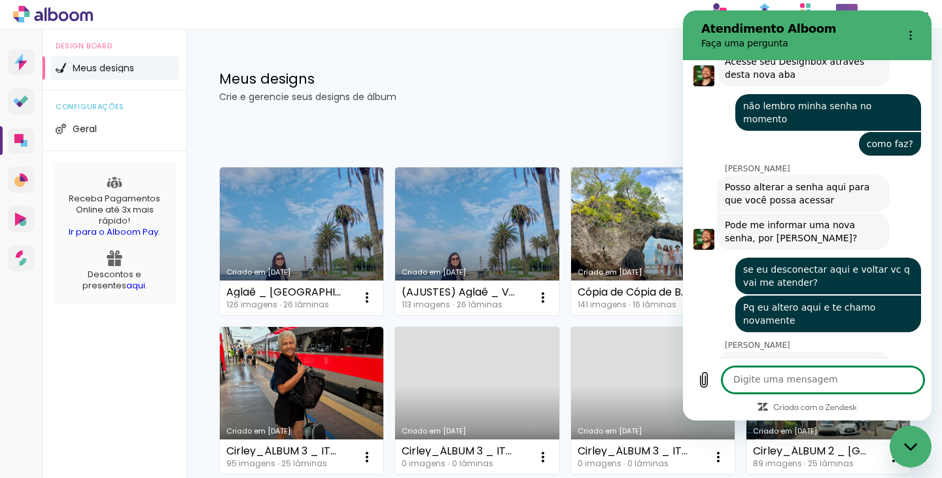
scroll to position [2536, 0]
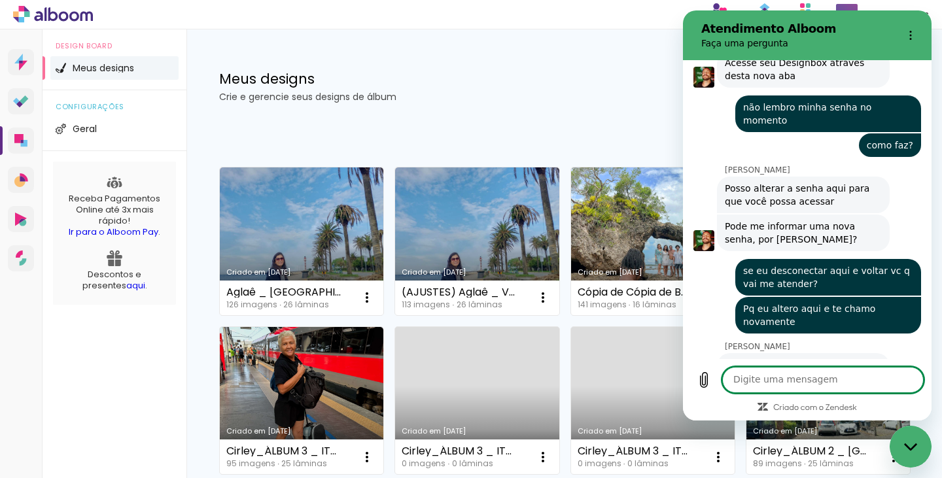
click at [805, 372] on textarea at bounding box center [822, 380] width 201 height 26
type textarea "x"
type textarea "ok"
type textarea "v"
type textarea "x"
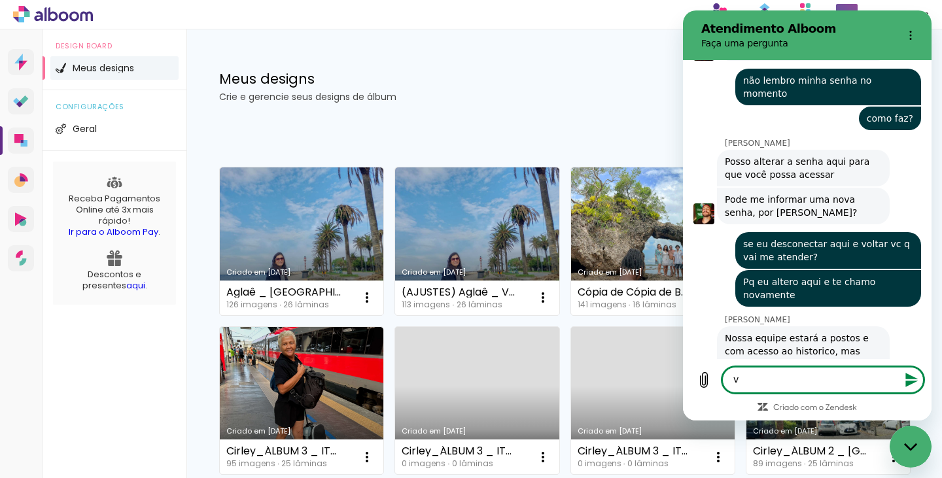
type textarea "vo"
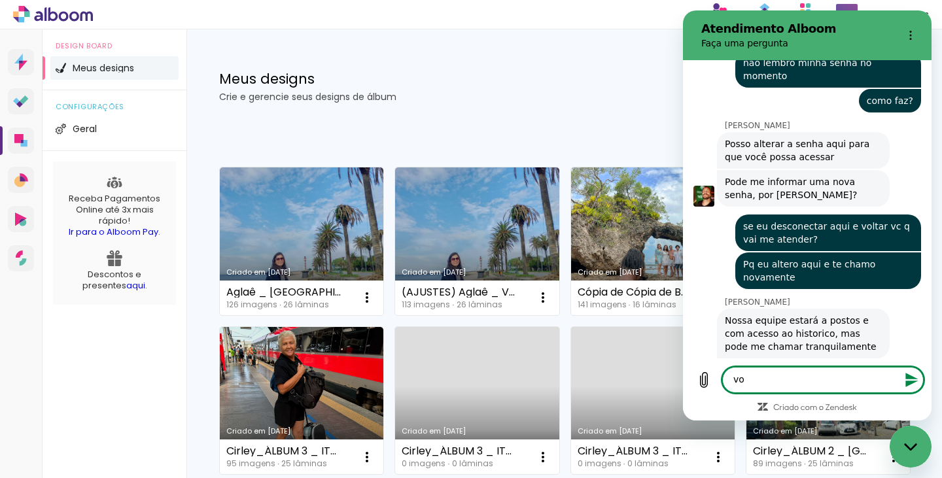
type textarea "x"
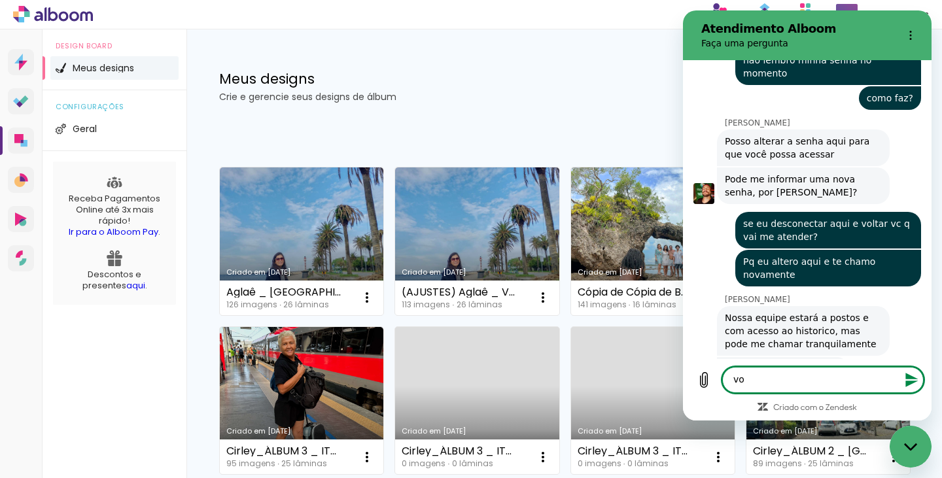
type textarea "vol"
type textarea "x"
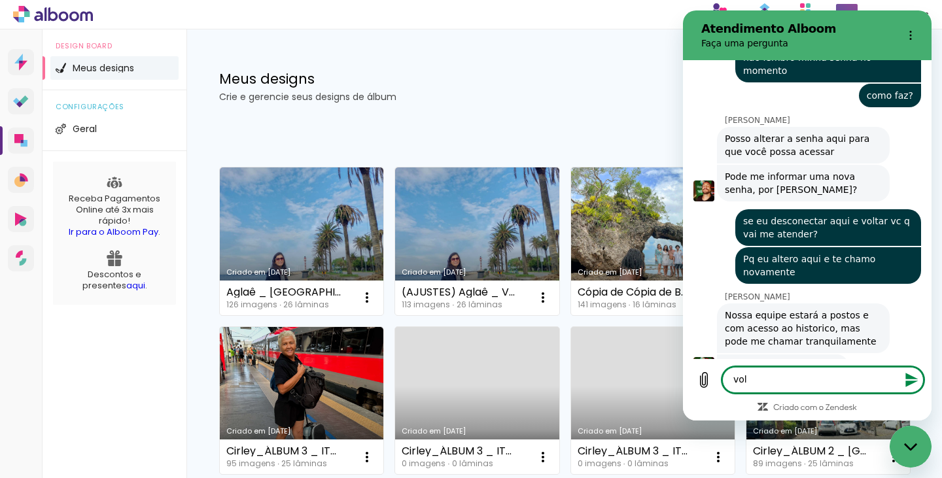
type textarea "vo"
type textarea "x"
type textarea "v"
type textarea "x"
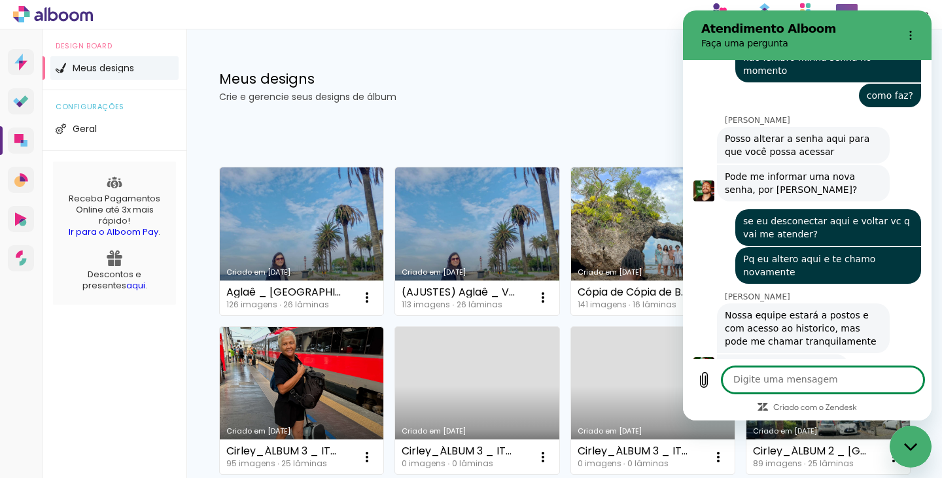
type textarea "e"
type textarea "x"
type textarea "eu"
type textarea "x"
type textarea "eu"
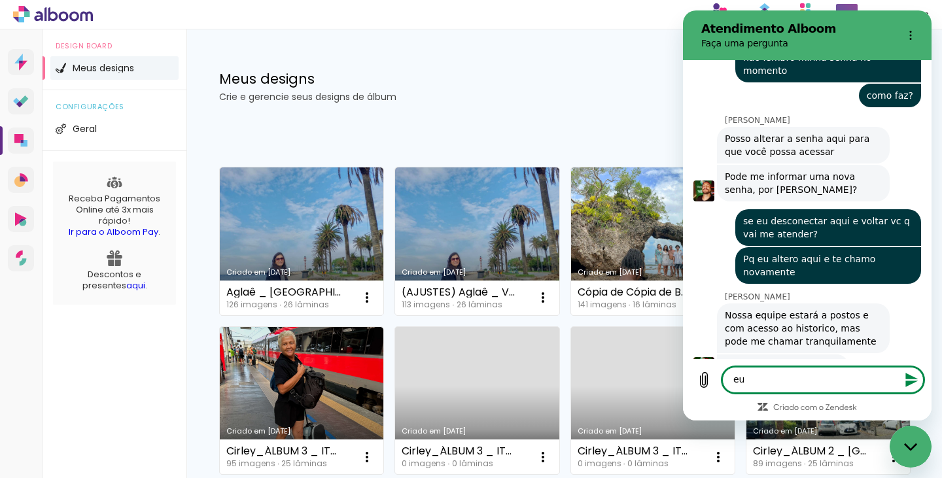
type textarea "x"
type textarea "eu f"
type textarea "x"
type textarea "eu fa"
type textarea "x"
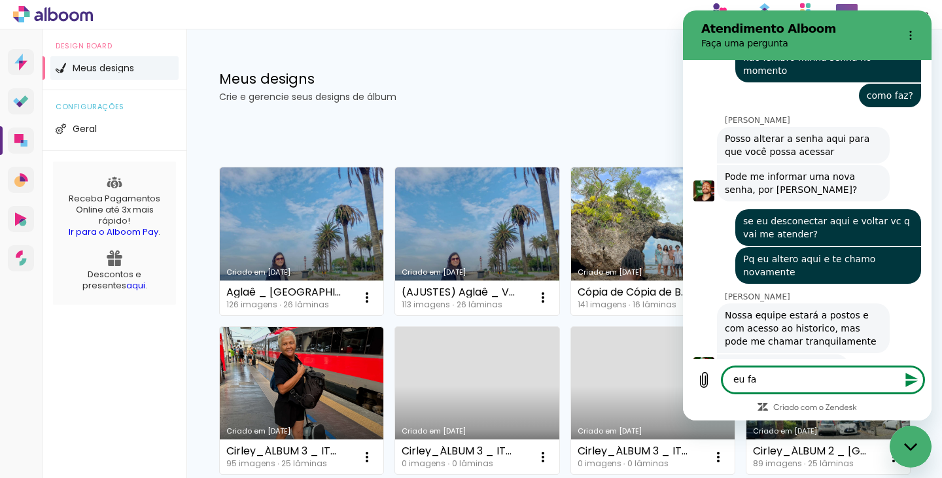
type textarea "eu faç"
type textarea "x"
type textarea "eu faço"
type textarea "x"
type textarea "eu faço"
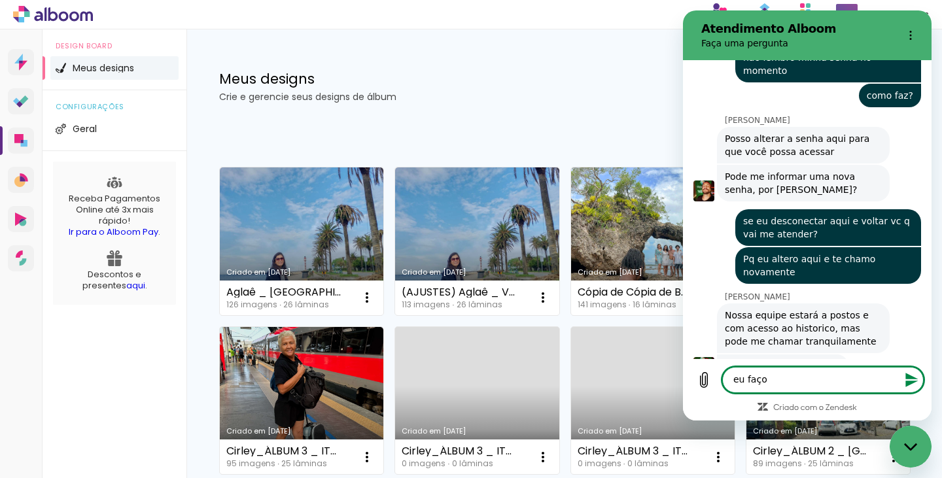
type textarea "x"
type textarea "eu faço i"
type textarea "x"
type textarea "eu faço is"
type textarea "x"
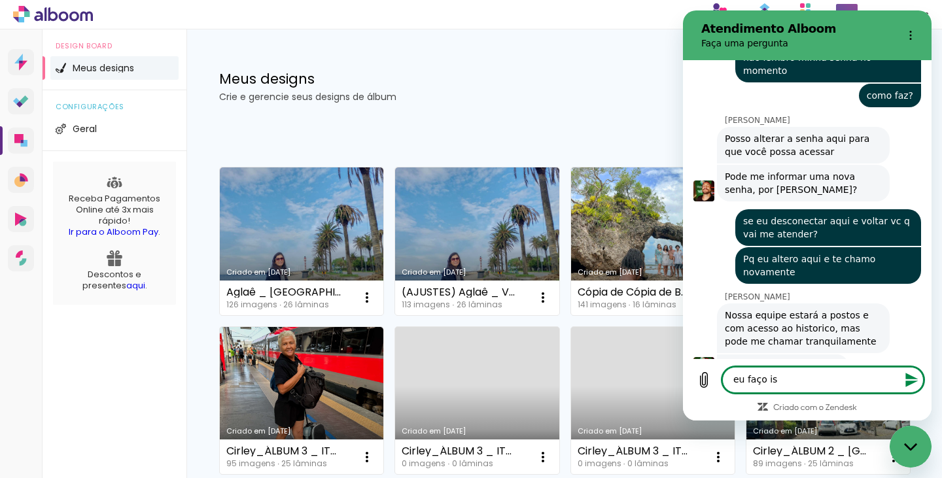
type textarea "eu faço iss"
type textarea "x"
type textarea "eu faço isso"
type textarea "x"
type textarea "eu faço isso"
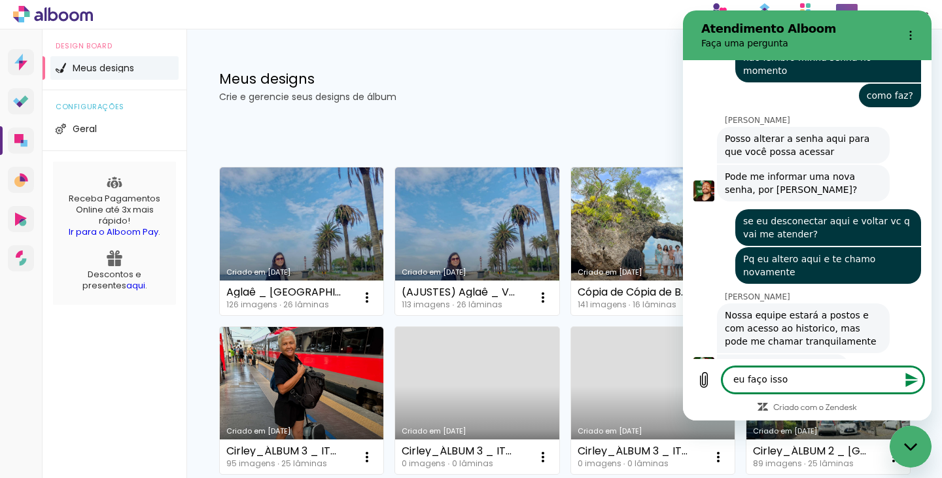
type textarea "x"
type textarea "eu faço isso e"
type textarea "x"
type textarea "eu faço isso e"
type textarea "x"
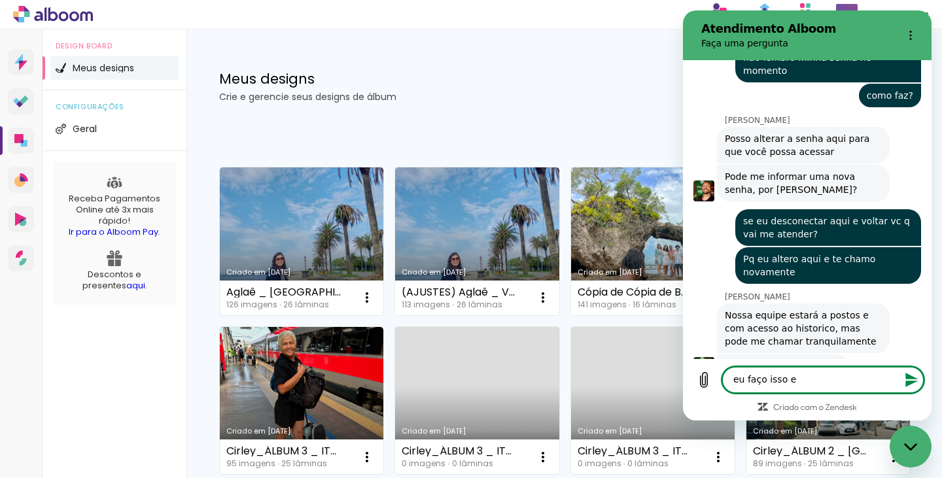
type textarea "eu faço isso e c"
type textarea "x"
type textarea "eu faço isso e ch"
type textarea "x"
type textarea "eu faço isso e cha"
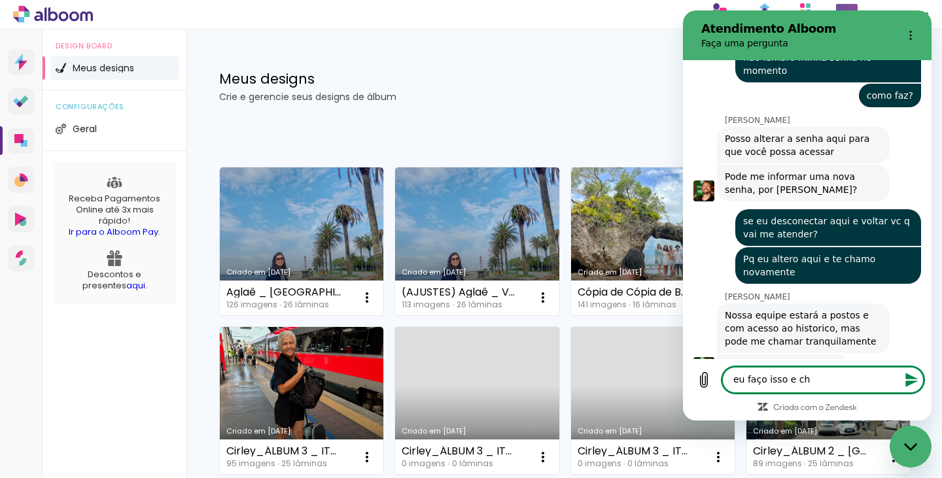
type textarea "x"
type textarea "eu faço isso e cham"
type textarea "x"
type textarea "eu faço isso e chamo"
type textarea "x"
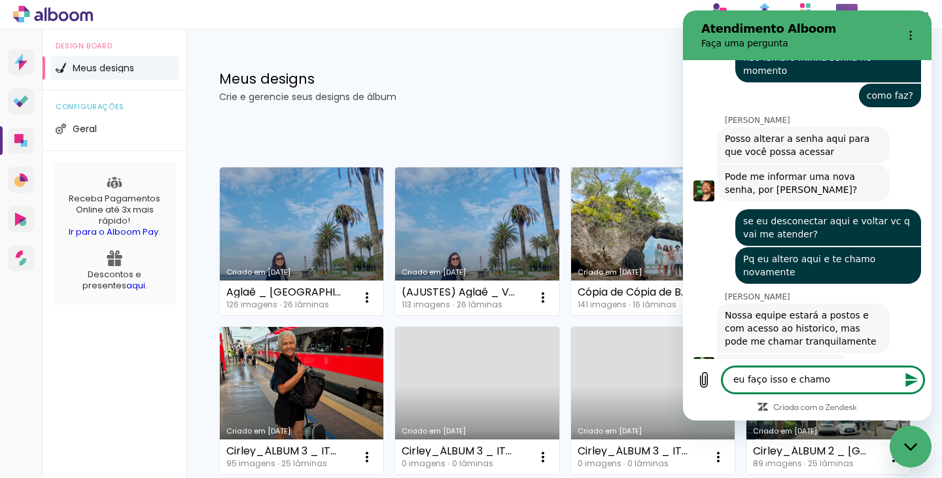
type textarea "eu faço isso e chamo"
type textarea "x"
type textarea "eu faço isso e chamo n"
type textarea "x"
type textarea "eu faço isso e chamo no"
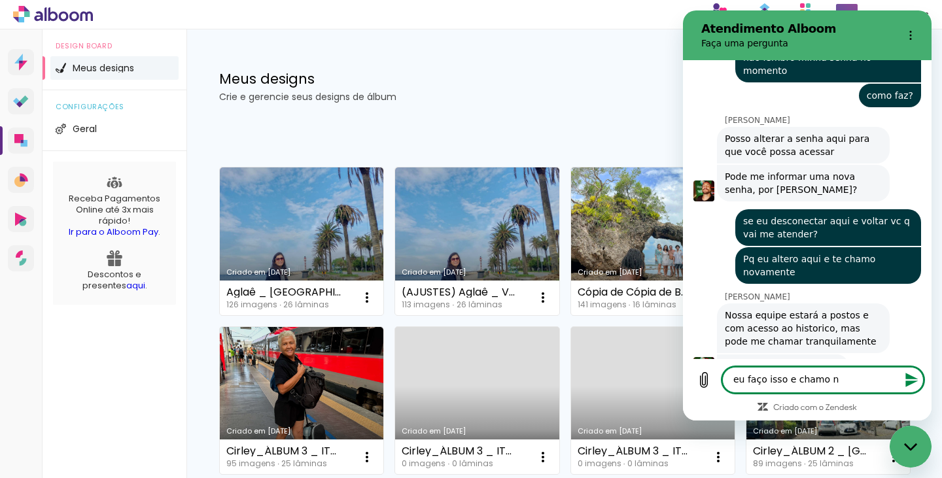
type textarea "x"
type textarea "eu faço isso e chamo nov"
type textarea "x"
type textarea "eu faço isso e chamo nova"
type textarea "x"
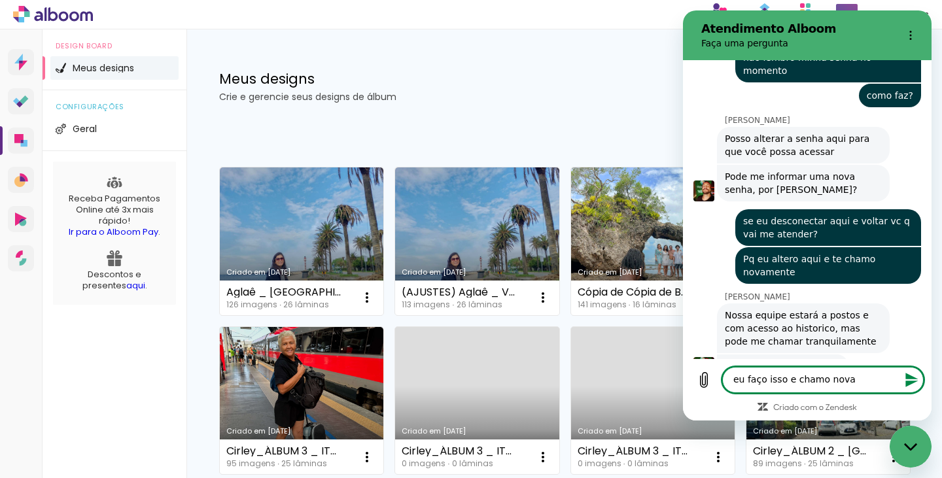
type textarea "eu faço isso e chamo novam"
type textarea "x"
type textarea "eu faço isso e chamo novame"
type textarea "x"
type textarea "eu faço isso e chamo novamen"
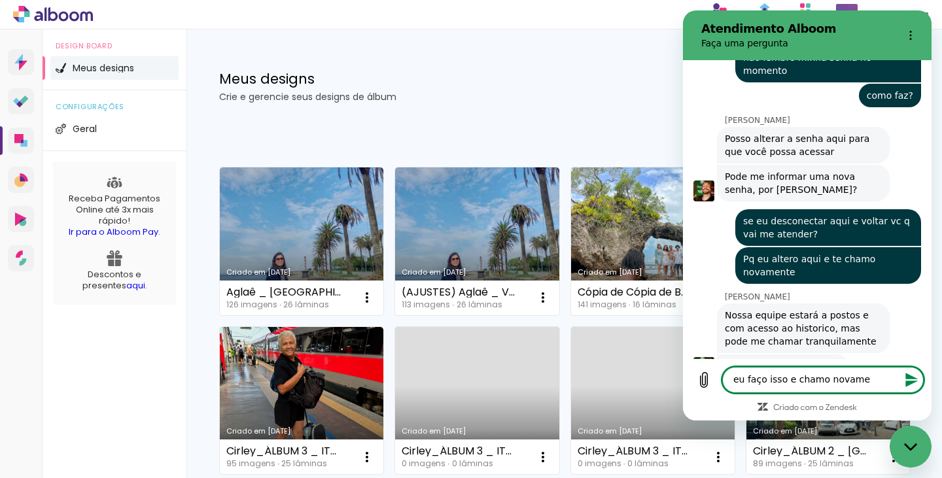
type textarea "x"
type textarea "eu faço isso e chamo novament"
type textarea "x"
type textarea "eu faço isso e chamo novamente"
type textarea "x"
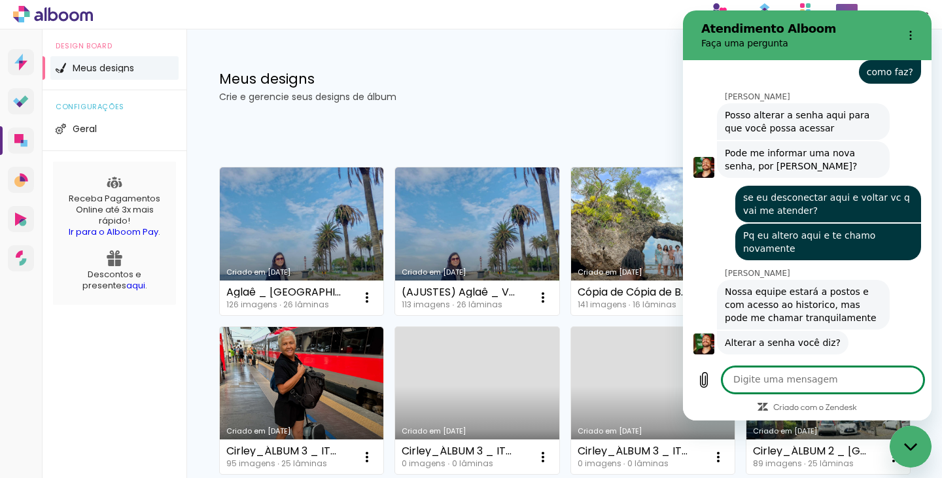
type textarea "x"
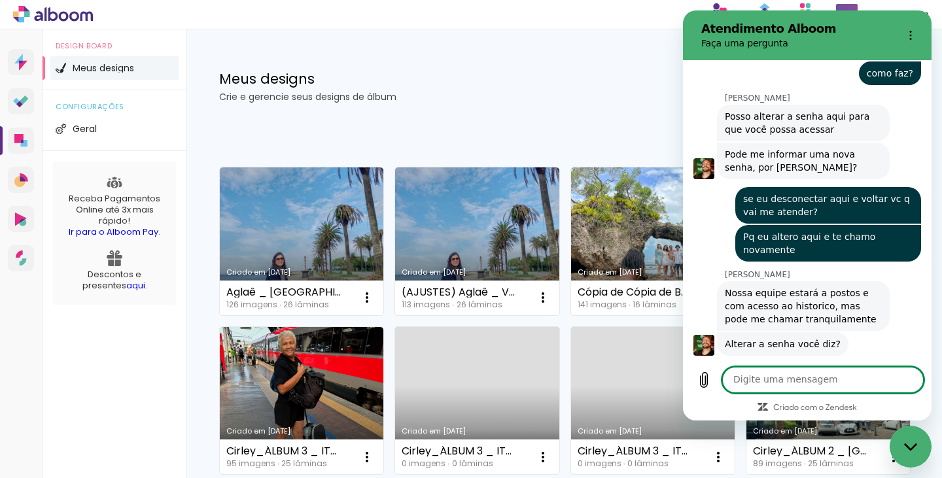
scroll to position [2611, 0]
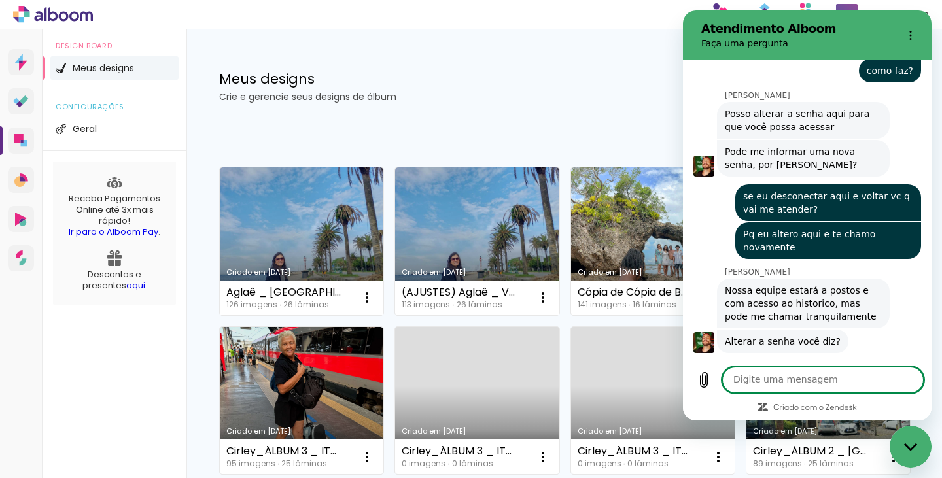
type textarea "o"
type textarea "x"
type textarea "ob"
type textarea "x"
type textarea "obr"
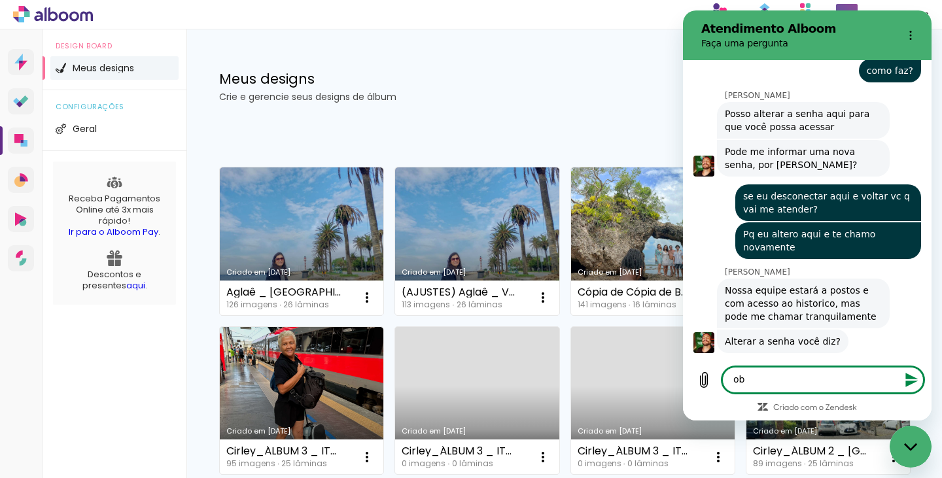
type textarea "x"
type textarea "obri"
type textarea "x"
type textarea "obrig"
type textarea "x"
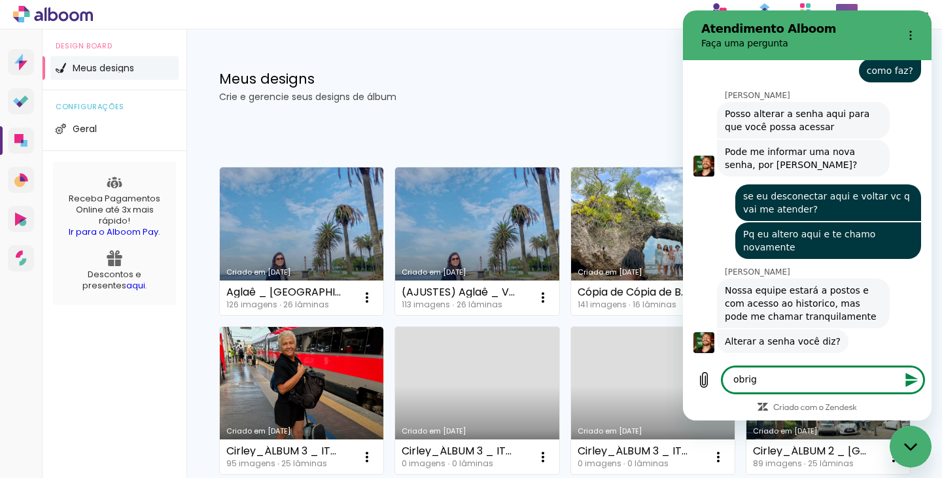
type textarea "obriga"
type textarea "x"
type textarea "obrigad"
type textarea "x"
type textarea "obrigada"
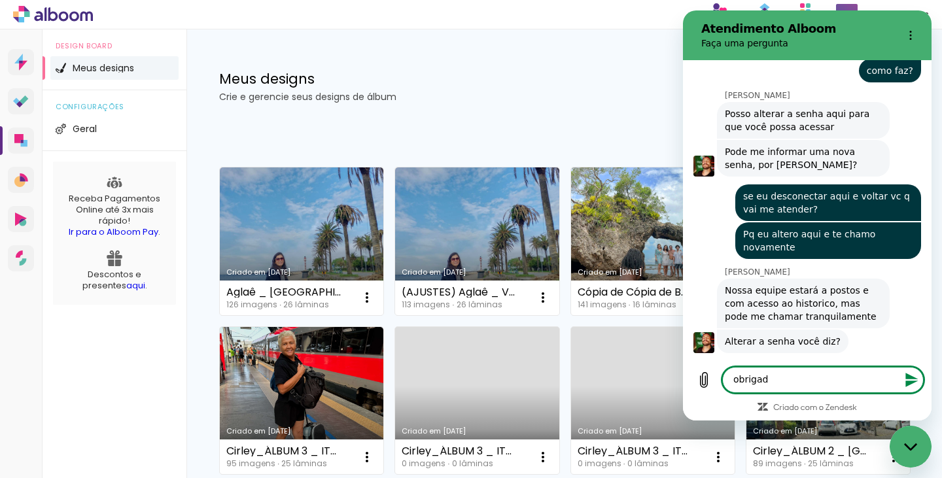
type textarea "x"
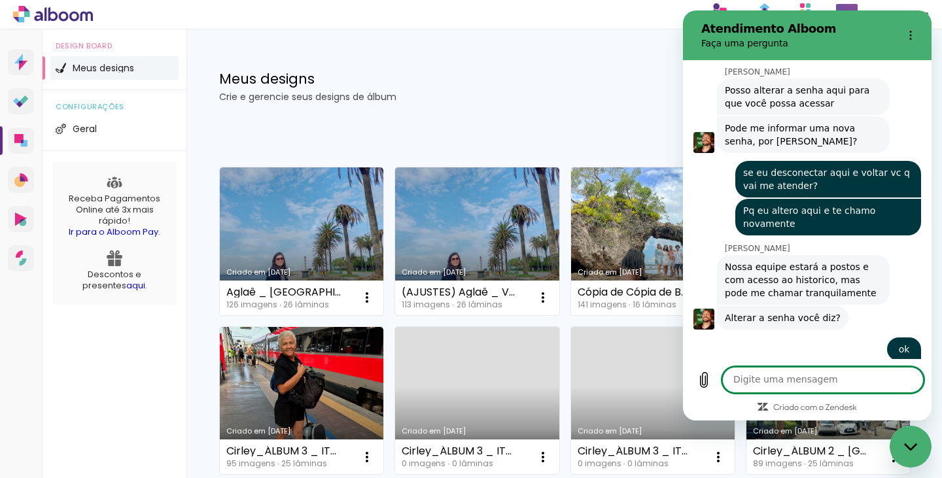
type textarea "x"
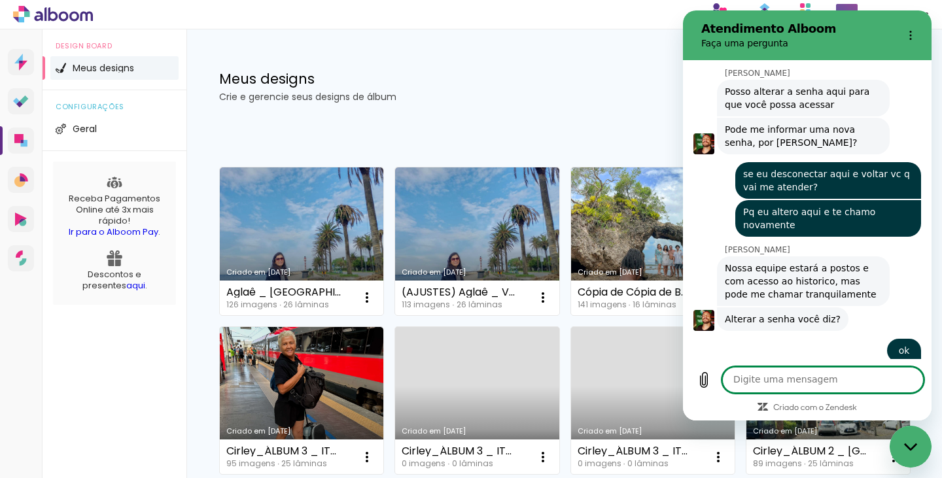
scroll to position [2636, 0]
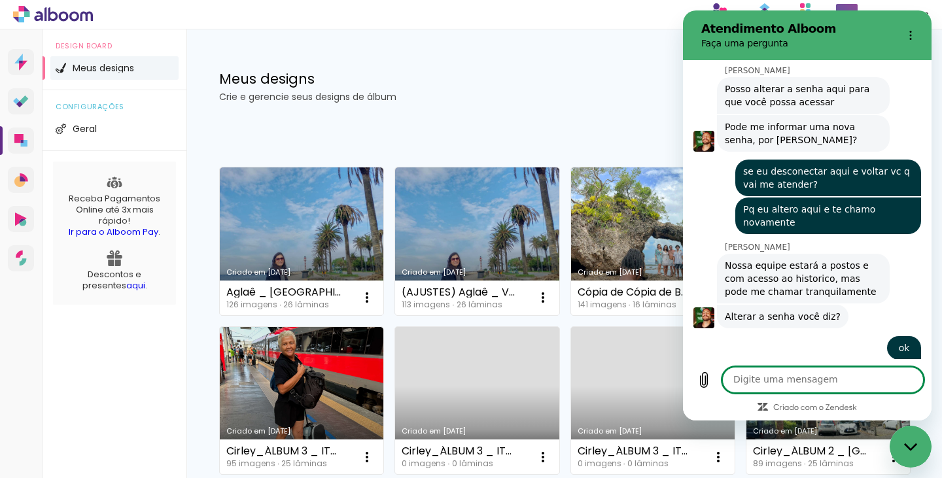
type textarea "v"
type textarea "x"
type textarea "vo"
type textarea "x"
type textarea "vou"
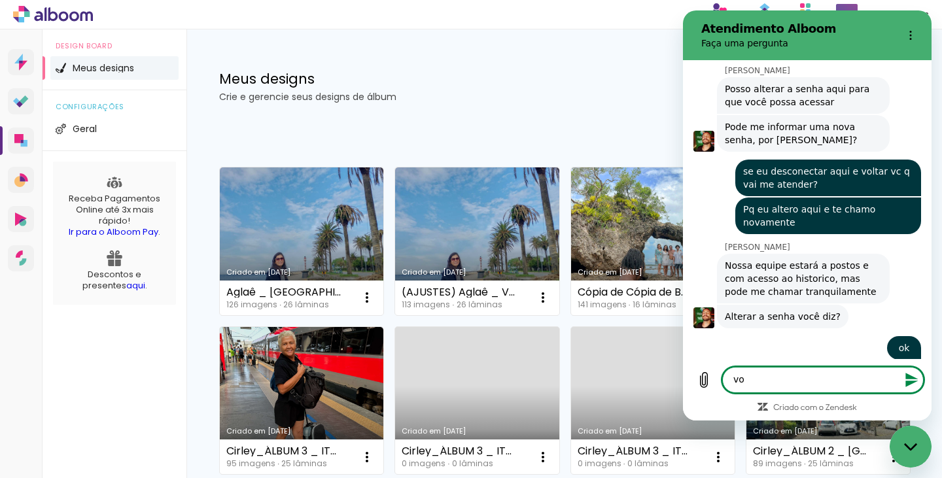
type textarea "x"
type textarea "vou"
type textarea "x"
type textarea "vou e"
type textarea "x"
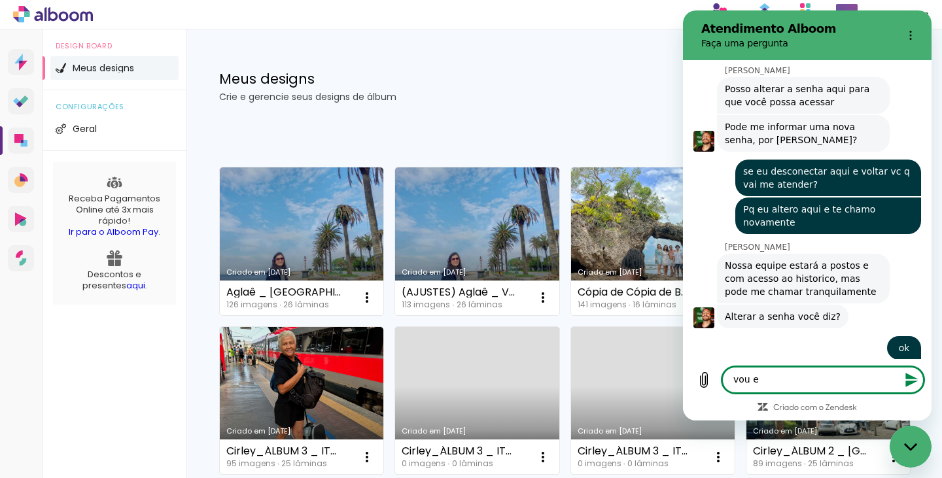
type textarea "vou en"
type textarea "x"
type textarea "vou enc"
type textarea "x"
type textarea "vou ence"
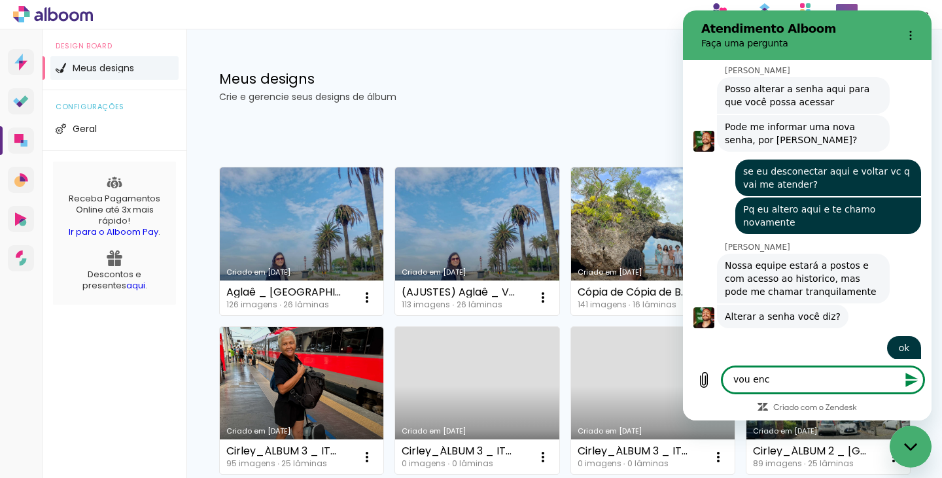
type textarea "x"
type textarea "vou encer"
type textarea "x"
type textarea "vou encerr"
type textarea "x"
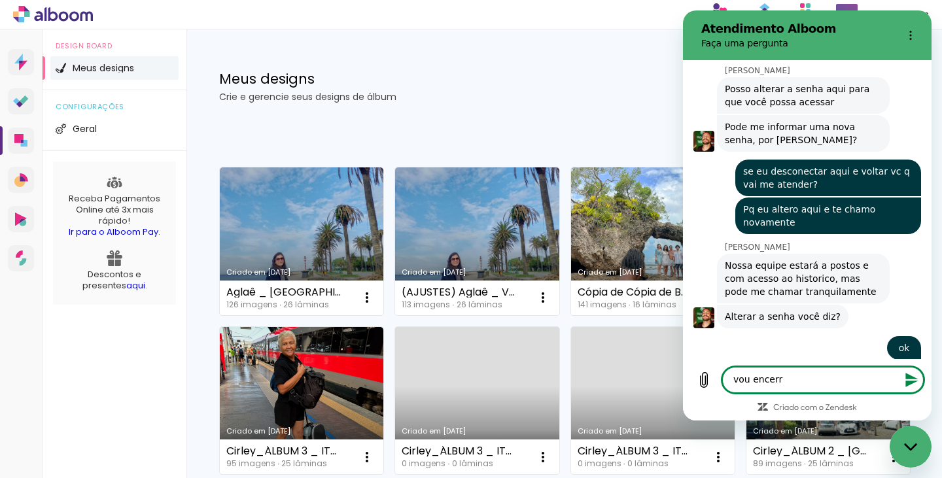
type textarea "vou encerra"
type textarea "x"
type textarea "vou encerrar"
type textarea "x"
type textarea "vou encerrar"
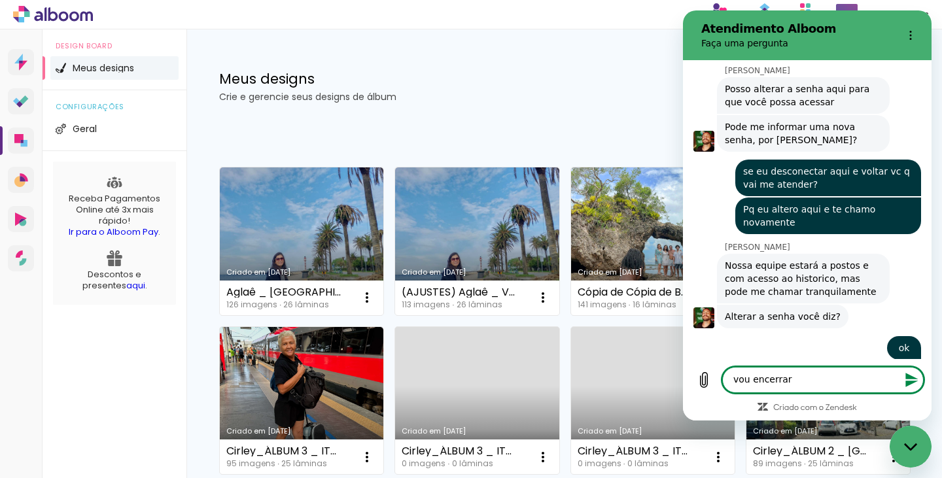
type textarea "x"
type textarea "vou encerrar a"
type textarea "x"
type textarea "vou encerrar aq"
type textarea "x"
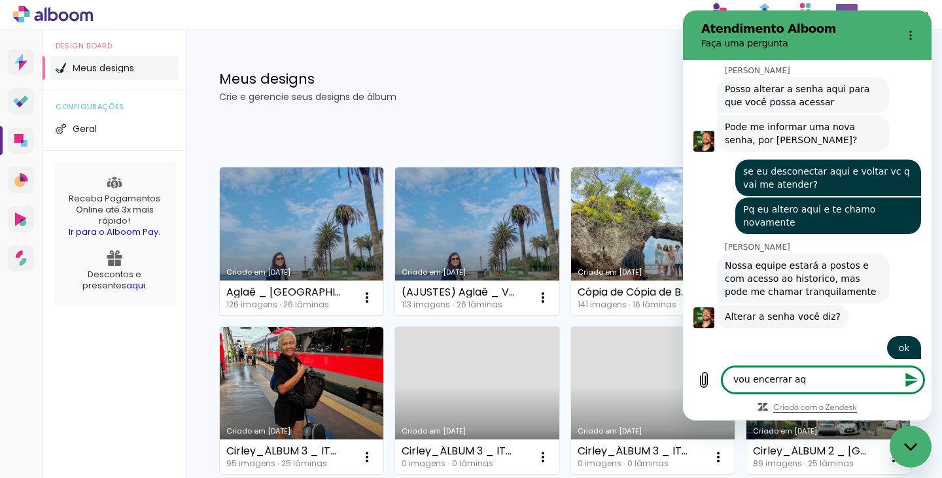
type textarea "vou encerrar aqu"
type textarea "x"
type textarea "vou encerrar aqui"
type textarea "x"
type textarea "vou encerrar aqui["
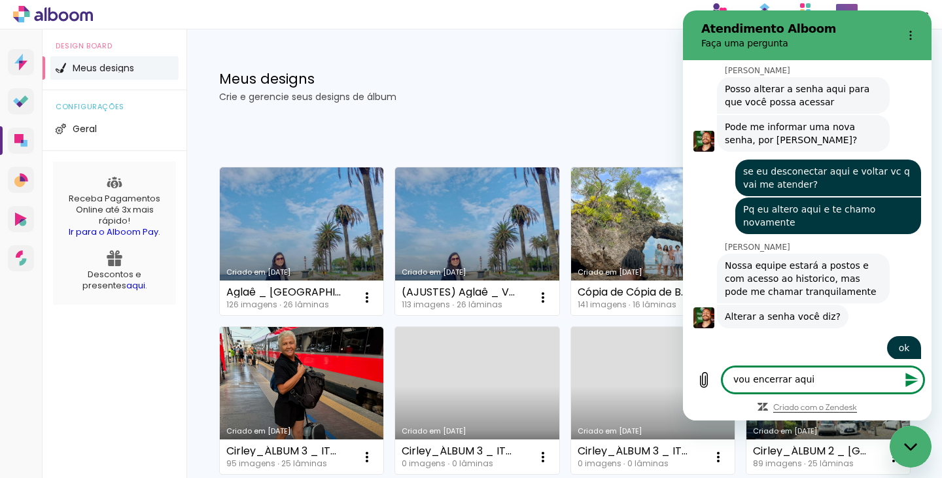
type textarea "x"
type textarea "vou encerrar aqui"
type textarea "x"
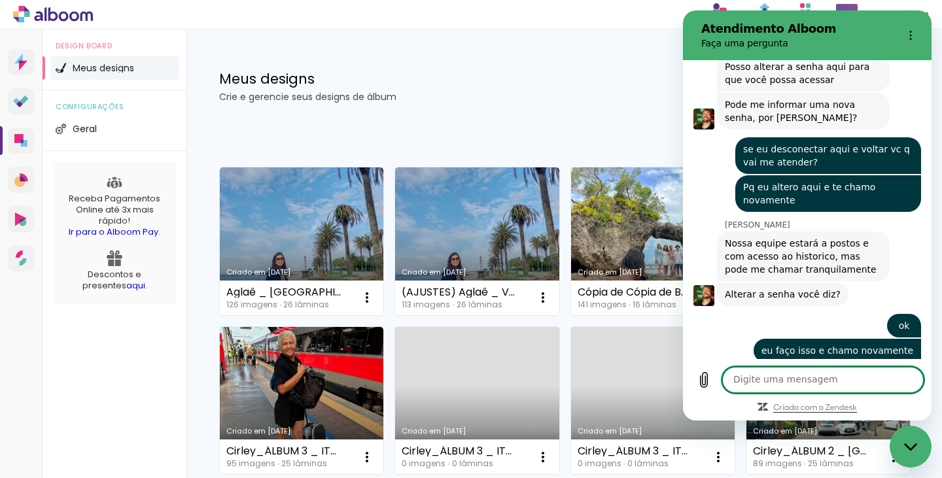
scroll to position [2660, 0]
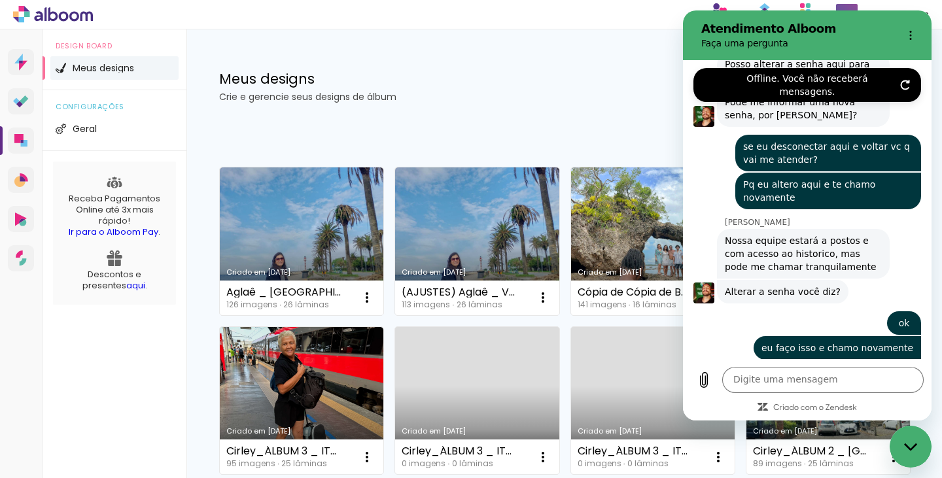
type textarea "x"
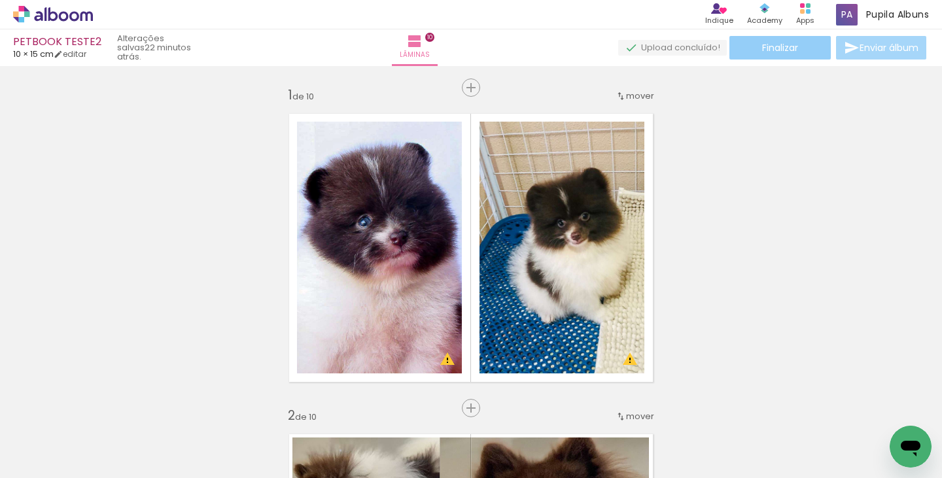
click at [798, 54] on paper-button "Finalizar" at bounding box center [779, 48] width 101 height 24
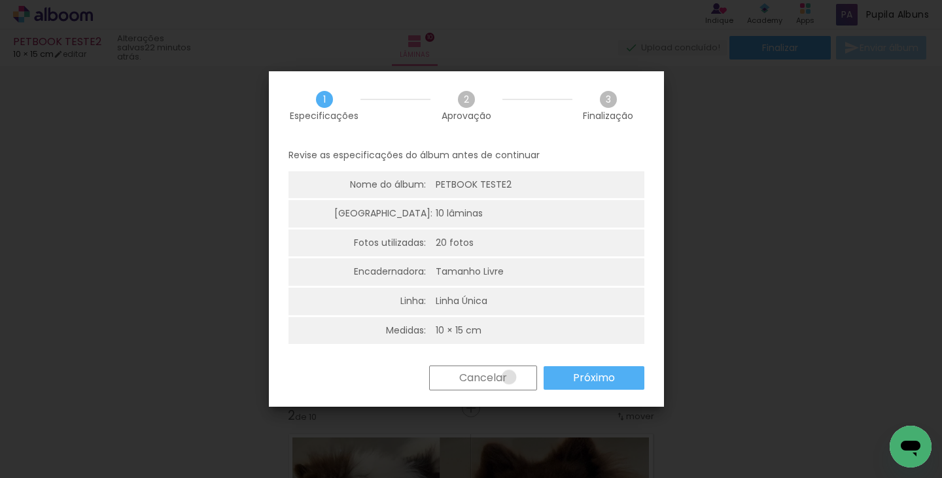
click at [508, 377] on paper-button "Cancelar" at bounding box center [483, 378] width 108 height 25
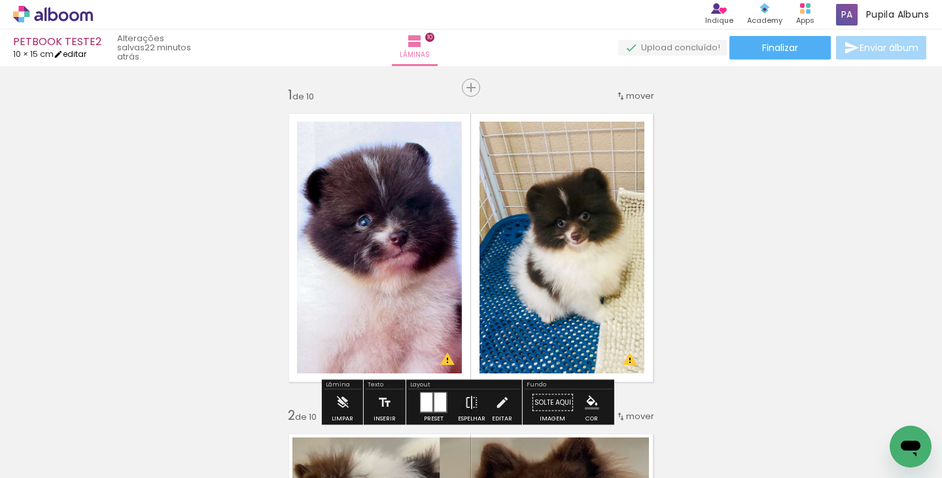
drag, startPoint x: 95, startPoint y: 58, endPoint x: 86, endPoint y: 58, distance: 9.2
click at [90, 58] on div "PETBOOK TESTE2 10 × 15 cm editar" at bounding box center [57, 48] width 88 height 22
click at [78, 58] on link "editar" at bounding box center [70, 53] width 33 height 11
type input "15"
type input "20"
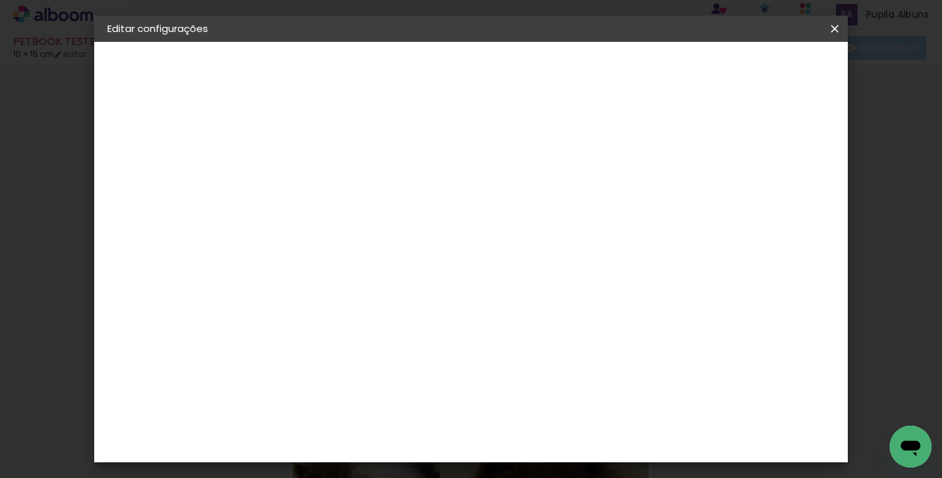
click at [0, 0] on slot "PETBOOK TESTE2" at bounding box center [0, 0] width 0 height 0
drag, startPoint x: 492, startPoint y: 175, endPoint x: 800, endPoint y: 208, distance: 310.5
click at [378, 153] on div "Informações Dê um título ao seu álbum. Avançar" at bounding box center [321, 97] width 114 height 111
type input "PETBOOK"
type paper-input "PETBOOK"
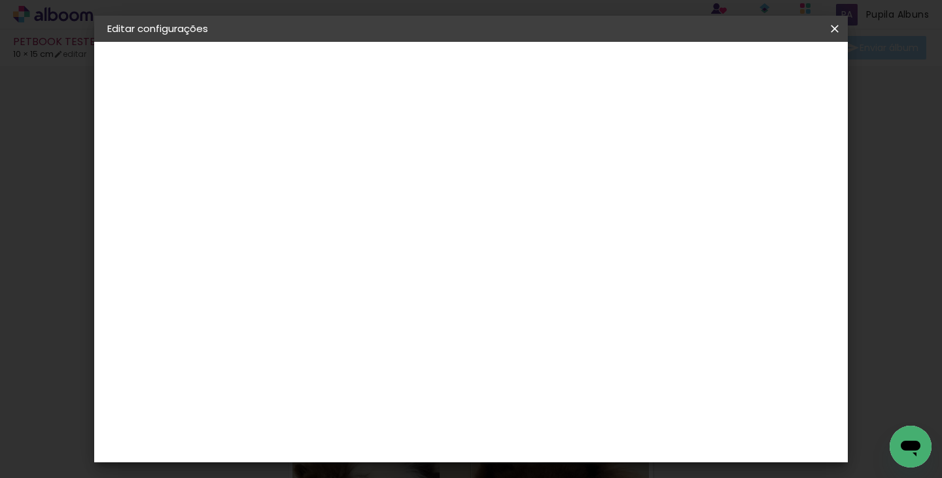
click at [0, 0] on slot "Avançar" at bounding box center [0, 0] width 0 height 0
click at [566, 204] on paper-item "Tamanho Livre" at bounding box center [504, 198] width 126 height 29
click at [0, 0] on slot "Avançar" at bounding box center [0, 0] width 0 height 0
click at [555, 73] on span "Salvar configurações" at bounding box center [521, 74] width 67 height 18
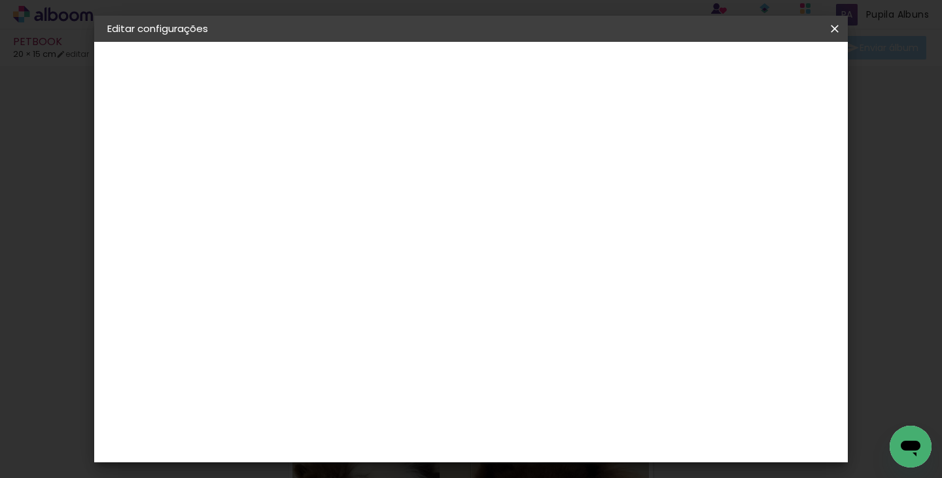
click at [490, 152] on div at bounding box center [484, 151] width 12 height 12
type paper-checkbox "on"
click at [568, 77] on paper-button "Salvar configurações" at bounding box center [521, 73] width 93 height 31
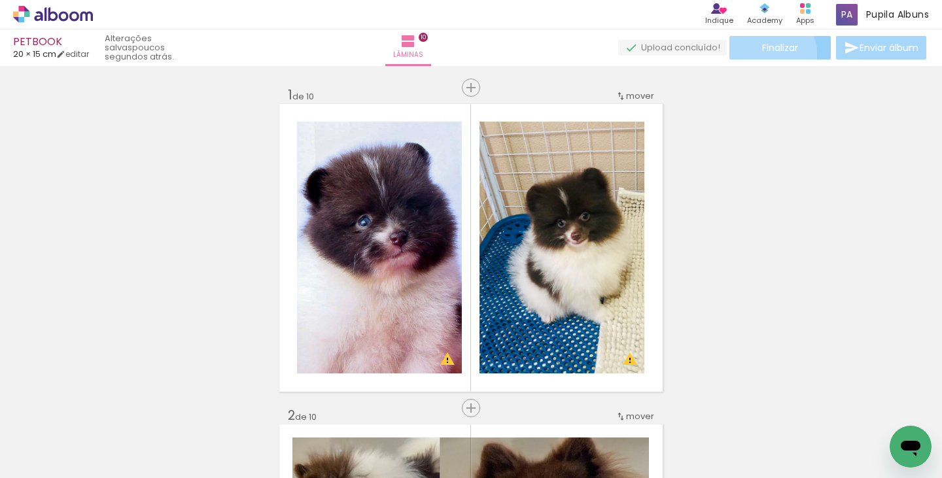
click at [766, 52] on span "Finalizar" at bounding box center [780, 47] width 36 height 9
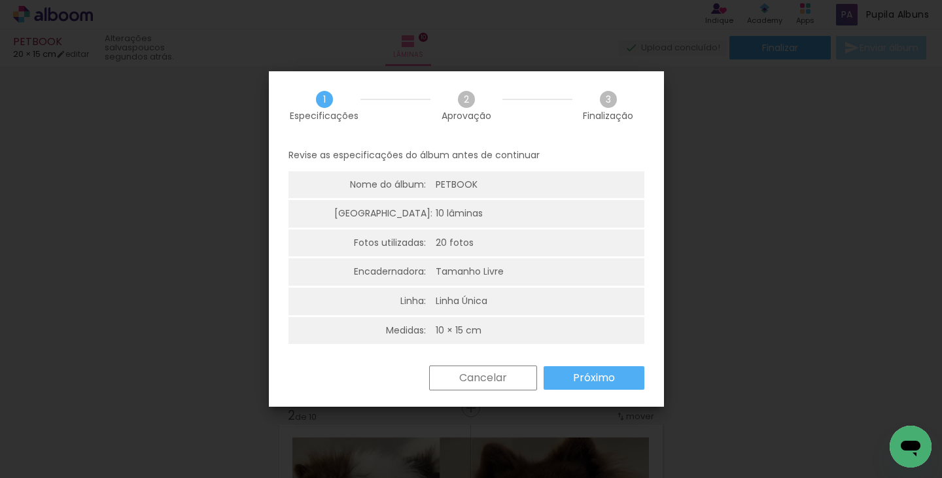
click at [0, 0] on slot "Próximo" at bounding box center [0, 0] width 0 height 0
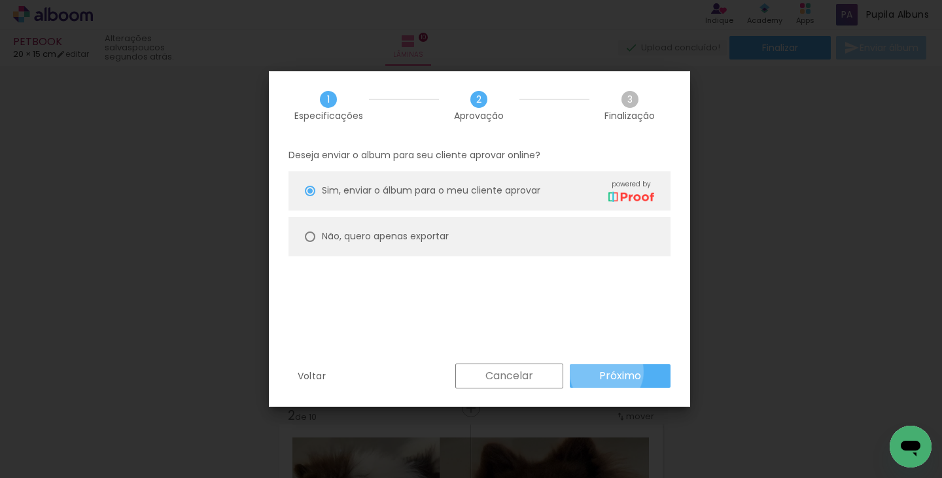
click at [0, 0] on slot "Próximo" at bounding box center [0, 0] width 0 height 0
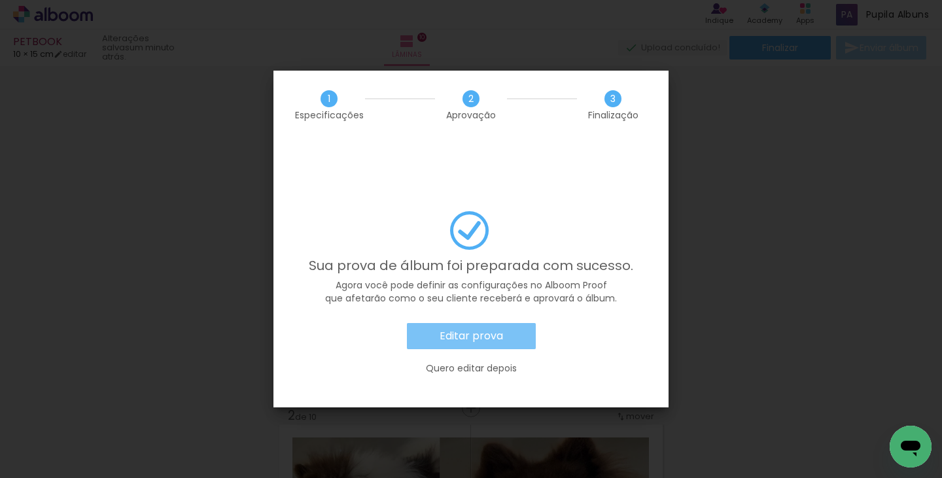
click at [0, 0] on slot "Editar prova" at bounding box center [0, 0] width 0 height 0
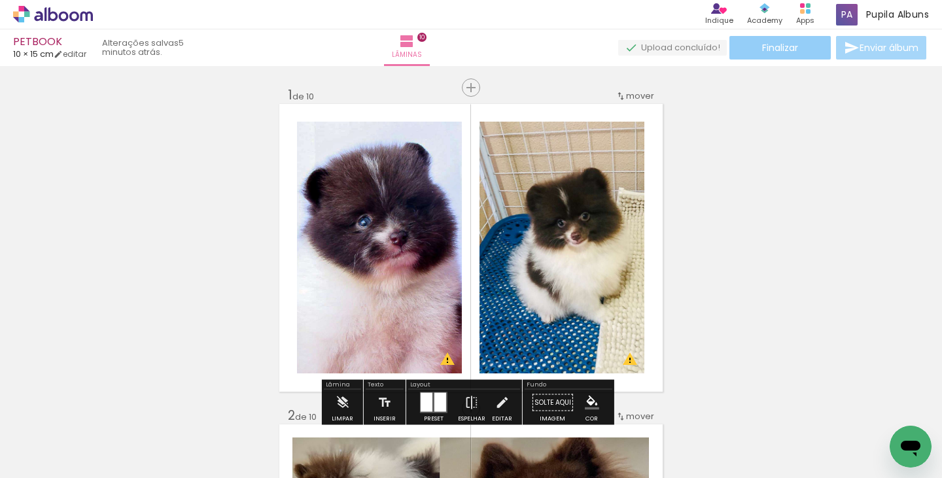
click at [770, 50] on span "Finalizar" at bounding box center [780, 47] width 36 height 9
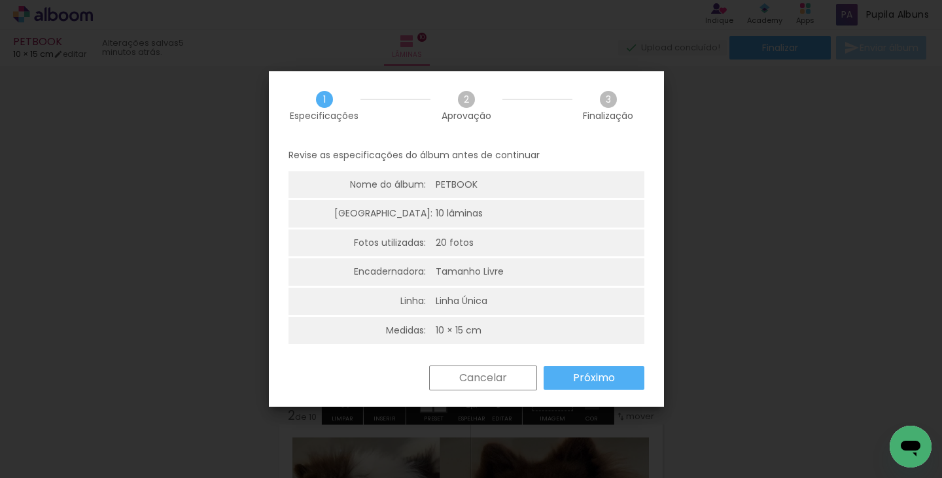
click at [622, 370] on paper-button "Próximo" at bounding box center [593, 378] width 101 height 24
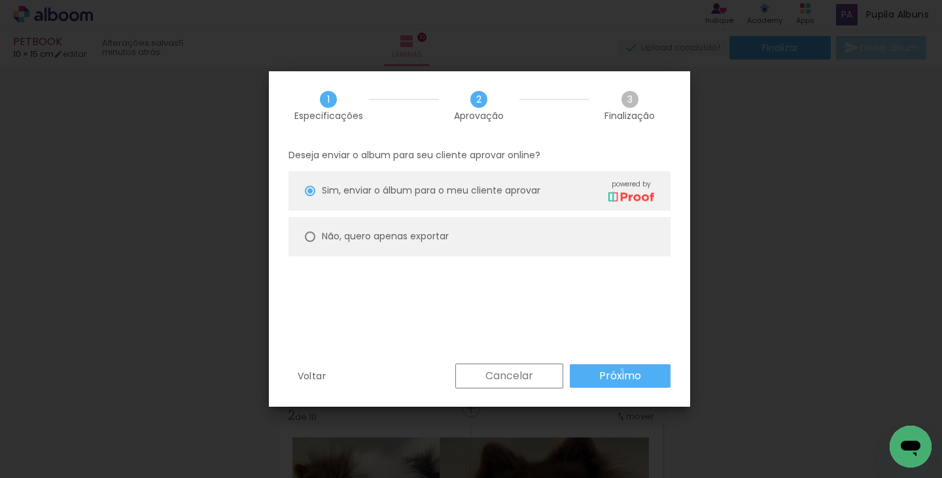
click at [0, 0] on slot "Próximo" at bounding box center [0, 0] width 0 height 0
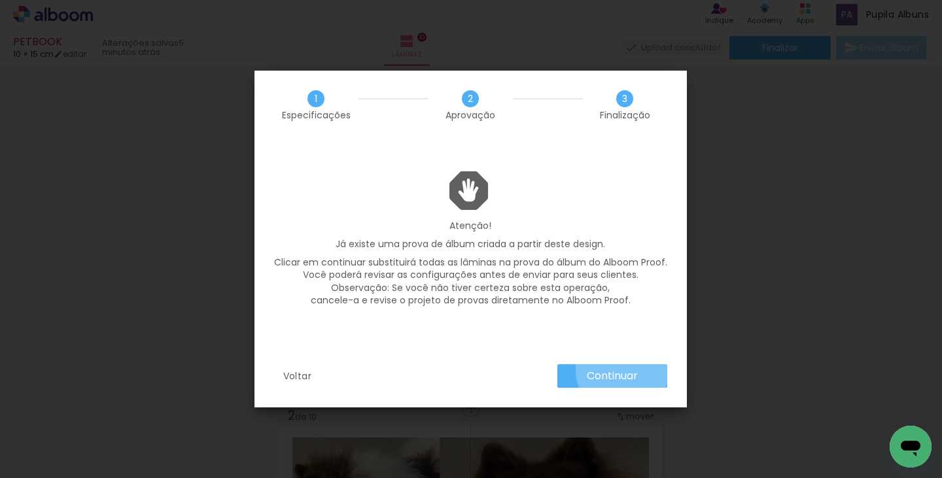
click at [0, 0] on slot "Continuar" at bounding box center [0, 0] width 0 height 0
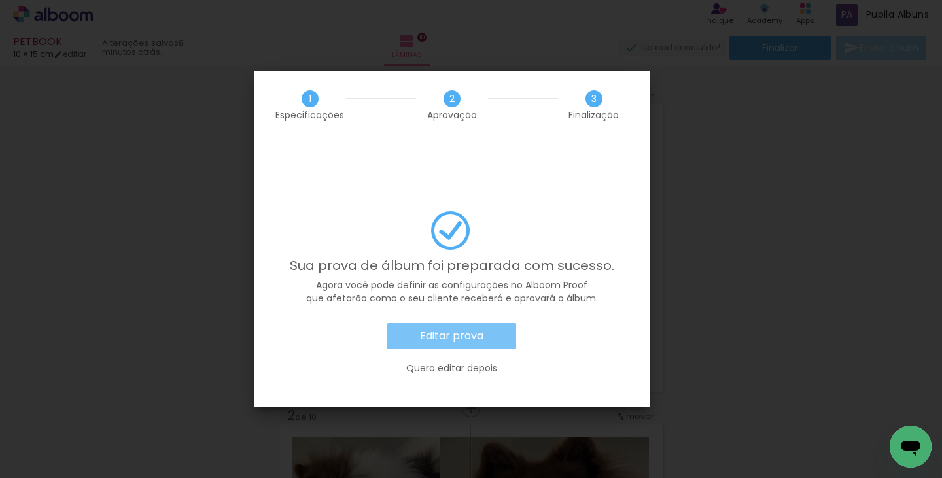
click at [440, 323] on paper-button "Editar prova" at bounding box center [451, 336] width 129 height 26
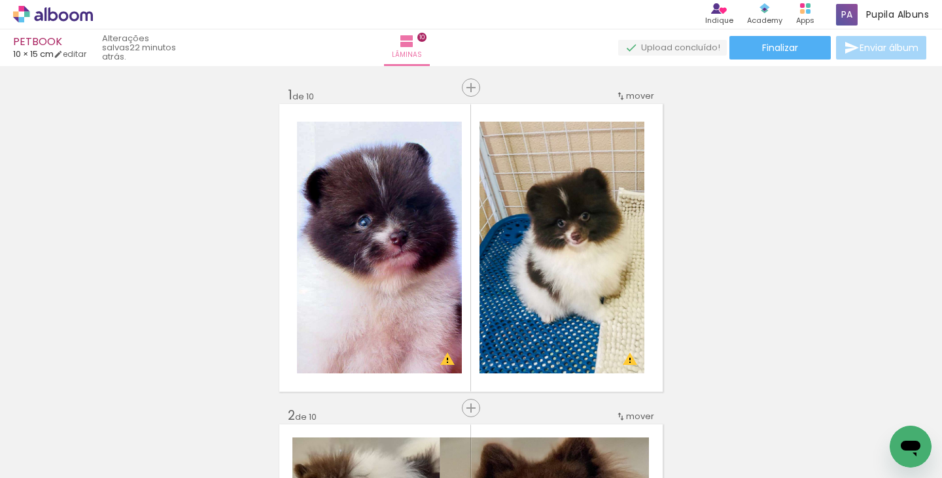
click at [51, 21] on icon at bounding box center [53, 14] width 80 height 17
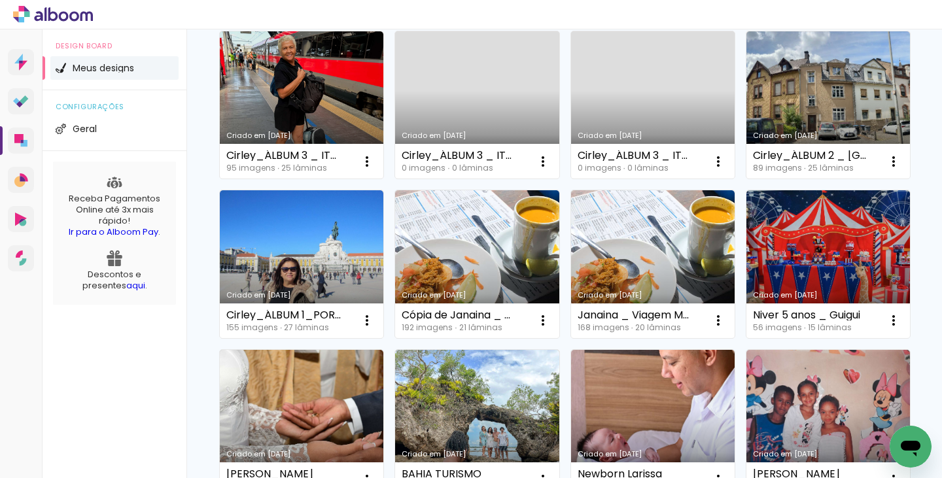
scroll to position [300, 0]
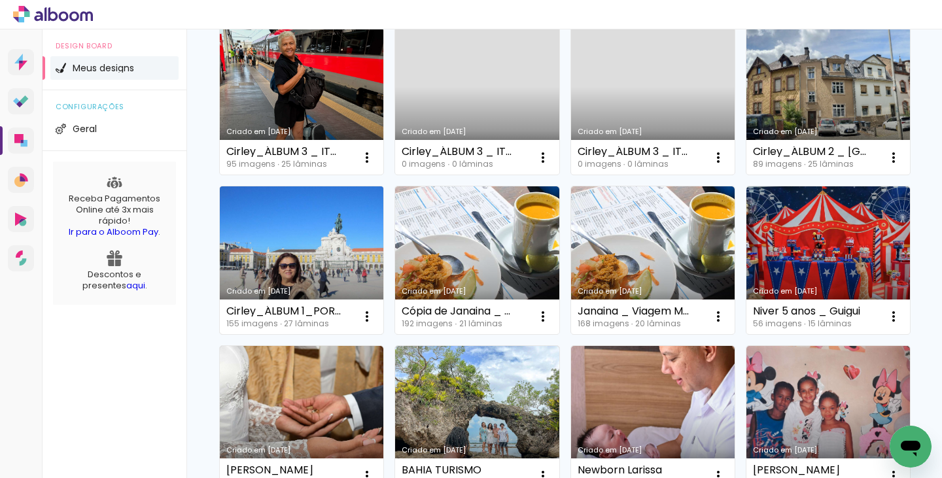
click at [383, 252] on link "Criado em [DATE]" at bounding box center [301, 260] width 163 height 148
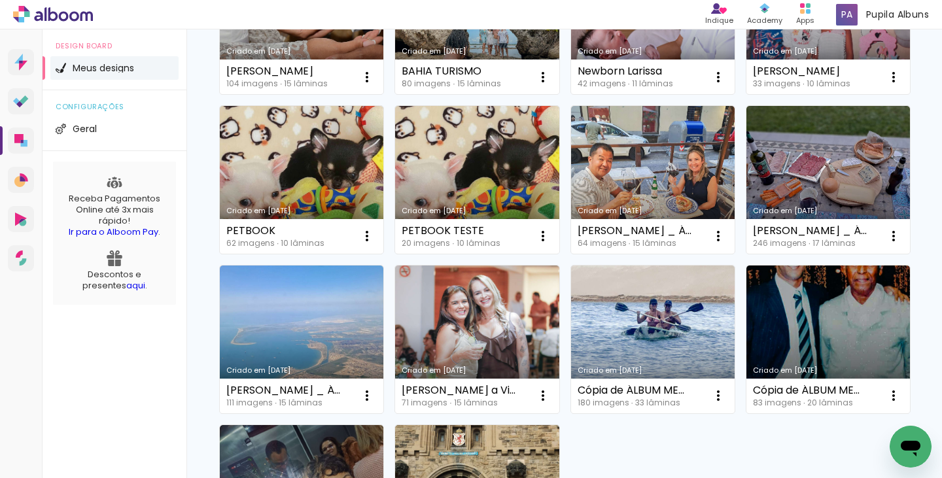
scroll to position [715, 0]
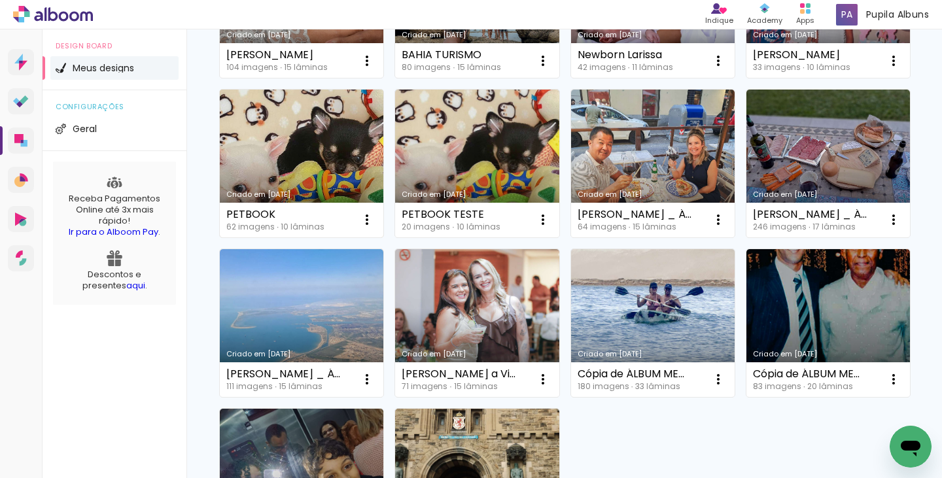
click at [383, 237] on link "Criado em [DATE]" at bounding box center [301, 164] width 163 height 148
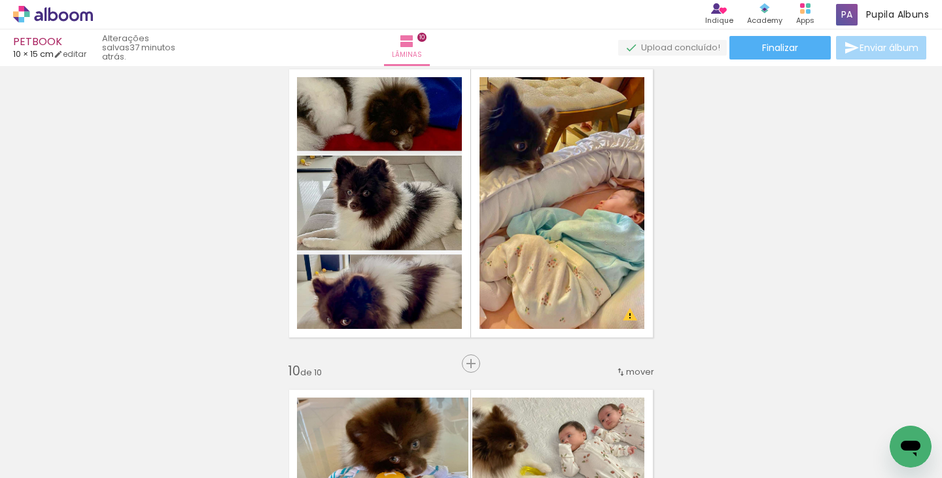
scroll to position [2633, 0]
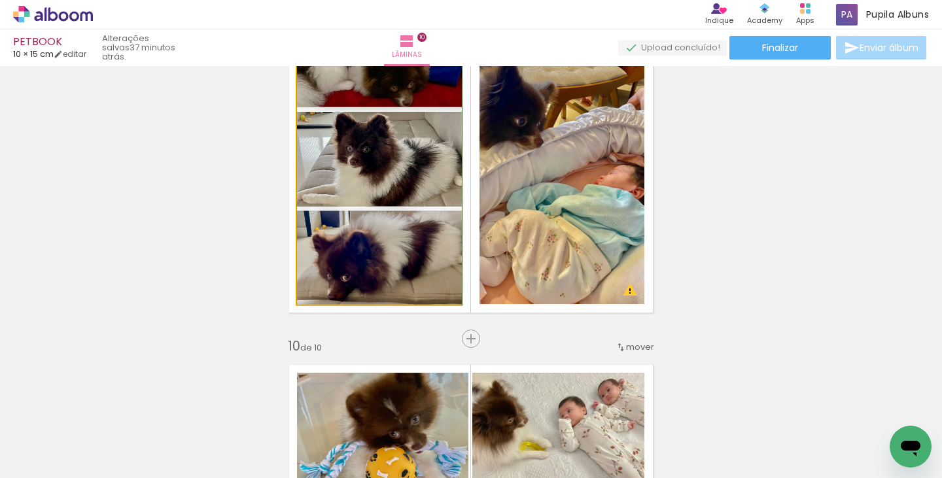
drag, startPoint x: 384, startPoint y: 162, endPoint x: 384, endPoint y: 143, distance: 19.0
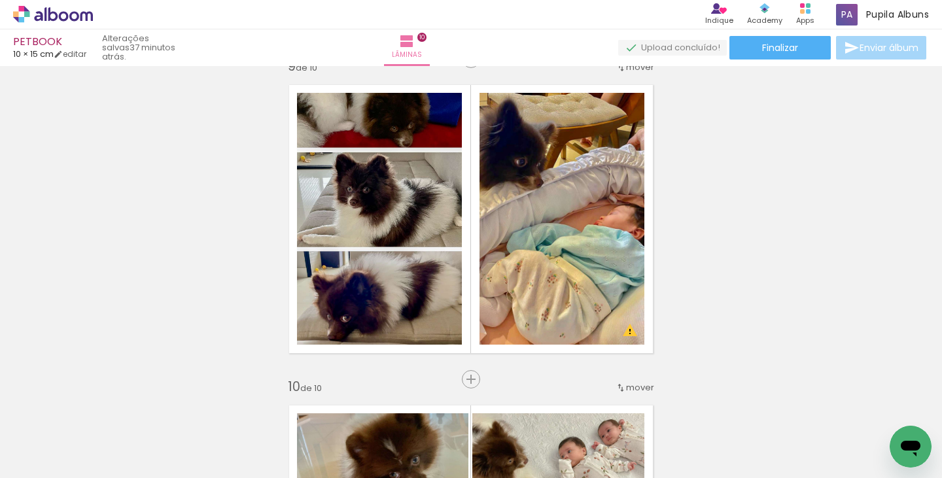
scroll to position [2617, 0]
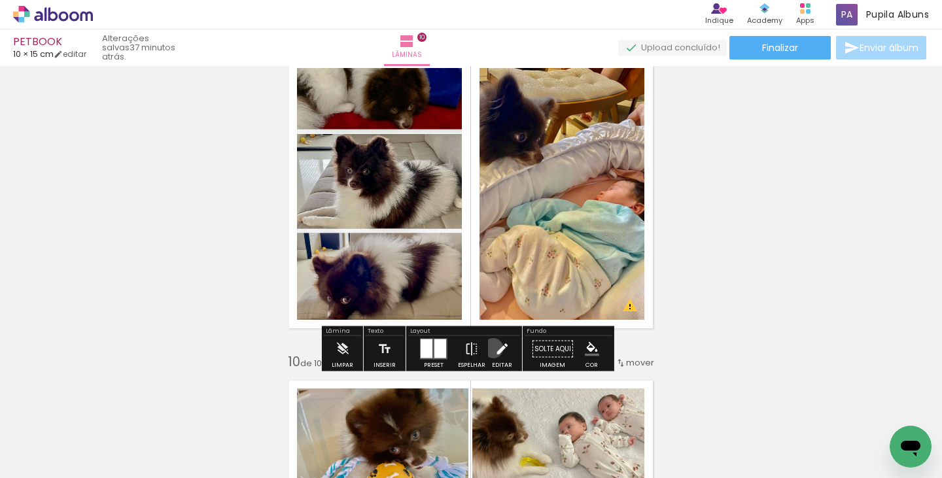
click at [490, 348] on paper-button "Editar" at bounding box center [502, 352] width 27 height 33
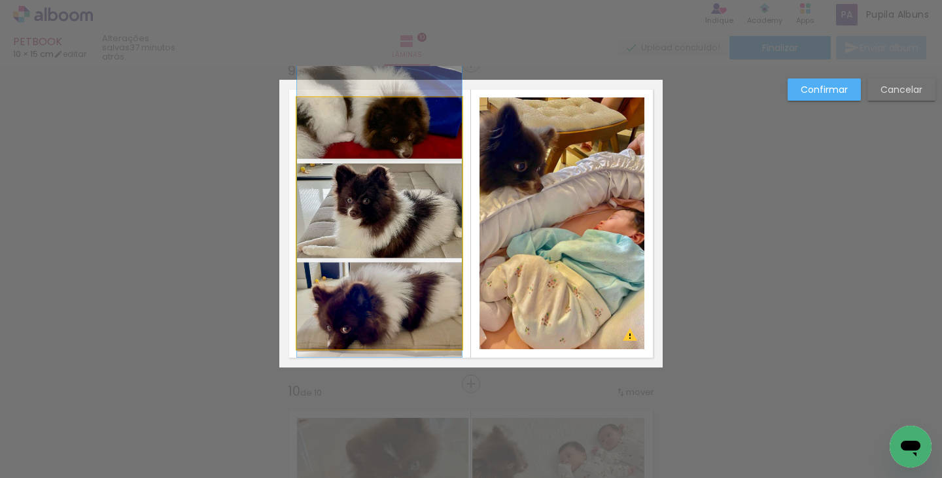
scroll to position [2580, 0]
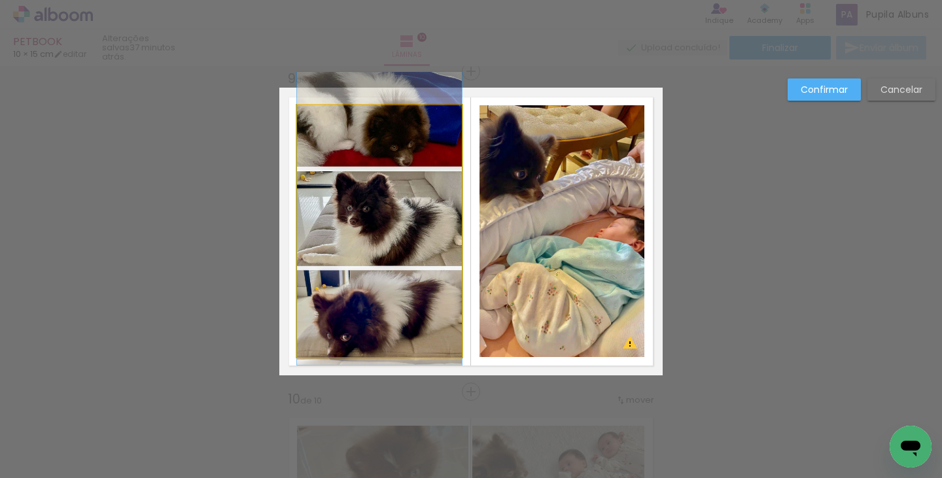
click at [395, 224] on quentale-photo at bounding box center [379, 231] width 165 height 252
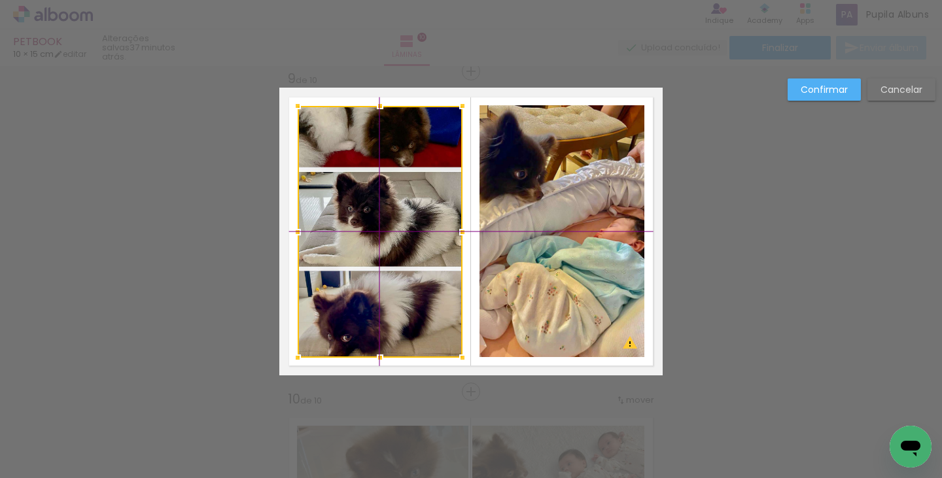
drag, startPoint x: 406, startPoint y: 180, endPoint x: 404, endPoint y: 173, distance: 6.8
click at [404, 173] on div at bounding box center [380, 232] width 165 height 252
click at [0, 0] on slot "Cancelar" at bounding box center [0, 0] width 0 height 0
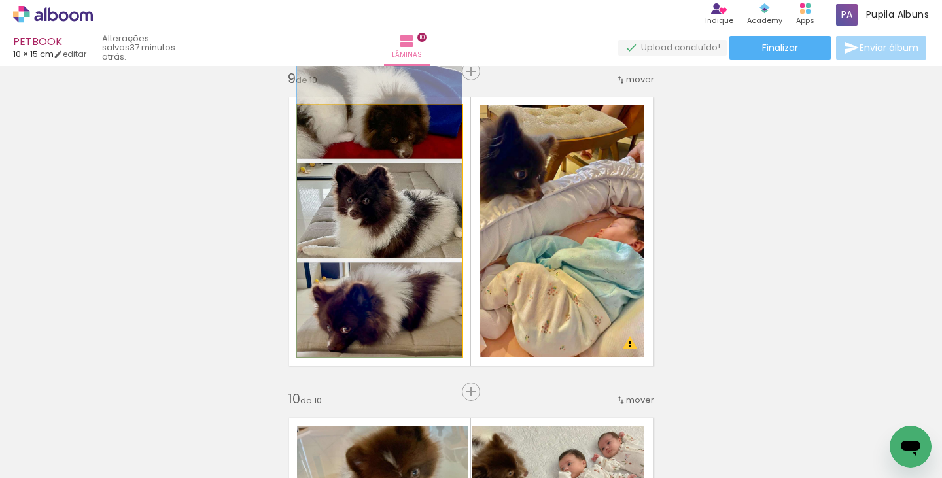
drag, startPoint x: 402, startPoint y: 232, endPoint x: 402, endPoint y: 223, distance: 8.5
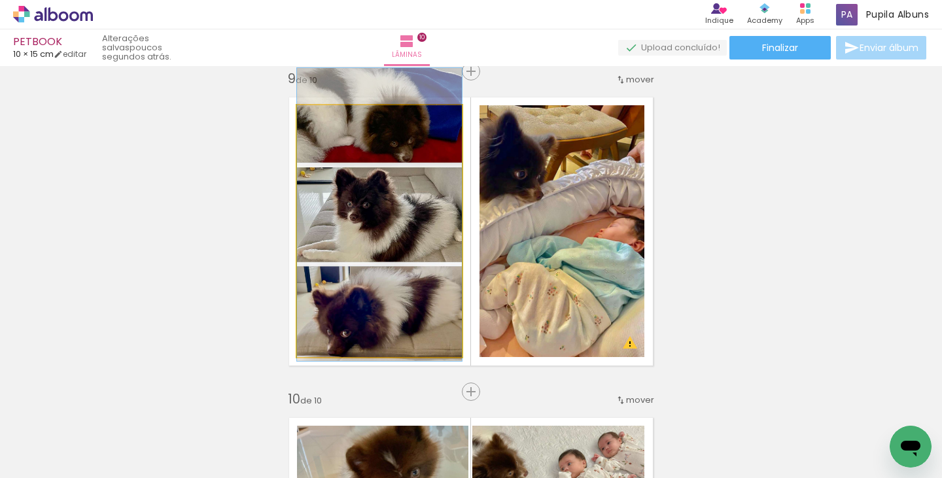
drag, startPoint x: 403, startPoint y: 196, endPoint x: 419, endPoint y: 199, distance: 16.8
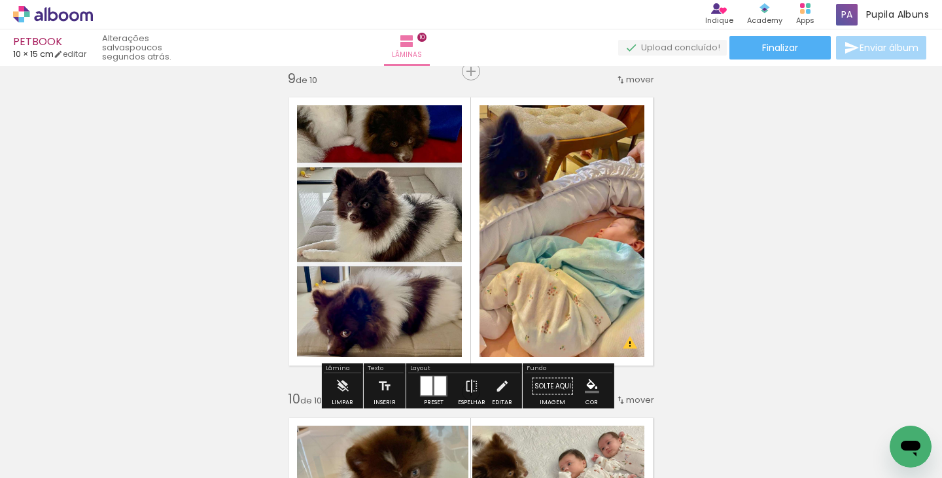
drag, startPoint x: 505, startPoint y: 383, endPoint x: 484, endPoint y: 364, distance: 28.7
click at [505, 383] on paper-button "Editar" at bounding box center [502, 389] width 27 height 33
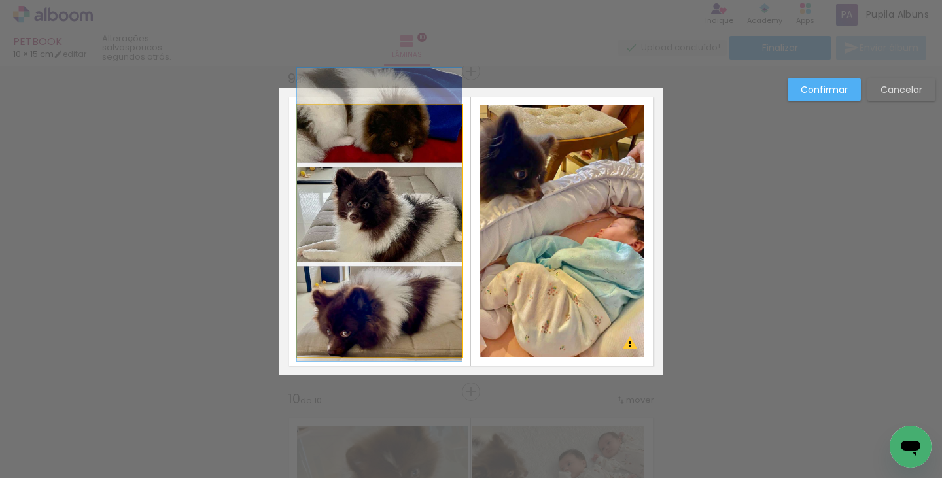
click at [377, 230] on quentale-photo at bounding box center [379, 231] width 165 height 252
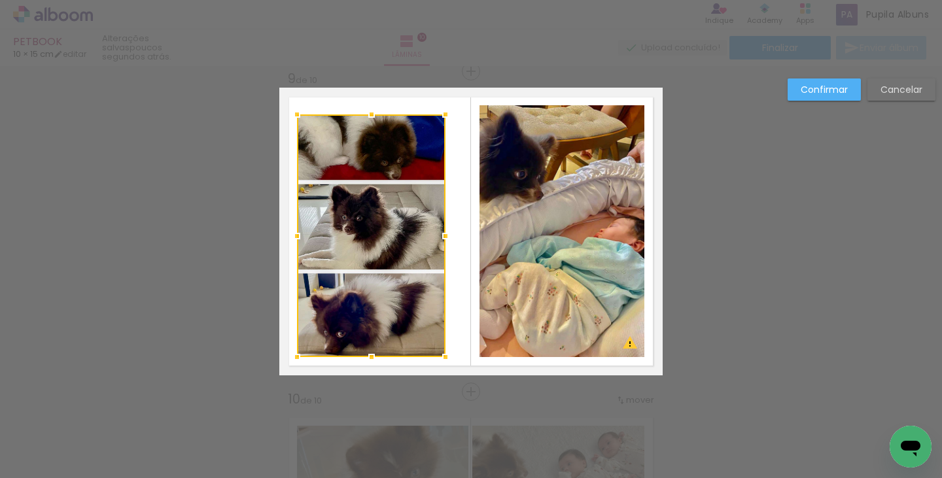
drag, startPoint x: 451, startPoint y: 105, endPoint x: 437, endPoint y: 120, distance: 20.9
click at [437, 120] on div at bounding box center [445, 114] width 26 height 26
click at [401, 181] on div at bounding box center [371, 235] width 148 height 243
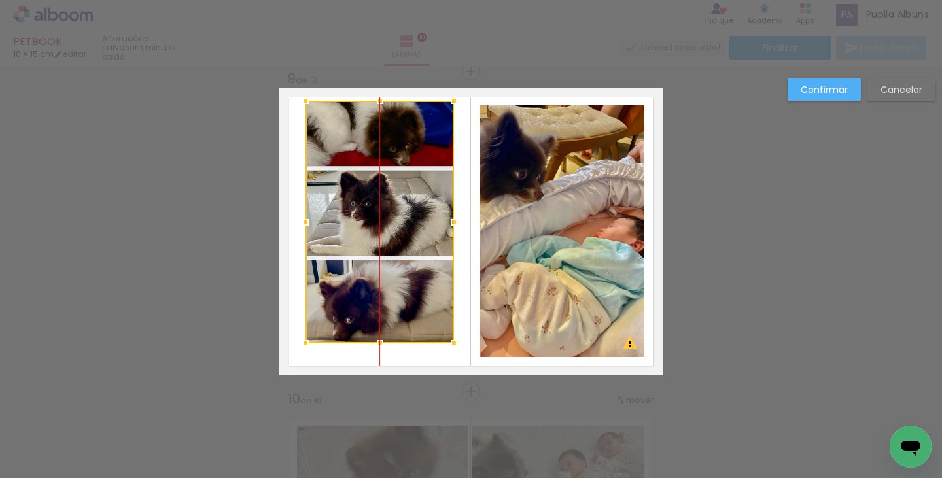
drag, startPoint x: 396, startPoint y: 195, endPoint x: 407, endPoint y: 181, distance: 17.7
click at [407, 181] on div at bounding box center [379, 222] width 148 height 243
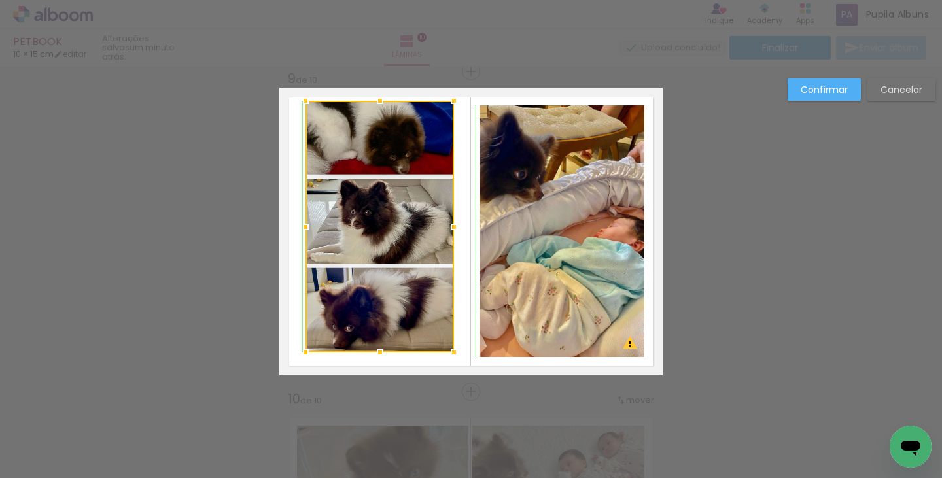
drag, startPoint x: 373, startPoint y: 345, endPoint x: 373, endPoint y: 359, distance: 14.4
click at [373, 359] on div at bounding box center [380, 352] width 26 height 26
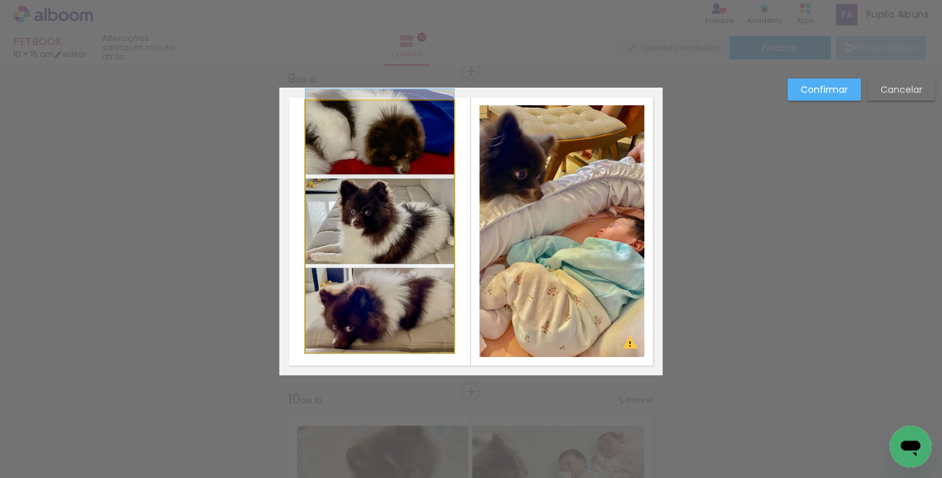
click at [389, 270] on quentale-photo at bounding box center [379, 227] width 148 height 252
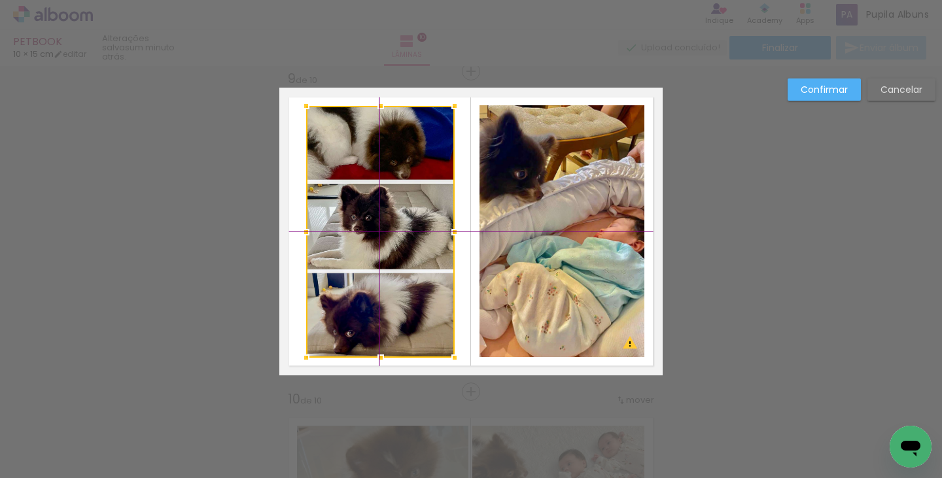
drag, startPoint x: 390, startPoint y: 239, endPoint x: 388, endPoint y: 246, distance: 7.0
click at [388, 246] on div at bounding box center [380, 232] width 148 height 252
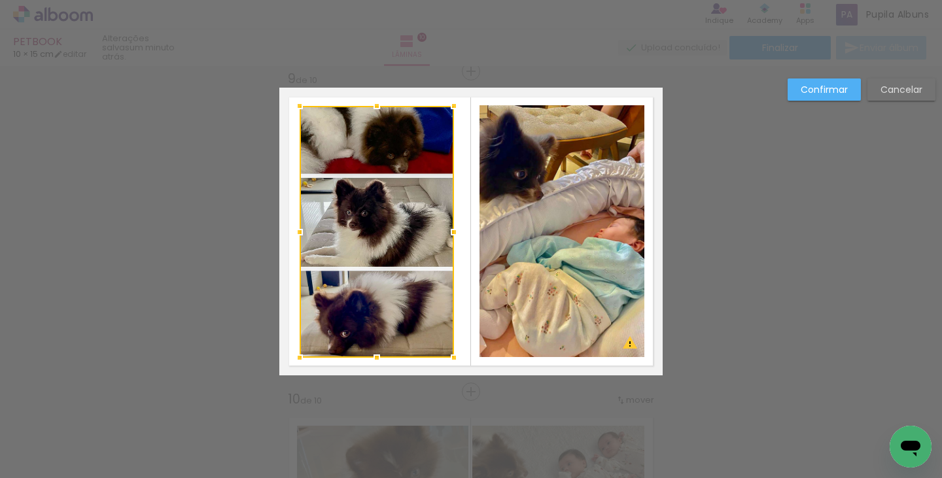
click at [301, 230] on div at bounding box center [299, 232] width 26 height 26
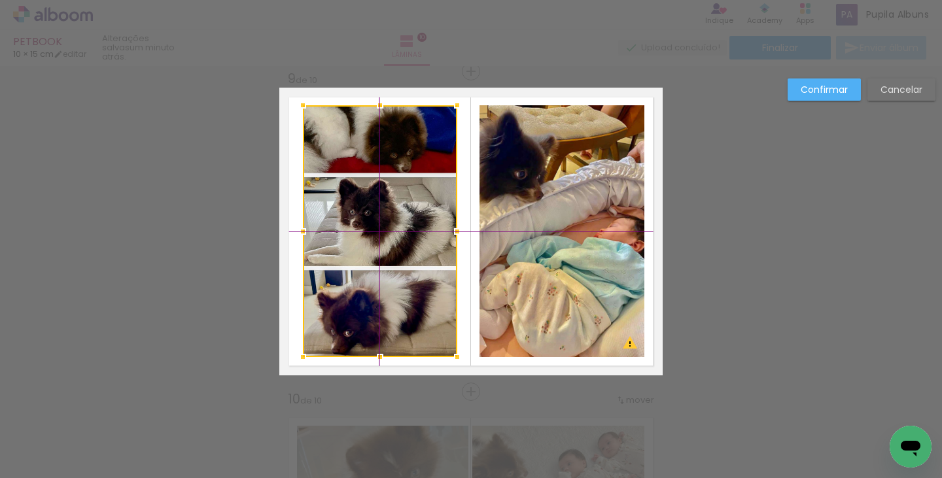
click at [404, 240] on div at bounding box center [380, 231] width 154 height 252
click at [0, 0] on slot "Confirmar" at bounding box center [0, 0] width 0 height 0
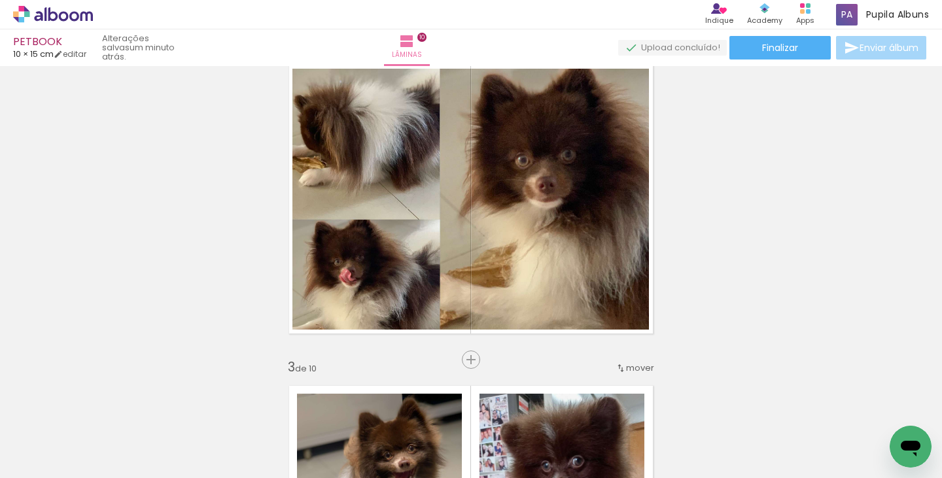
scroll to position [329, 0]
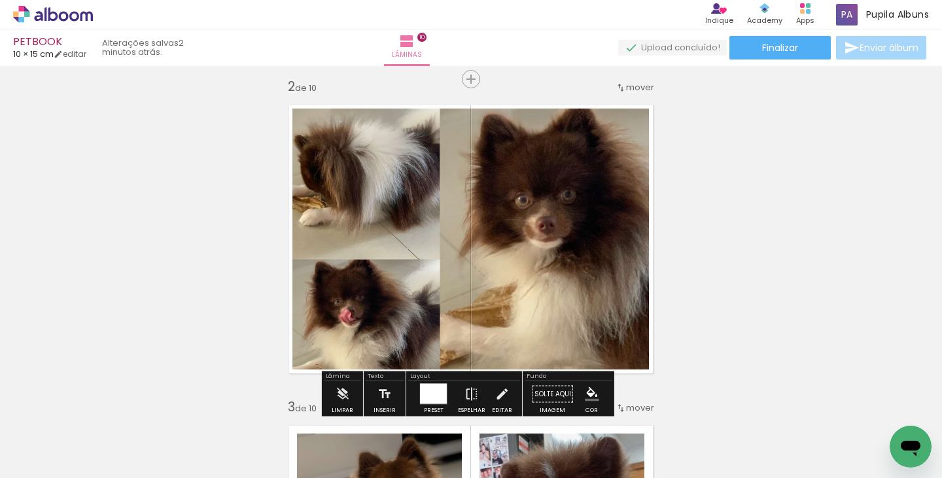
click at [48, 15] on icon at bounding box center [53, 14] width 10 height 14
